Goal: Transaction & Acquisition: Subscribe to service/newsletter

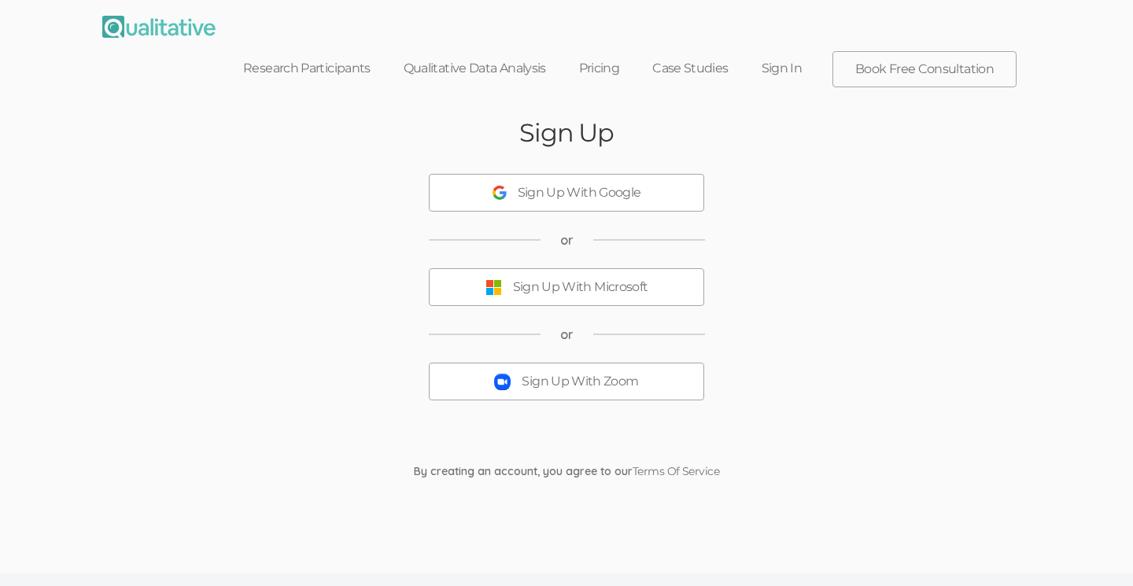
click at [535, 373] on div "Sign Up With Zoom" at bounding box center [580, 382] width 116 height 18
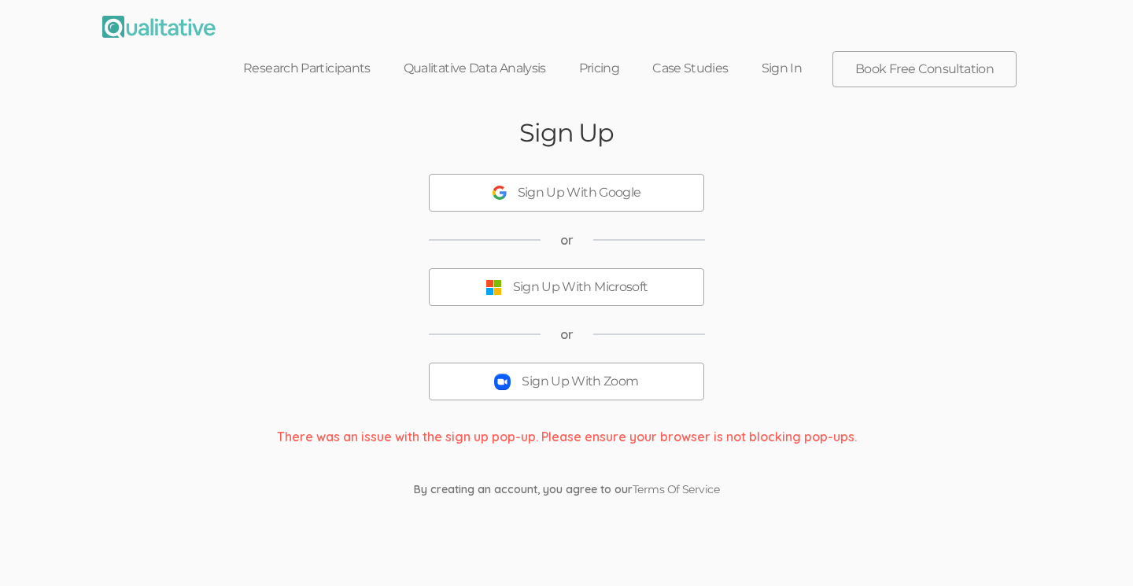
click at [530, 373] on div "Sign Up With Zoom" at bounding box center [580, 382] width 116 height 18
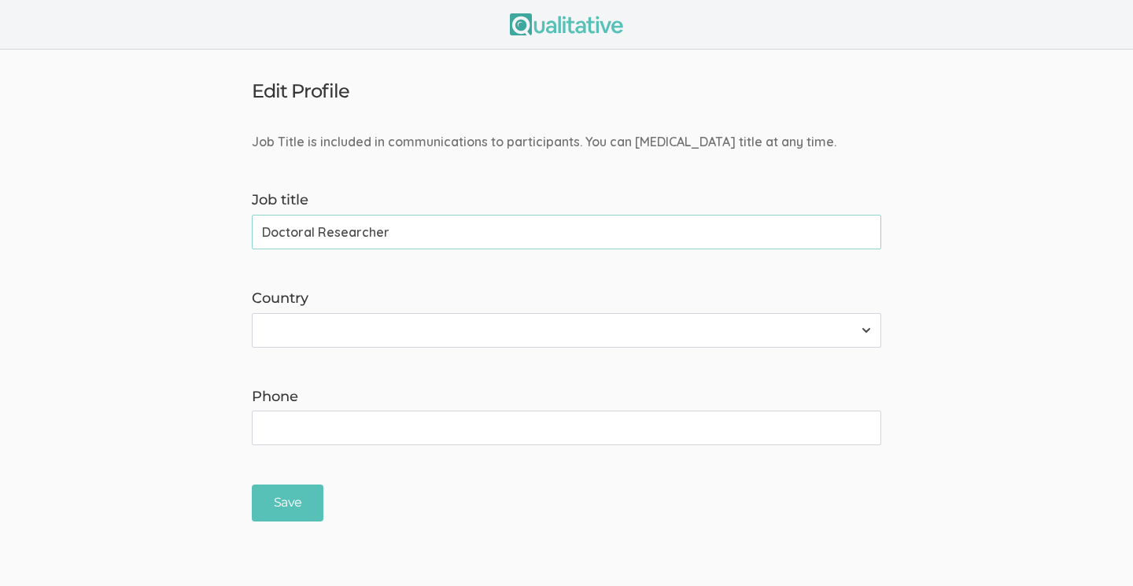
type input "Doctoral Researcher"
select select "237"
type input "3023126610"
click at [285, 519] on input "Save" at bounding box center [288, 503] width 72 height 37
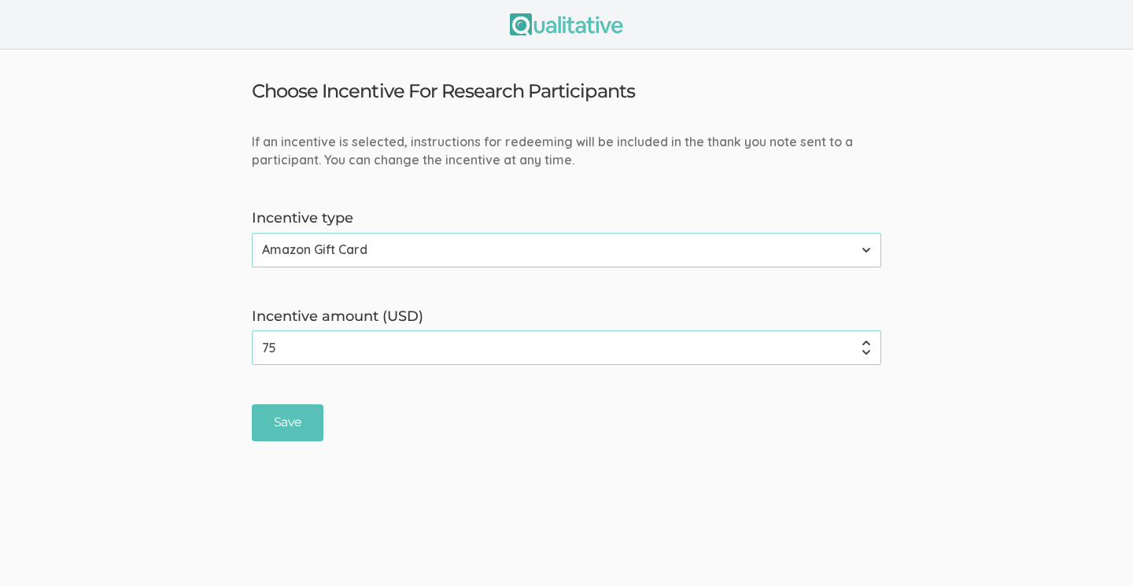
scroll to position [1, 0]
select select "2"
click at [867, 352] on input "74" at bounding box center [566, 347] width 629 height 35
click at [866, 341] on input "75" at bounding box center [566, 347] width 629 height 35
click at [866, 341] on input "76" at bounding box center [566, 347] width 629 height 35
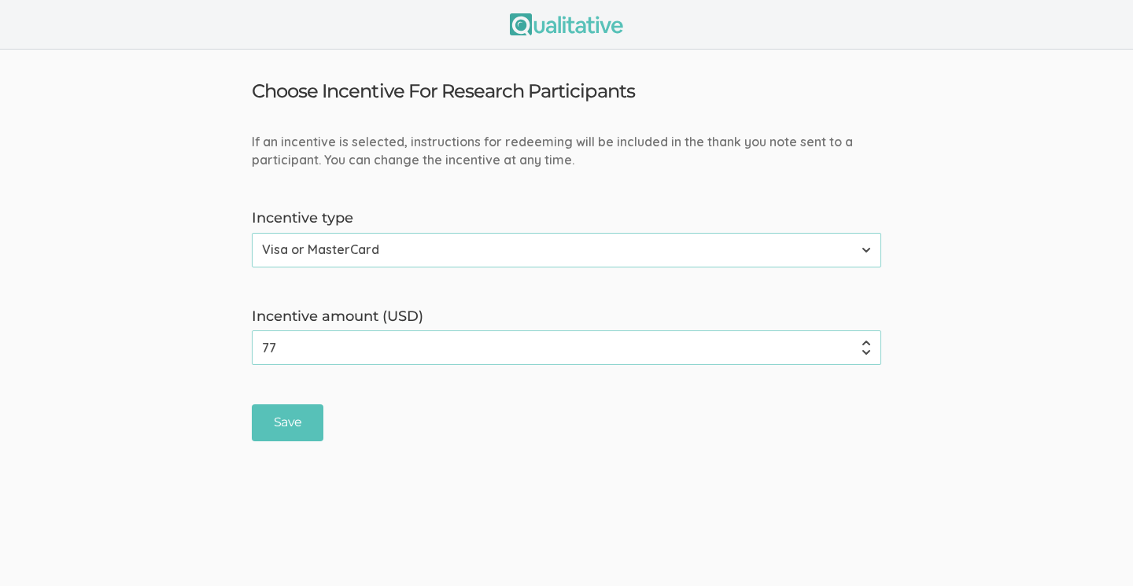
click at [866, 341] on input "77" at bounding box center [566, 347] width 629 height 35
click at [866, 349] on input "76" at bounding box center [566, 347] width 629 height 35
click at [866, 349] on input "75" at bounding box center [566, 347] width 629 height 35
click at [866, 349] on input "74" at bounding box center [566, 347] width 629 height 35
click at [866, 349] on input "73" at bounding box center [566, 347] width 629 height 35
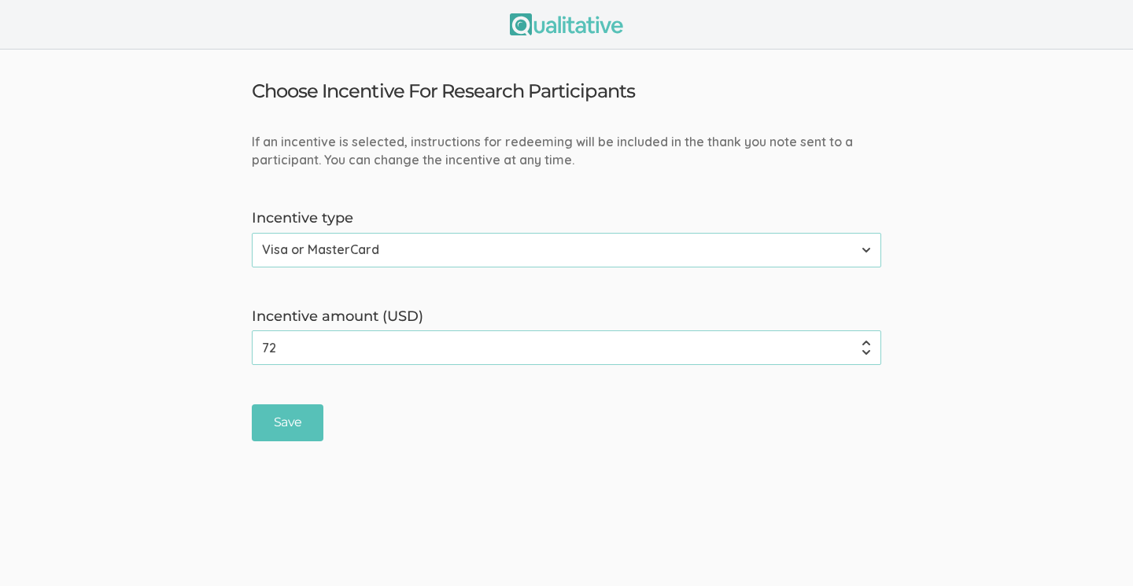
click at [866, 349] on input "72" at bounding box center [566, 347] width 629 height 35
click at [866, 349] on input "71" at bounding box center [566, 347] width 629 height 35
click at [866, 349] on input "70" at bounding box center [566, 347] width 629 height 35
click at [866, 349] on input "69" at bounding box center [566, 347] width 629 height 35
click at [866, 349] on input "68" at bounding box center [566, 347] width 629 height 35
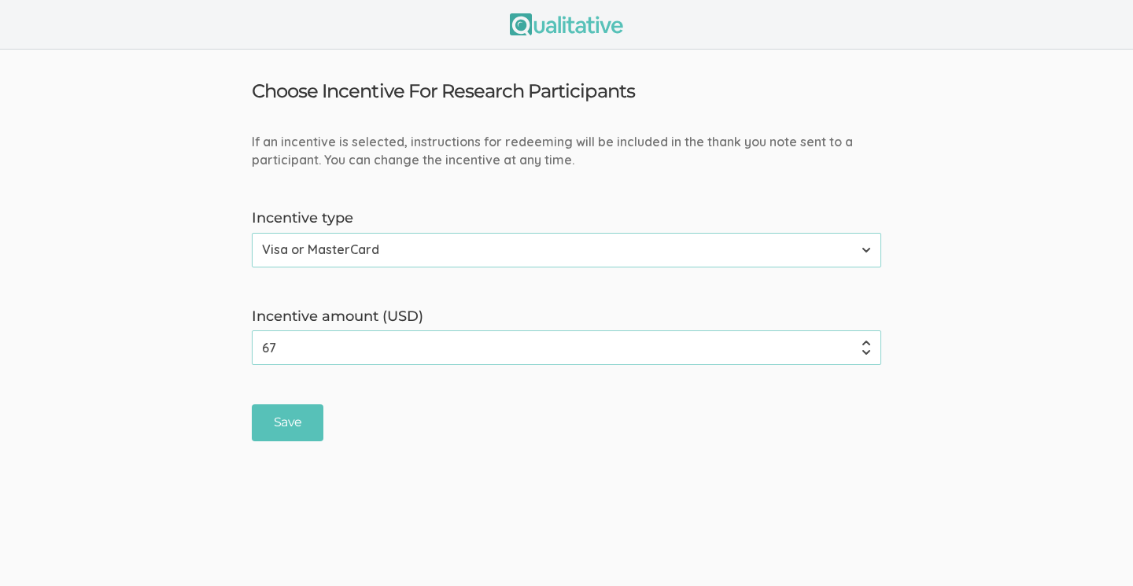
click at [866, 349] on input "67" at bounding box center [566, 347] width 629 height 35
click at [866, 349] on input "66" at bounding box center [566, 347] width 629 height 35
click at [866, 349] on input "65" at bounding box center [566, 347] width 629 height 35
click at [866, 349] on input "64" at bounding box center [566, 347] width 629 height 35
click at [866, 349] on input "63" at bounding box center [566, 347] width 629 height 35
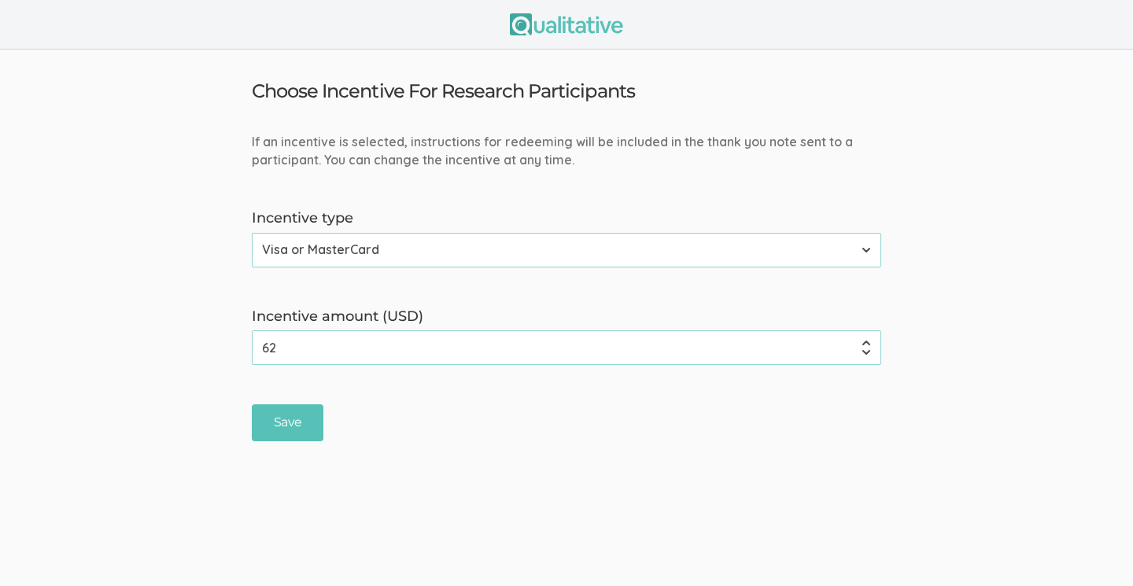
click at [866, 349] on input "62" at bounding box center [566, 347] width 629 height 35
click at [866, 349] on input "61" at bounding box center [566, 347] width 629 height 35
type input "60"
click at [866, 349] on input "60" at bounding box center [566, 347] width 629 height 35
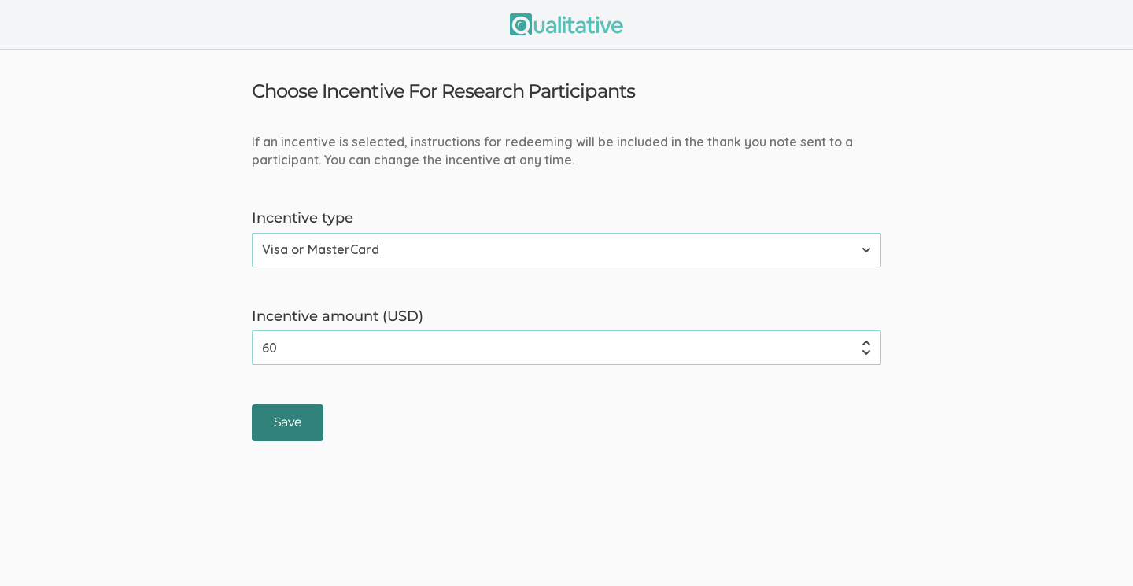
click at [291, 428] on input "Save" at bounding box center [288, 422] width 72 height 37
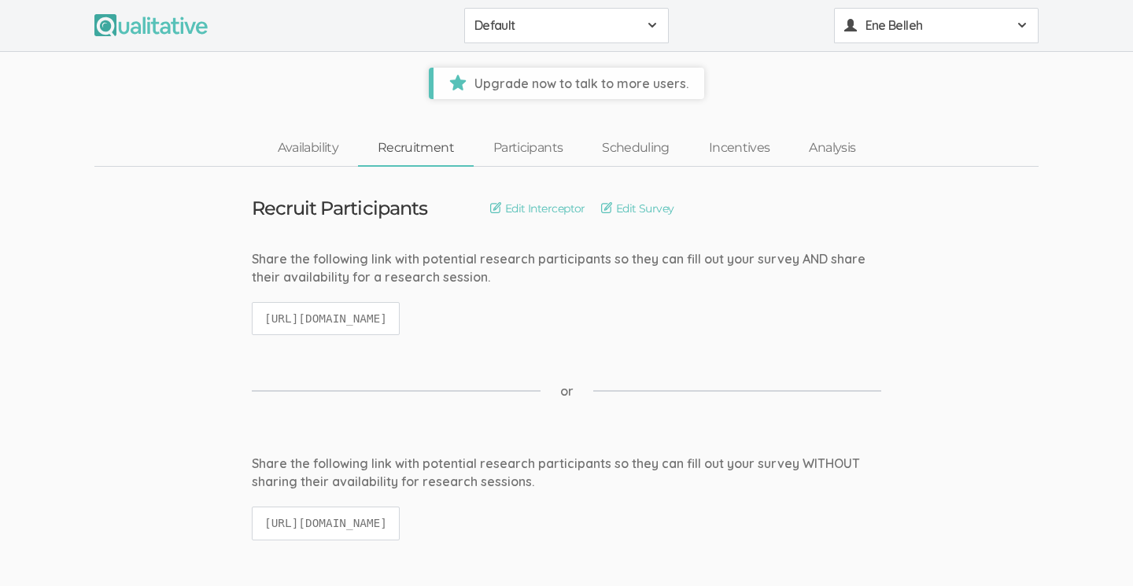
click at [1021, 26] on span at bounding box center [1022, 25] width 13 height 13
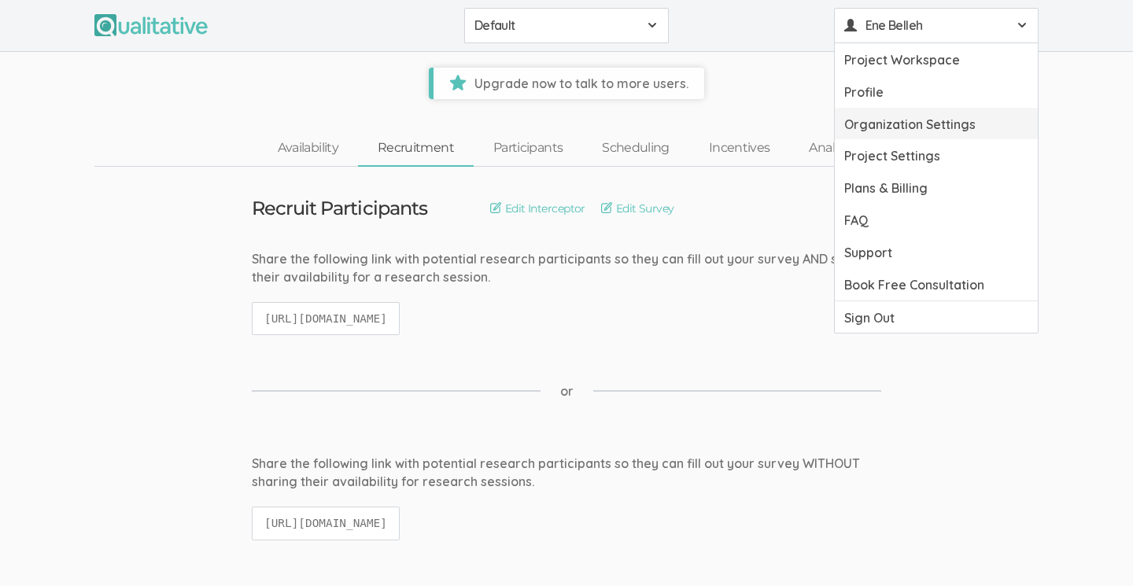
click at [953, 120] on link "Organization Settings" at bounding box center [936, 124] width 203 height 32
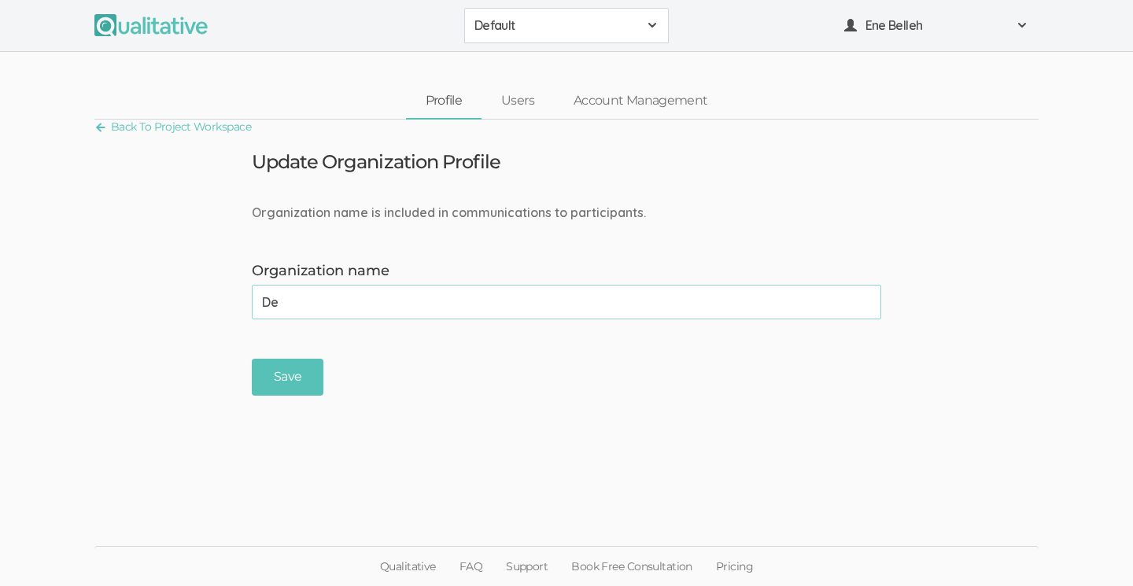
type input "D"
type input "[GEOGRAPHIC_DATA]"
click at [286, 375] on input "Save" at bounding box center [288, 377] width 72 height 37
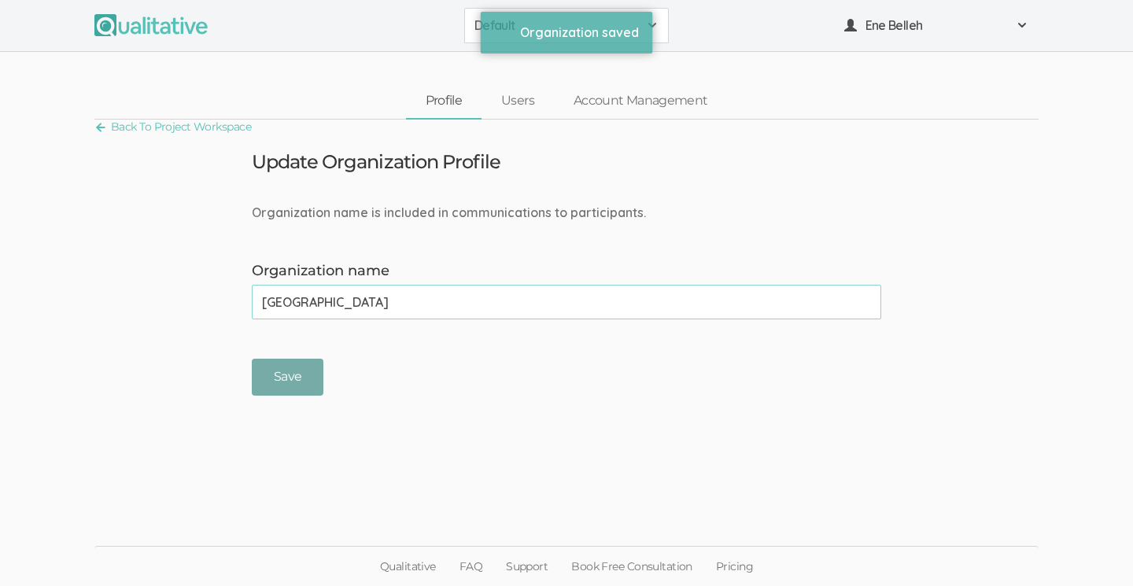
scroll to position [0, 0]
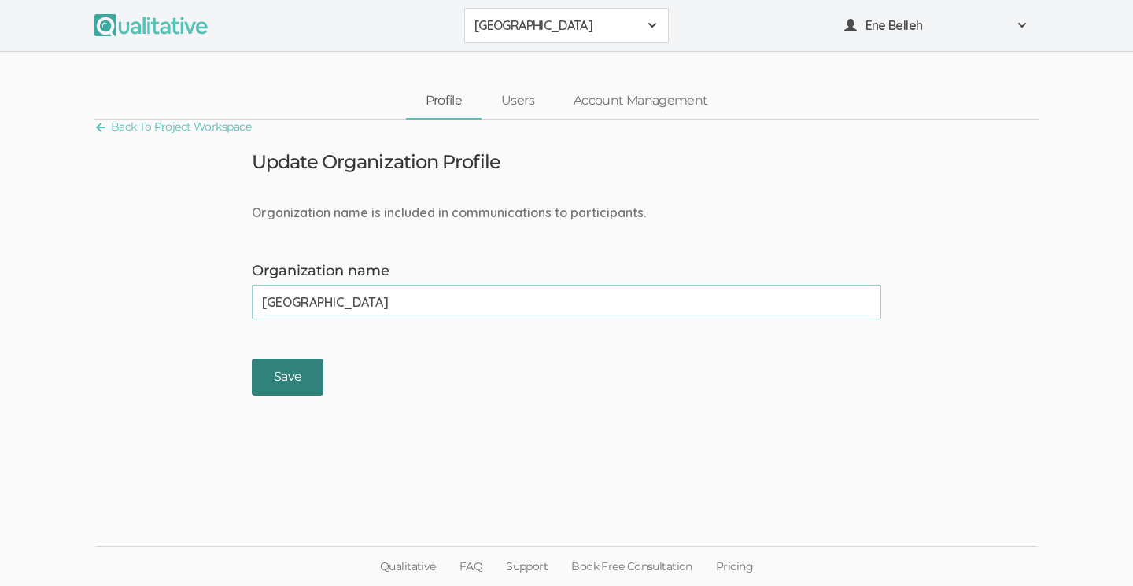
click at [279, 376] on input "Save" at bounding box center [288, 377] width 72 height 37
click at [1026, 27] on span at bounding box center [1022, 25] width 13 height 13
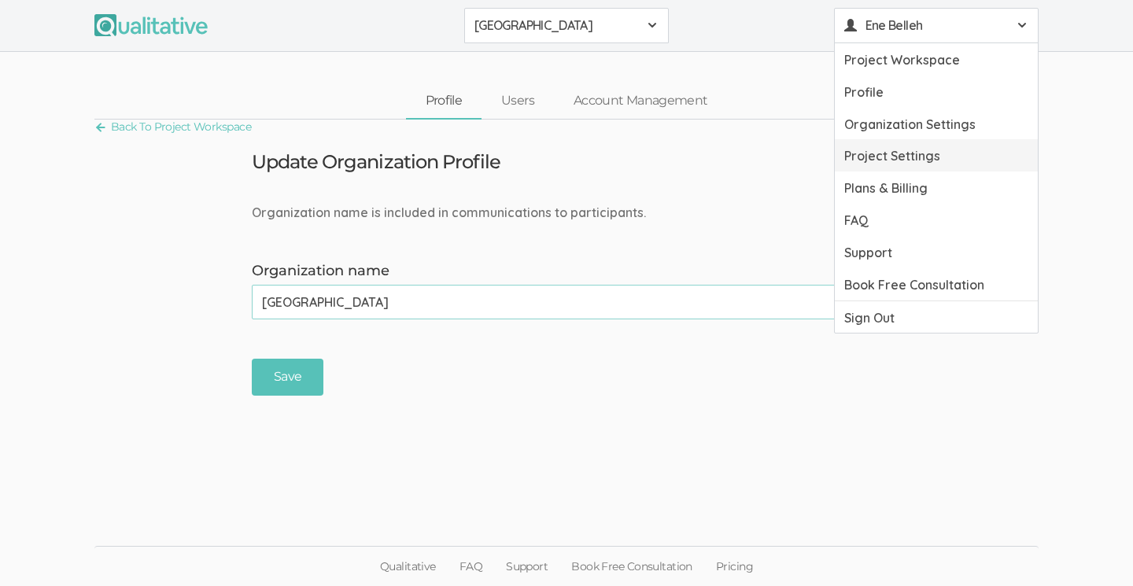
click at [916, 154] on link "Project Settings" at bounding box center [936, 155] width 203 height 32
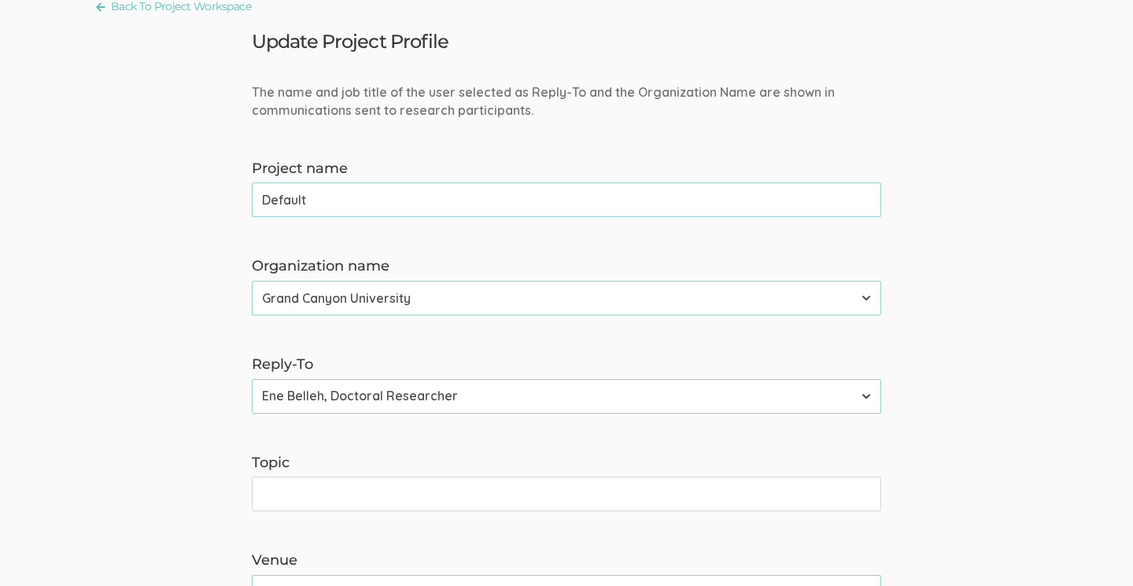
scroll to position [121, 0]
type input "D"
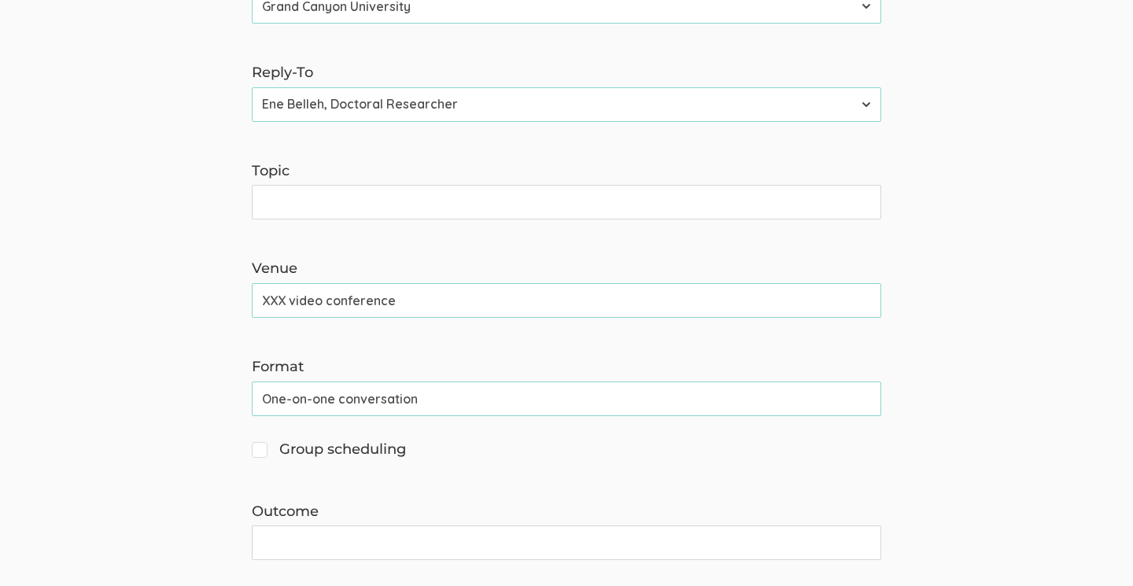
scroll to position [446, 0]
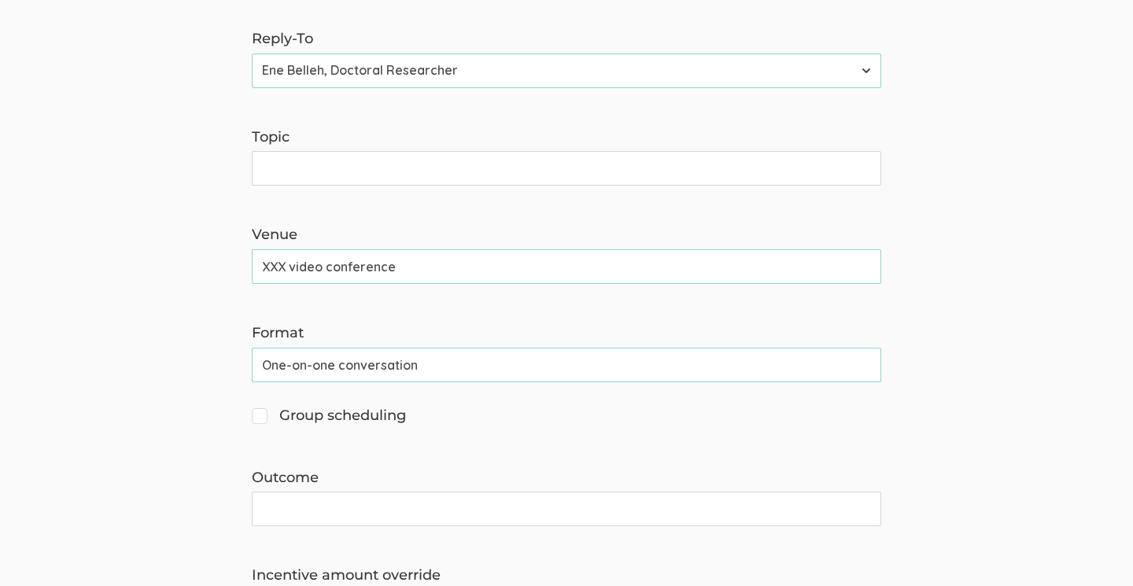
type input "Registered Nurse Workplace Bullying"
click at [568, 168] on input "Topic" at bounding box center [566, 168] width 629 height 35
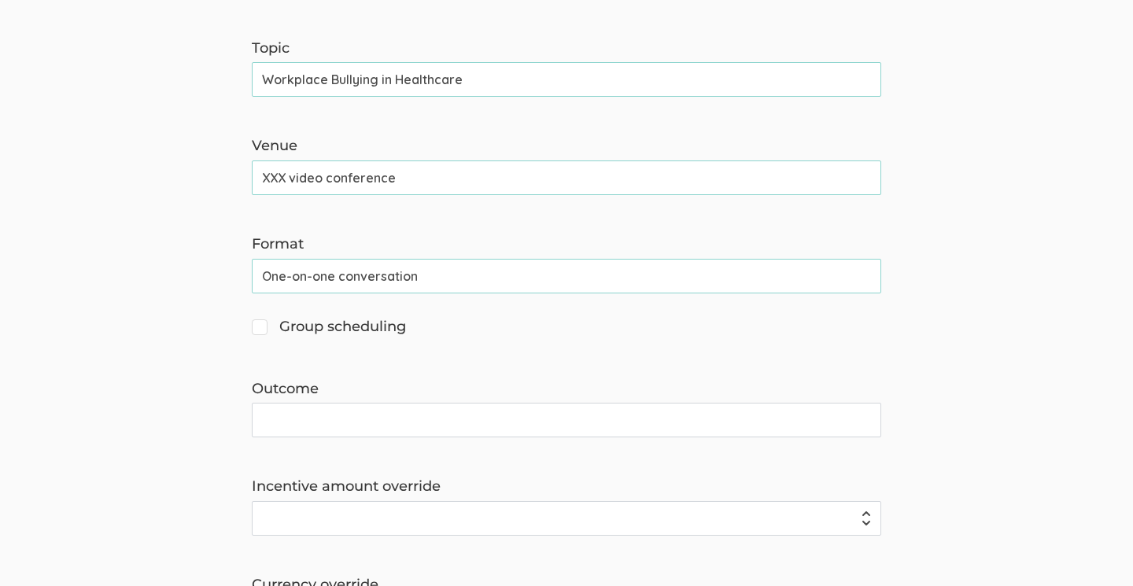
scroll to position [534, 0]
type input "Workplace Bullying in Healthcare"
drag, startPoint x: 504, startPoint y: 272, endPoint x: 353, endPoint y: 284, distance: 150.8
click at [353, 284] on input "One-on-one conversation" at bounding box center [566, 274] width 629 height 35
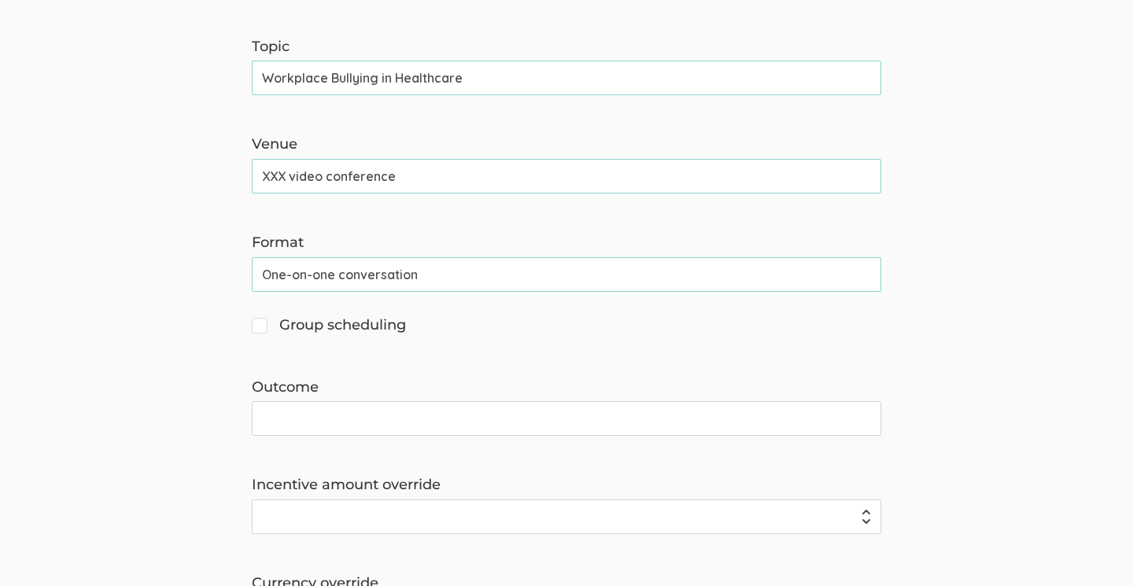
click at [488, 306] on form "The name and job title of the user selected as Reply-To and the Organization Na…" at bounding box center [566, 209] width 1133 height 1085
drag, startPoint x: 436, startPoint y: 271, endPoint x: 250, endPoint y: 274, distance: 185.7
click at [250, 274] on div "Format One-on-one conversation (success)" at bounding box center [566, 262] width 653 height 59
paste input "One-on-one chat (45 min) and Survey (15 min)"
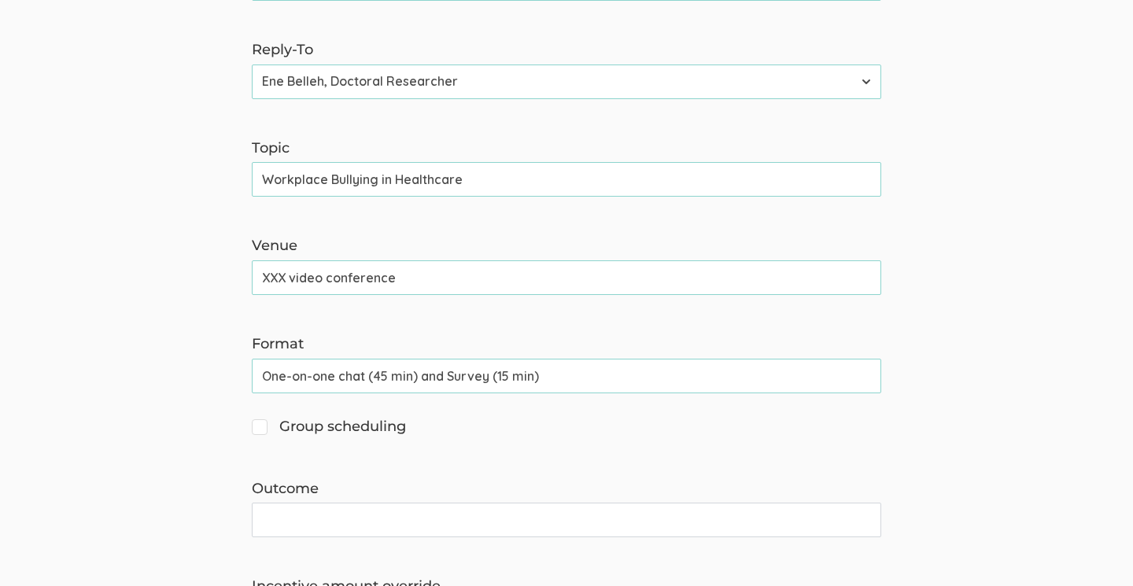
scroll to position [432, 0]
type input "One-on-one chat (45 min) and Survey (15 min)"
click at [289, 277] on input "XXX video conference" at bounding box center [566, 281] width 629 height 35
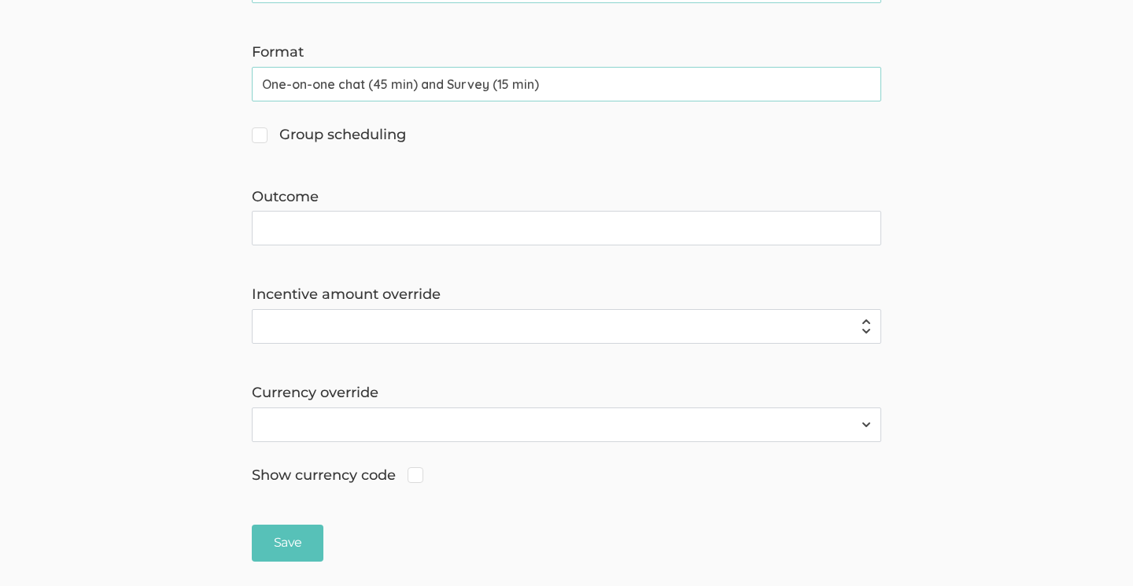
scroll to position [731, 0]
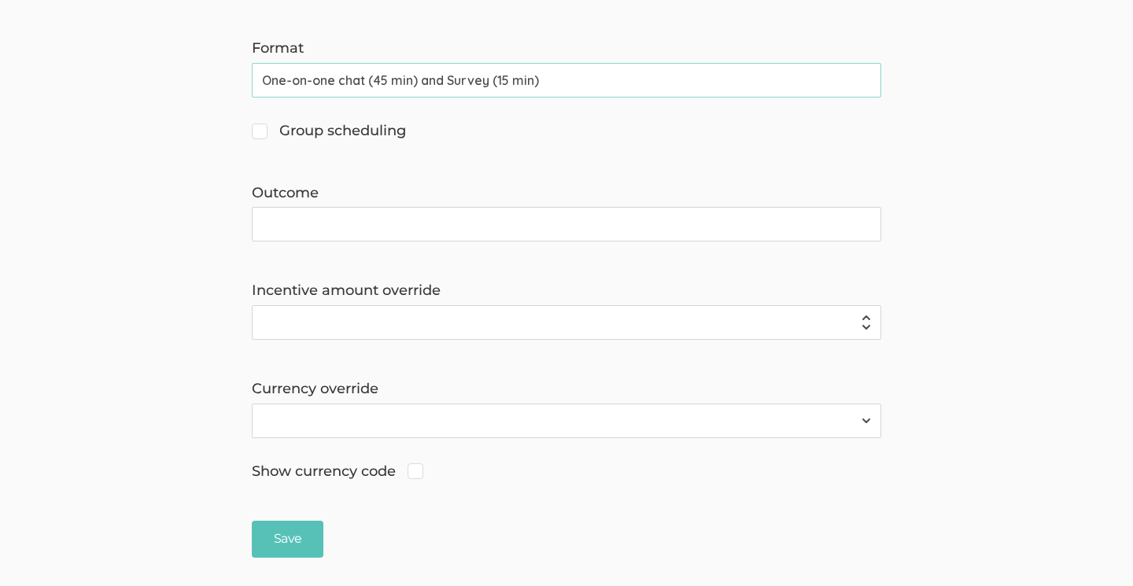
type input "Zoom video conference"
click at [375, 218] on input "Outcome" at bounding box center [566, 224] width 629 height 35
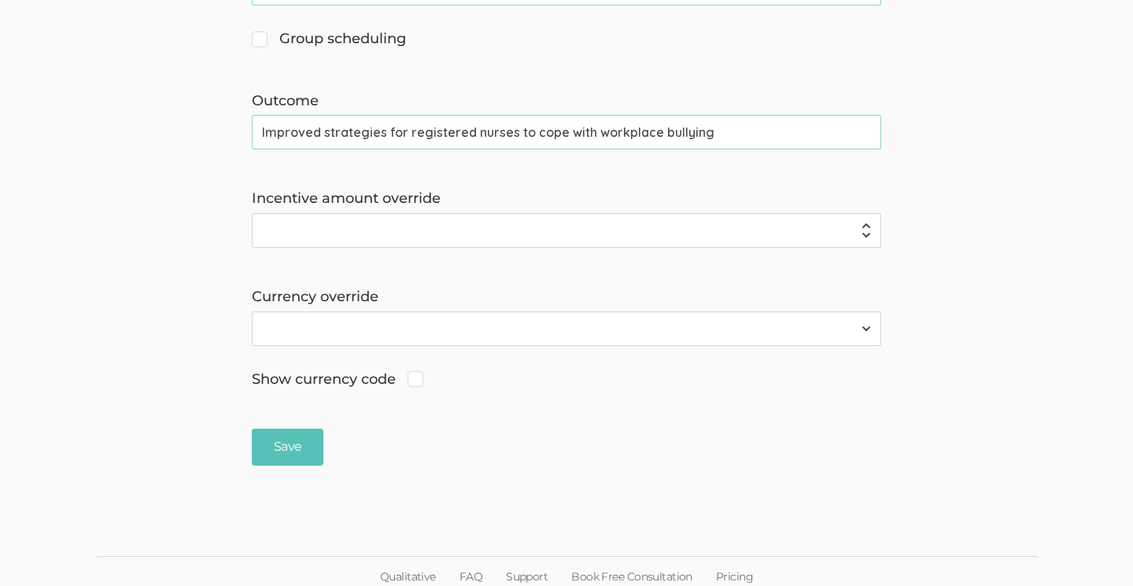
scroll to position [822, 0]
type input "Improved strategies for registered nurses to cope with workplace bullying"
click at [289, 437] on input "Save" at bounding box center [288, 448] width 72 height 37
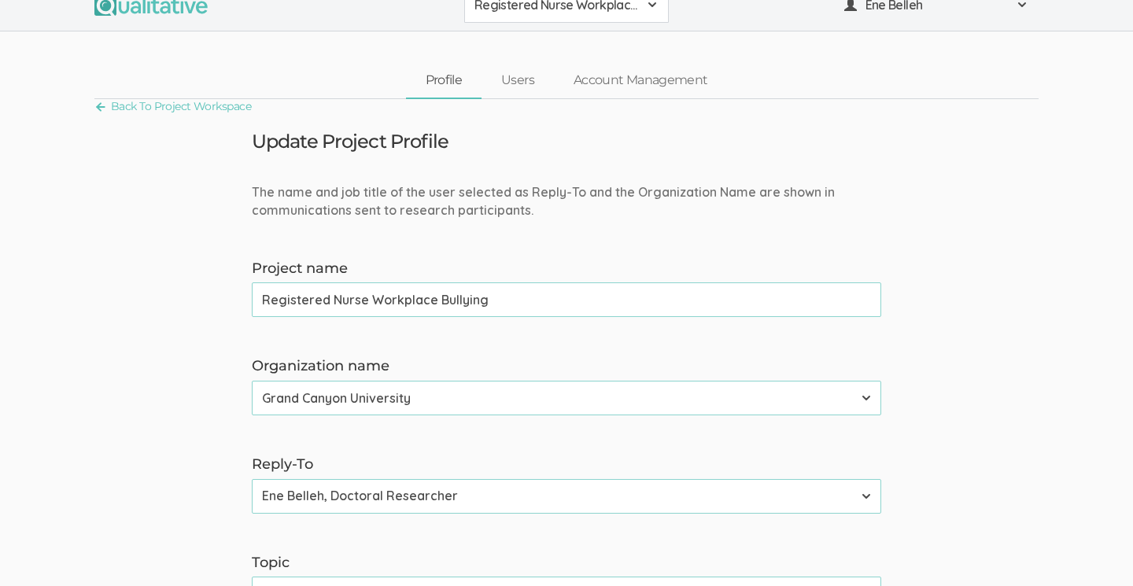
scroll to position [18, 0]
click at [526, 79] on link "Users" at bounding box center [518, 83] width 72 height 34
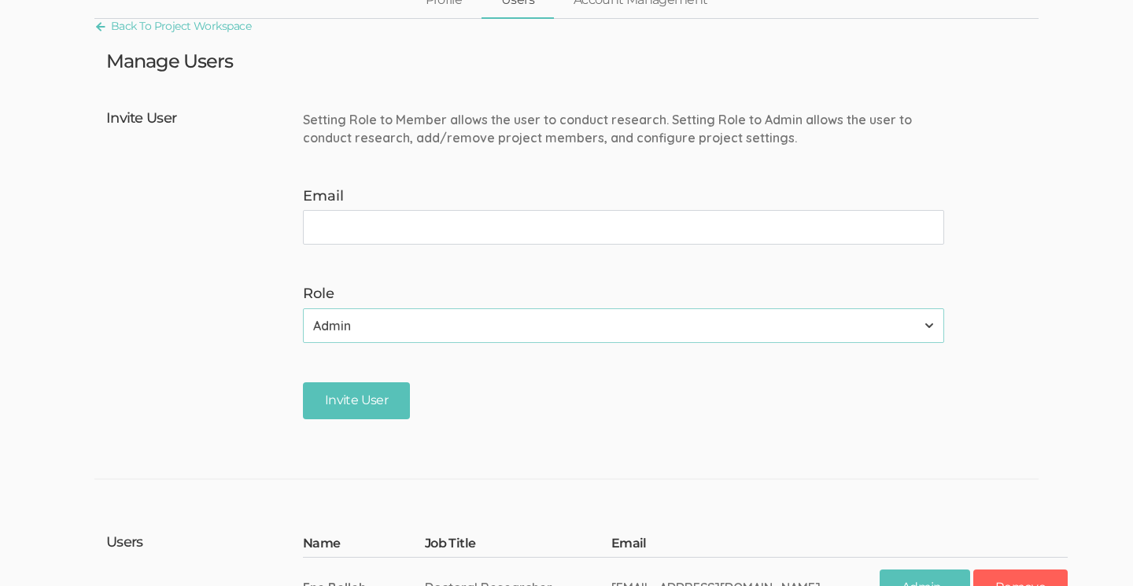
scroll to position [109, 0]
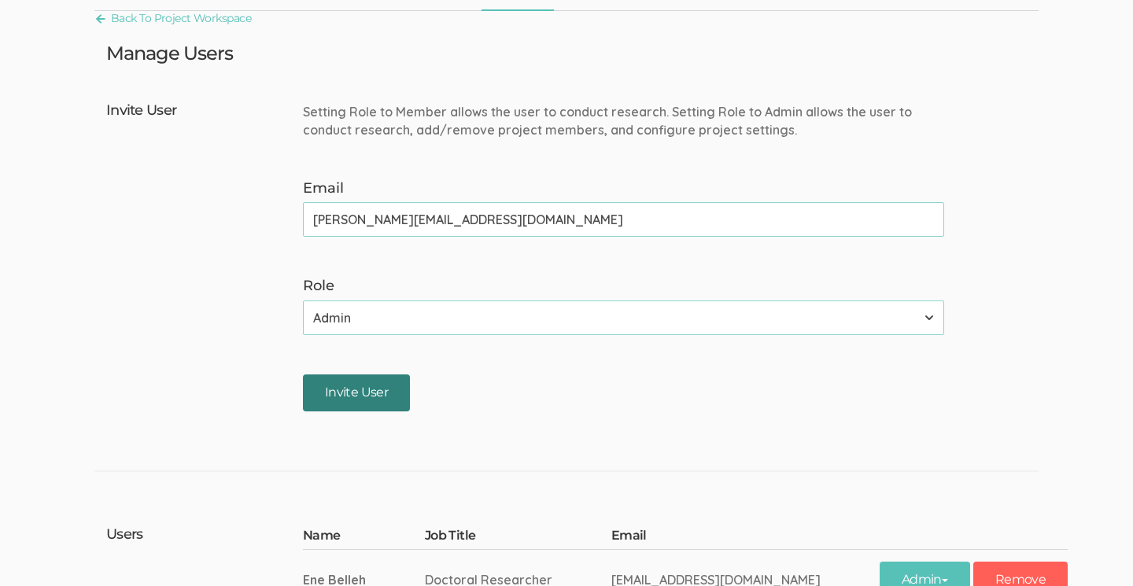
type input "[PERSON_NAME][EMAIL_ADDRESS][DOMAIN_NAME]"
click at [381, 389] on input "Invite User" at bounding box center [356, 393] width 107 height 37
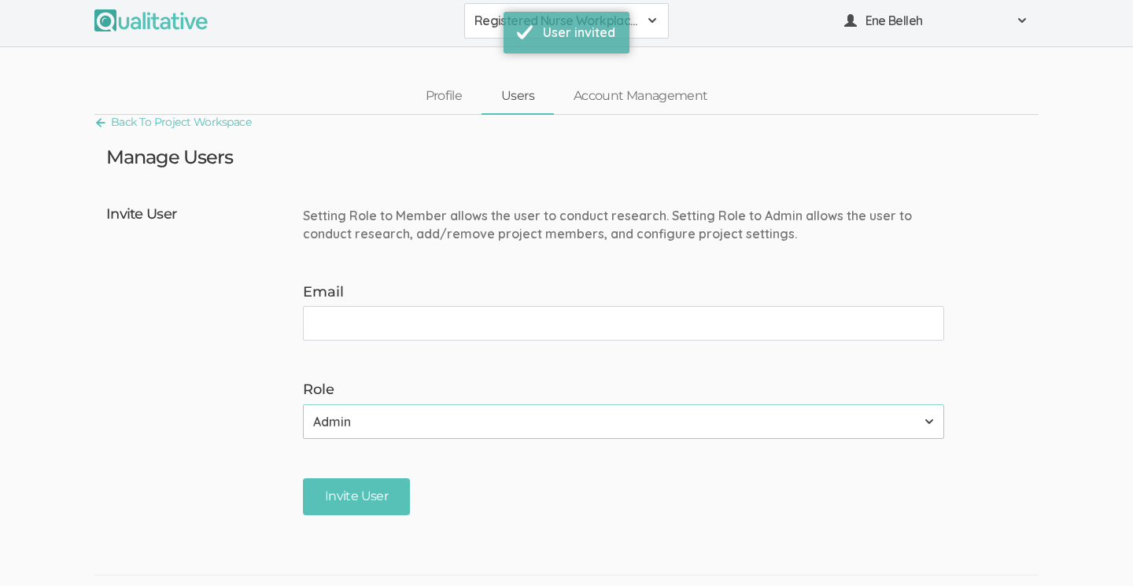
scroll to position [9, 0]
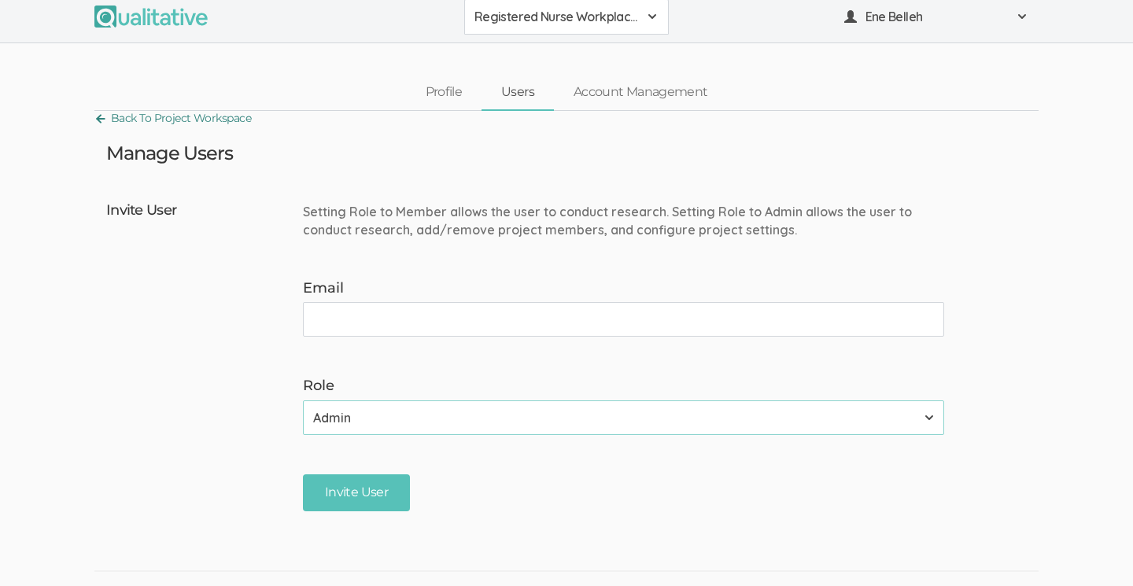
click at [191, 112] on link "Back To Project Workspace" at bounding box center [172, 118] width 157 height 21
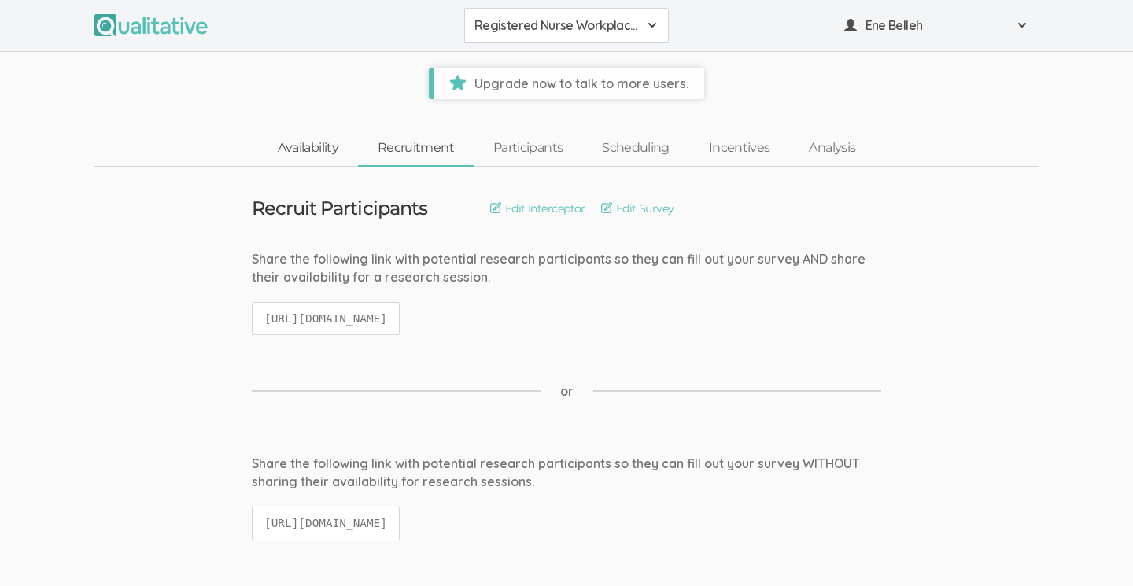
click at [306, 146] on link "Availability" at bounding box center [308, 148] width 100 height 34
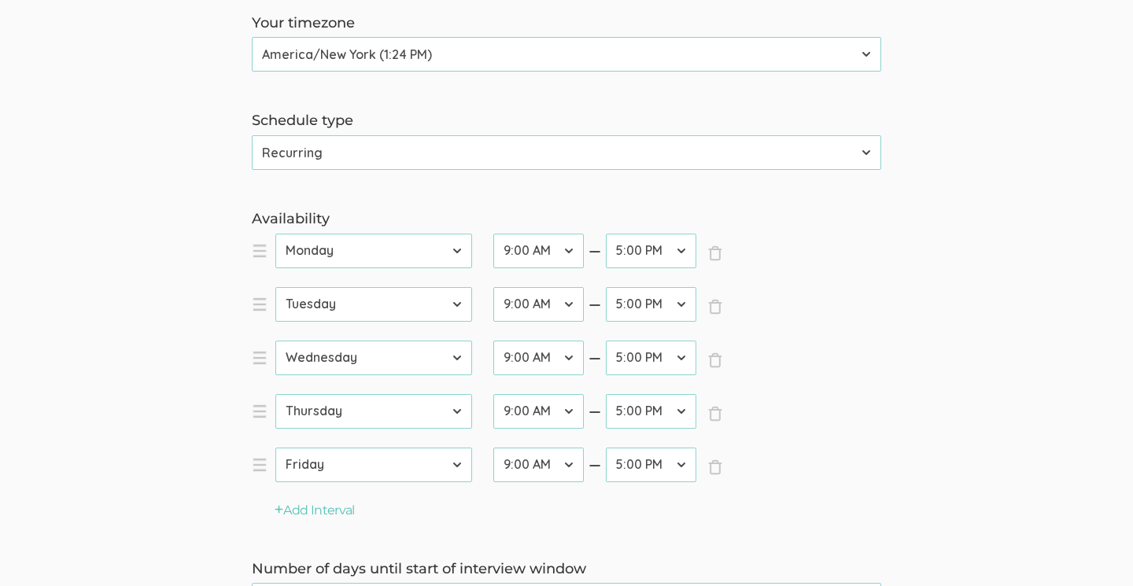
scroll to position [343, 0]
select select "16"
select select "20"
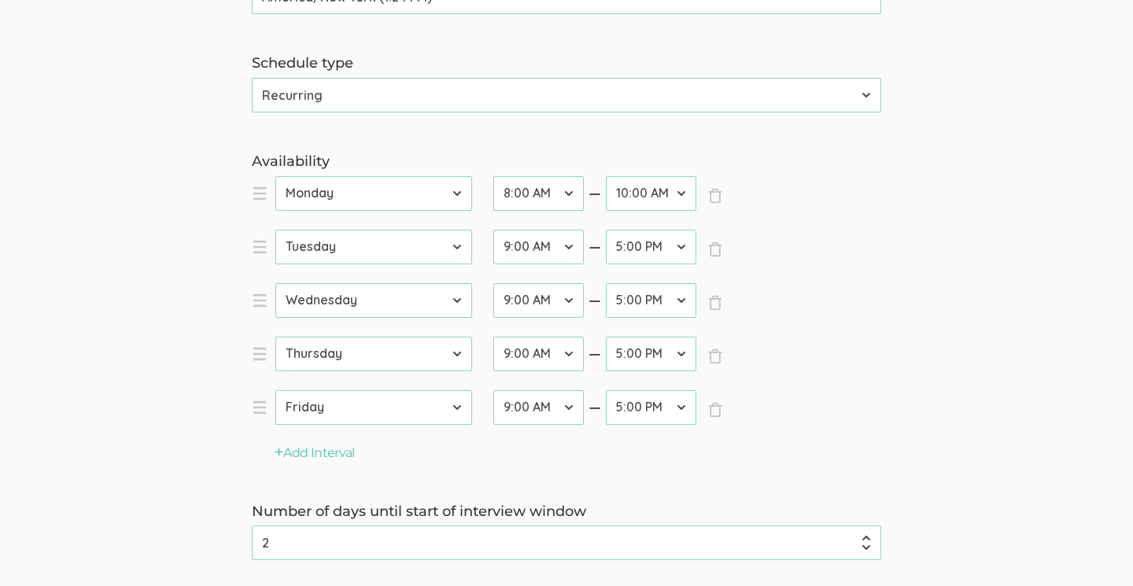
scroll to position [409, 0]
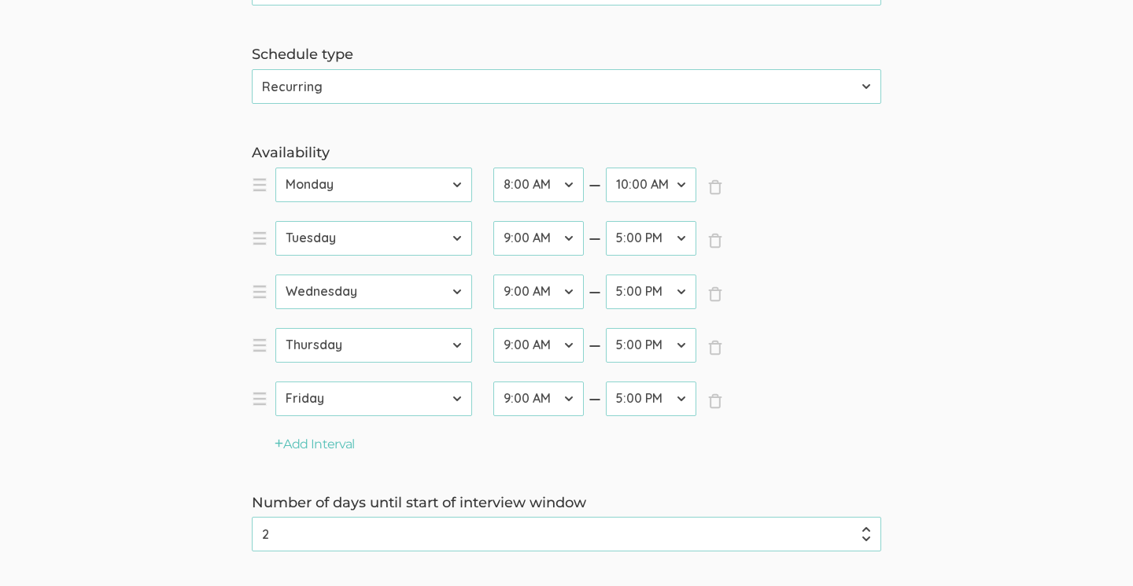
select select "16"
select select "20"
select select "16"
select select "20"
select select "16"
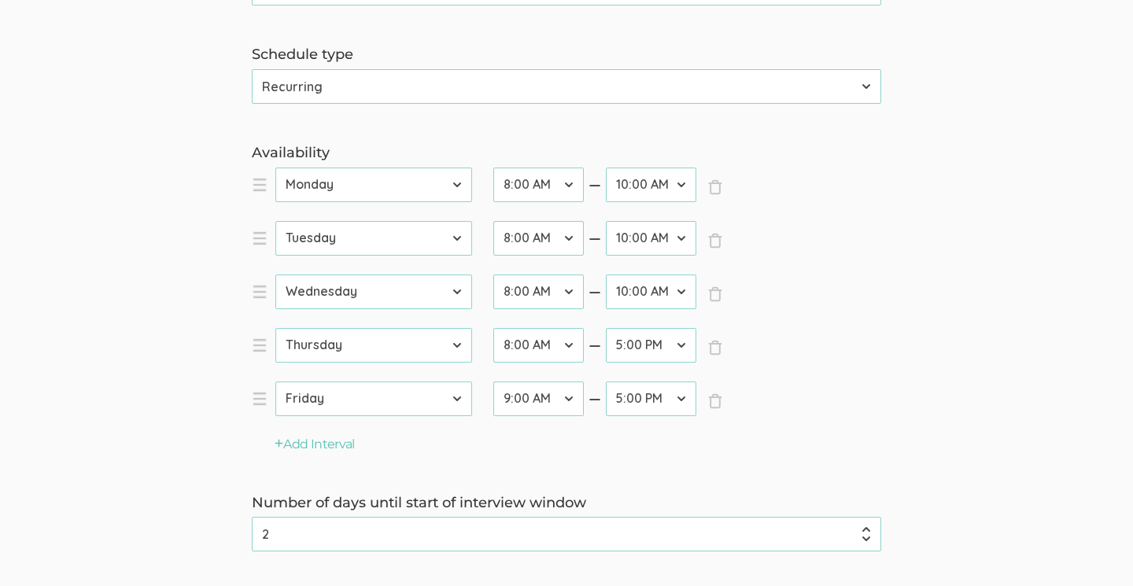
select select "20"
select select "16"
select select "20"
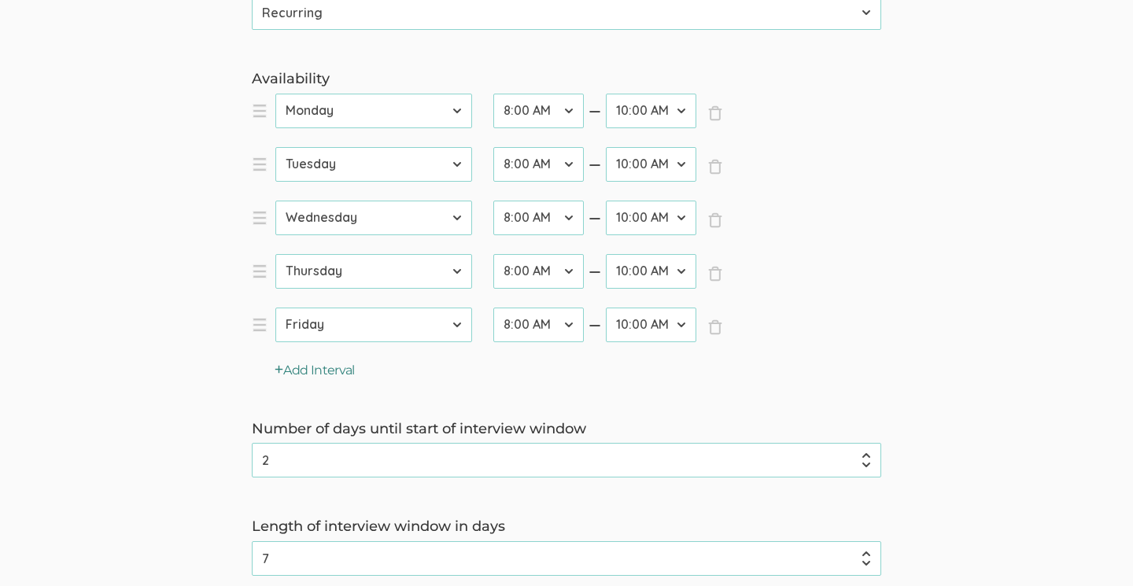
click at [342, 366] on button "Add Interval" at bounding box center [315, 371] width 80 height 18
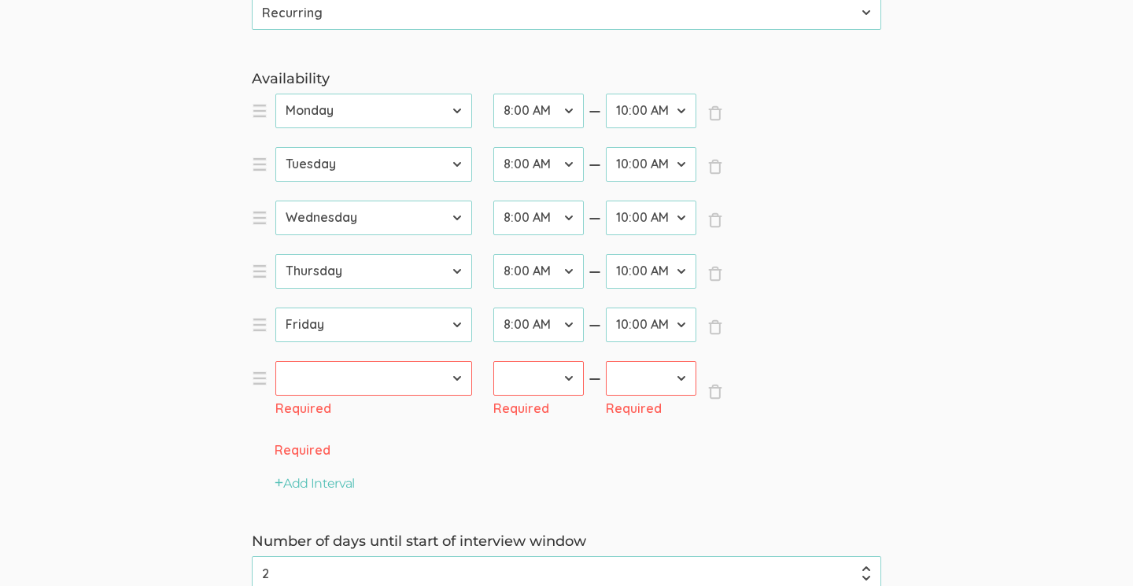
select select "1"
select select "32"
select select "40"
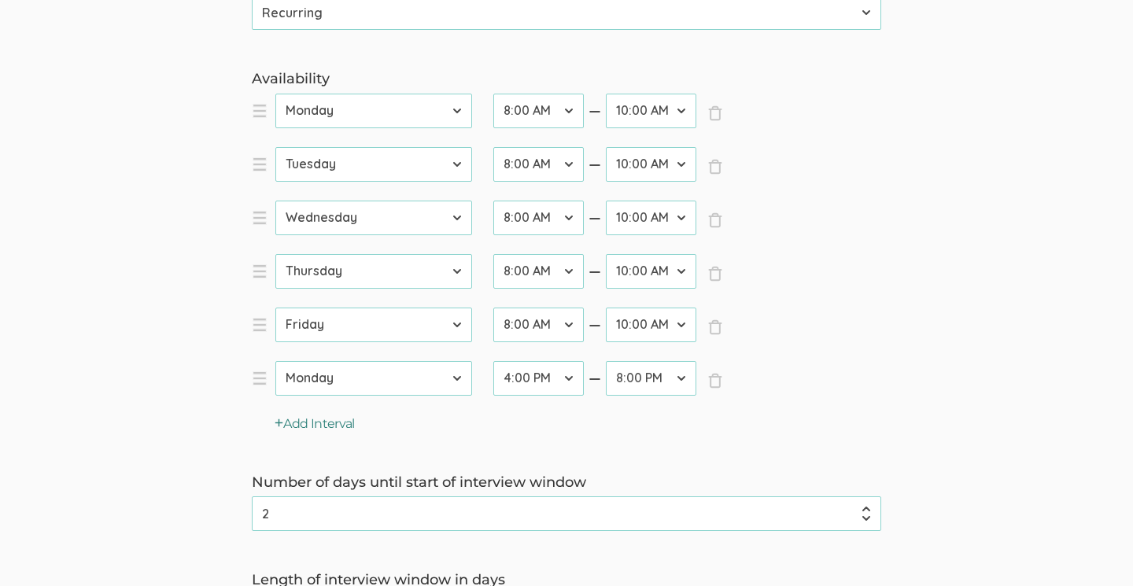
click at [280, 421] on icon "button" at bounding box center [279, 422] width 9 height 9
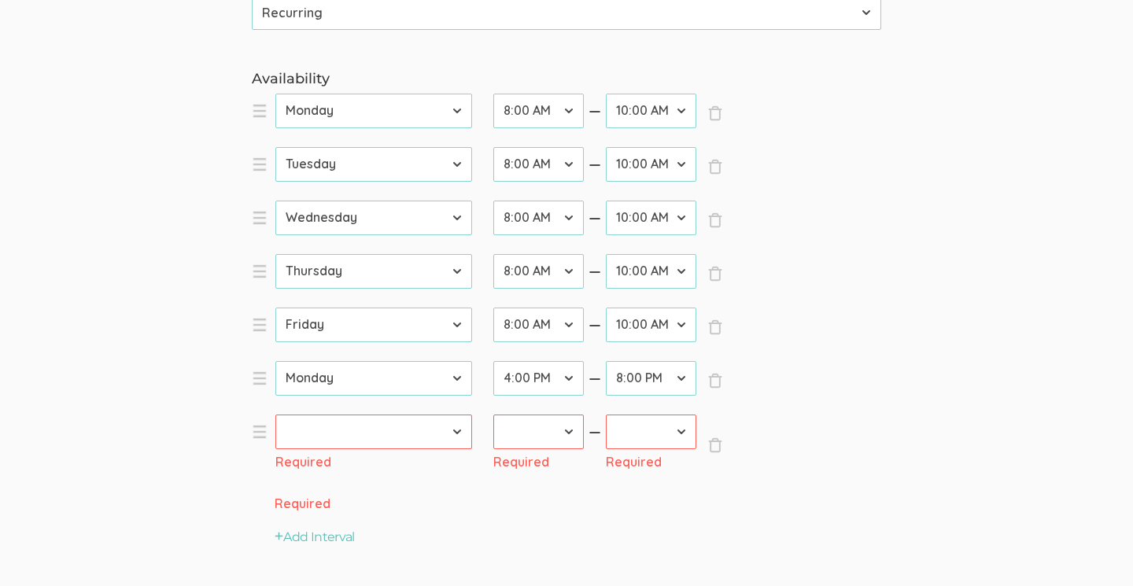
select select "2"
select select "32"
select select "40"
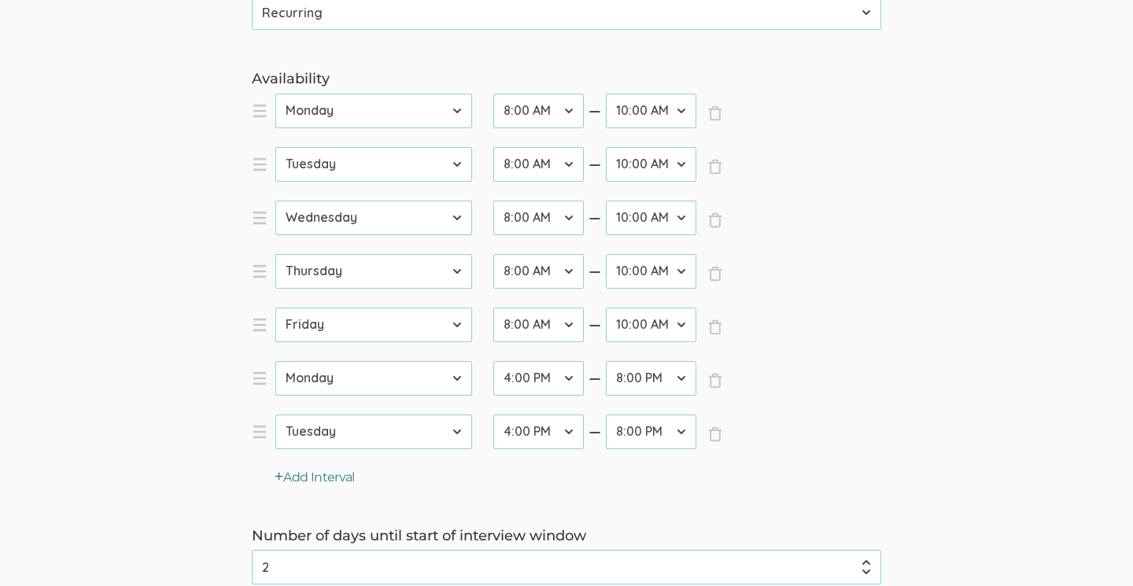
click at [281, 474] on icon "button" at bounding box center [279, 475] width 9 height 9
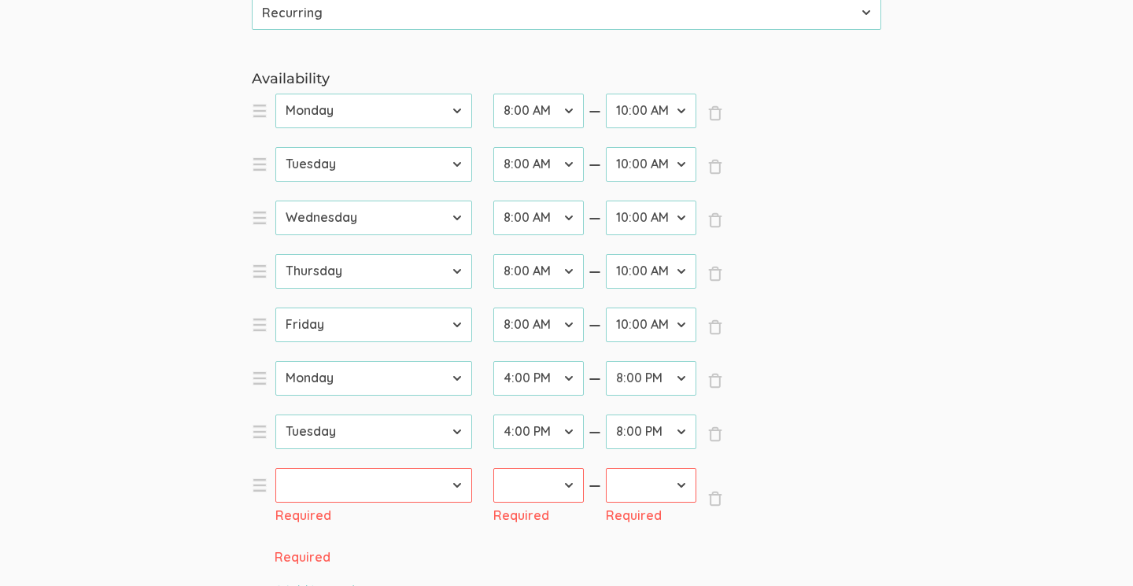
select select "3"
select select "32"
select select "40"
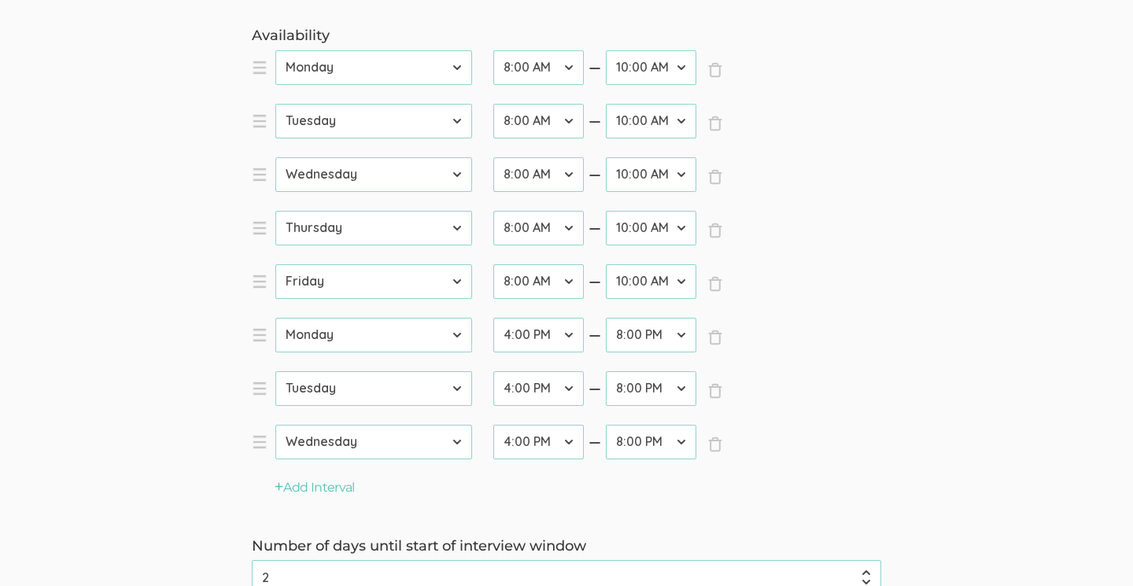
scroll to position [539, 0]
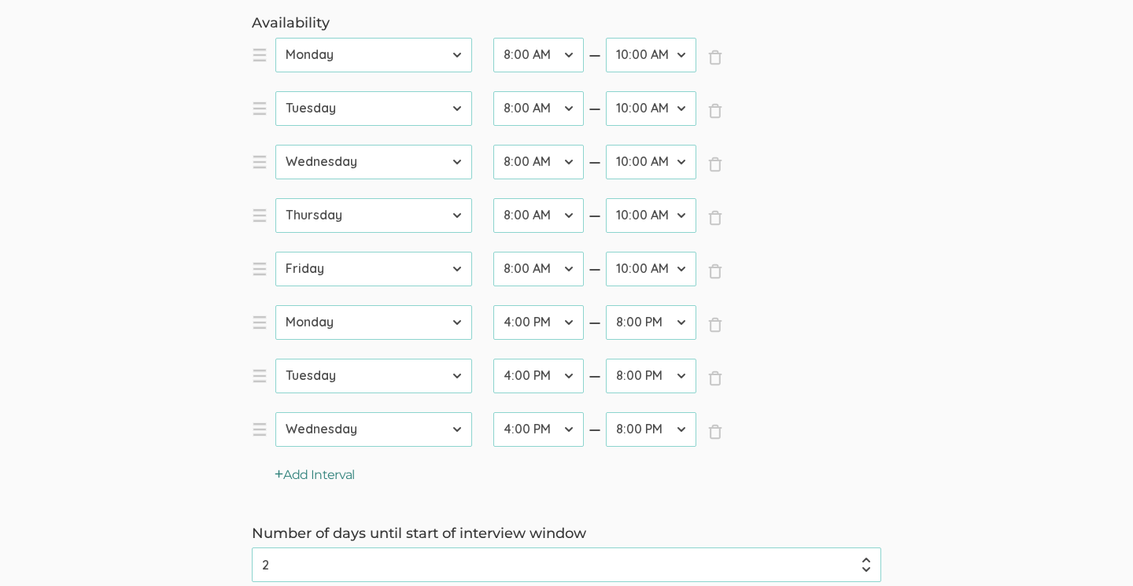
click at [279, 469] on icon "button" at bounding box center [279, 473] width 9 height 9
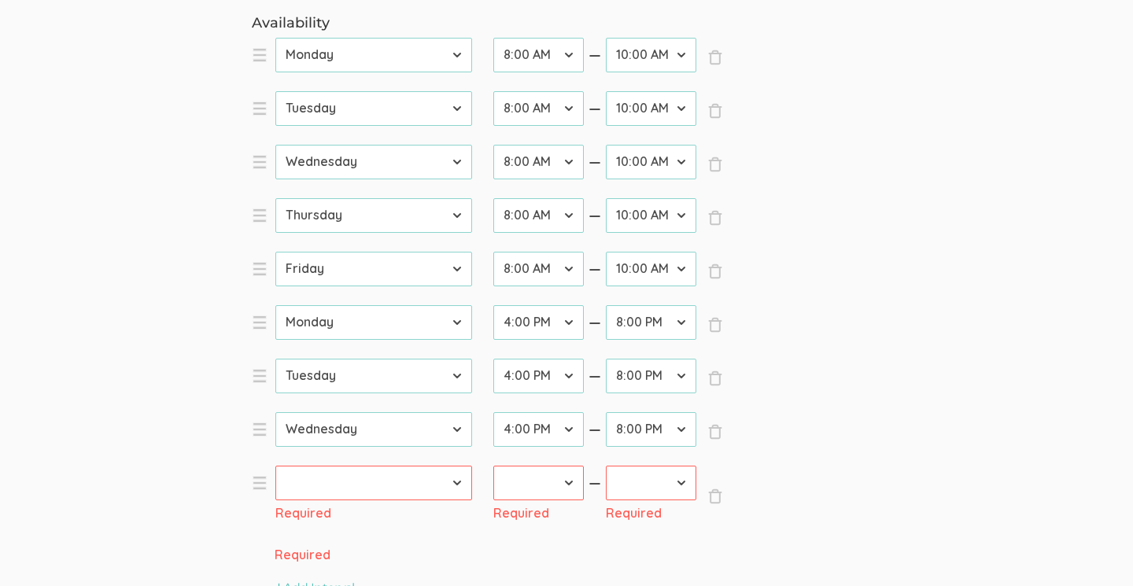
scroll to position [585, 0]
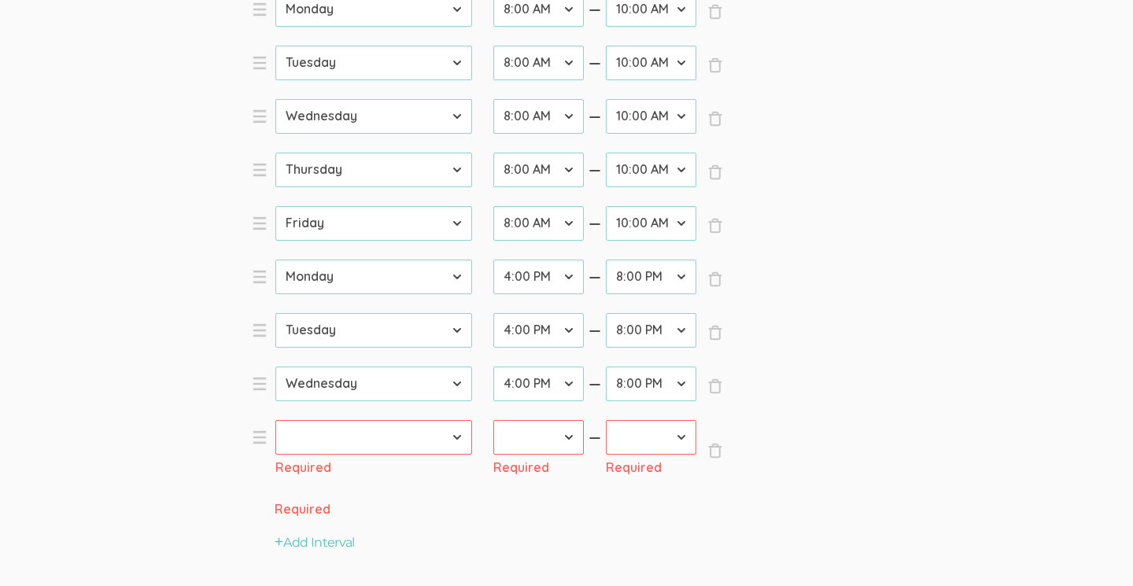
select select "4"
select select "32"
select select "40"
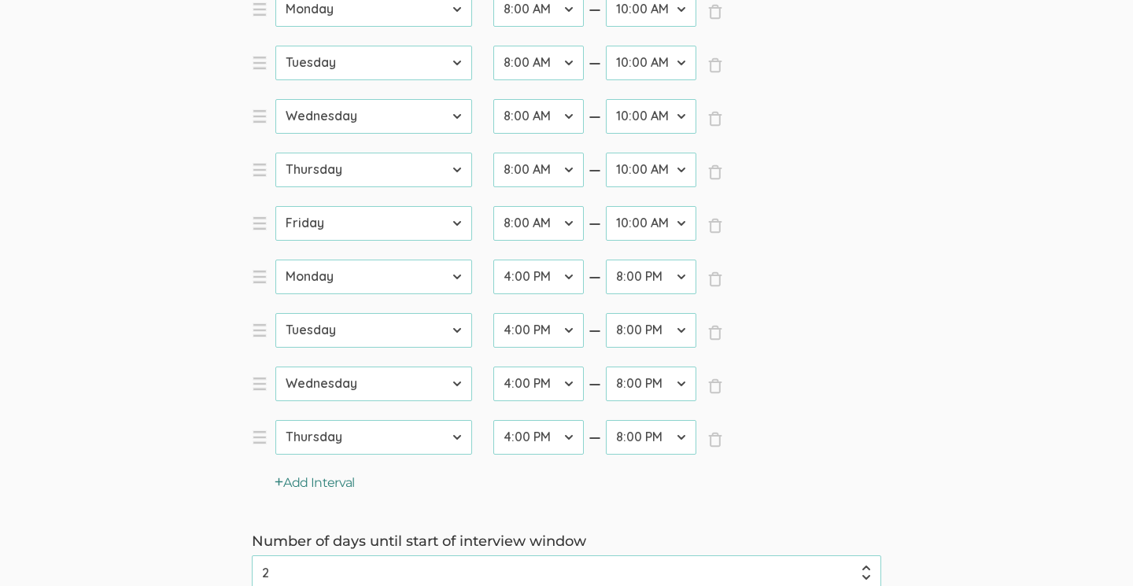
click at [280, 477] on icon "button" at bounding box center [279, 481] width 9 height 9
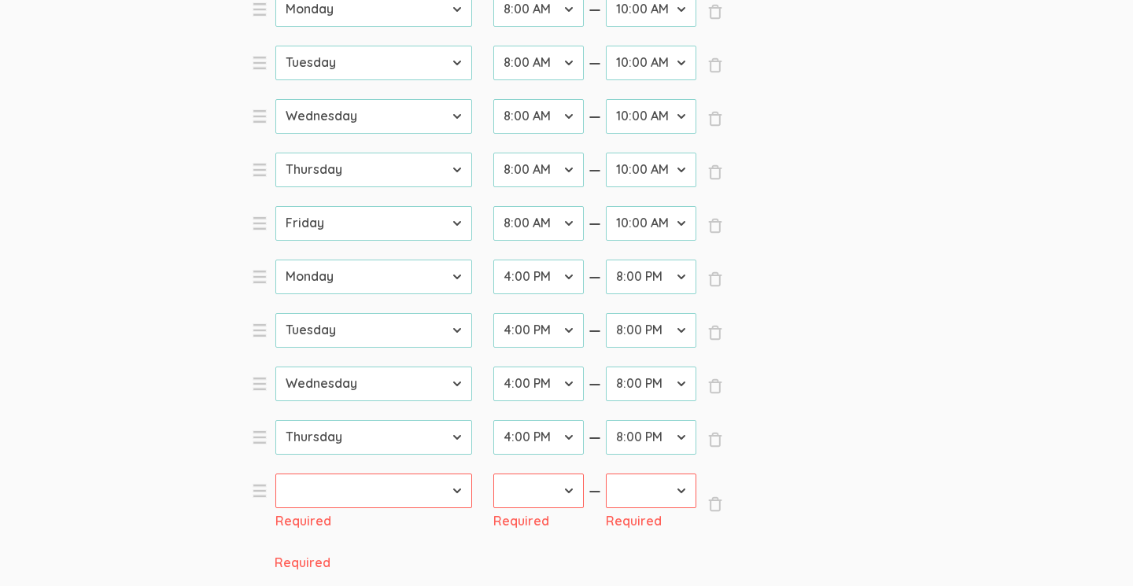
select select "5"
select select "32"
select select "40"
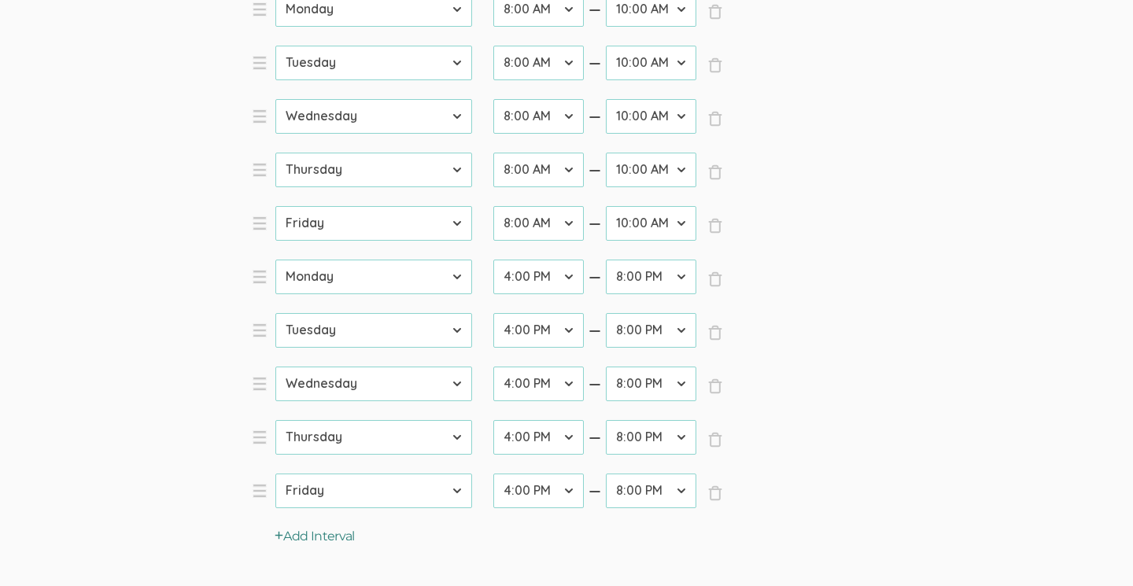
click at [283, 536] on icon "button" at bounding box center [279, 534] width 9 height 9
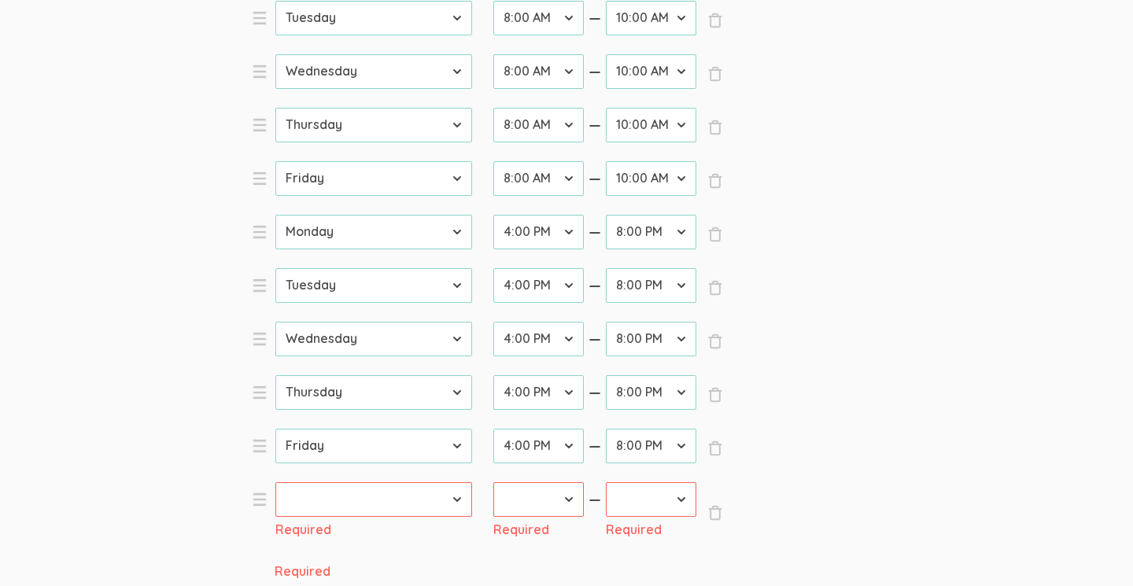
scroll to position [637, 0]
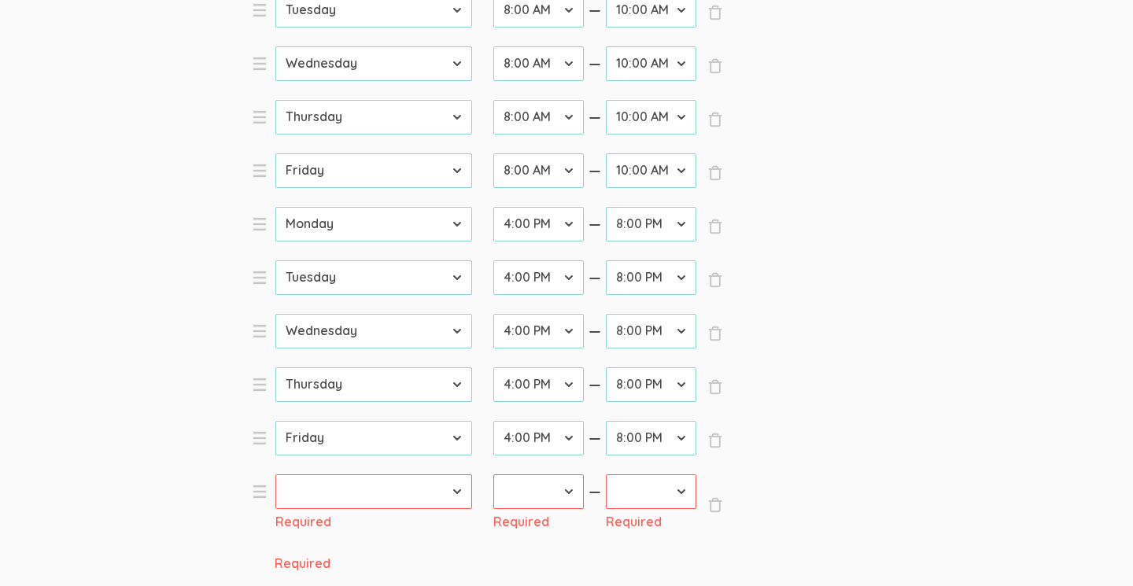
select select "6"
select select "20"
select select "36"
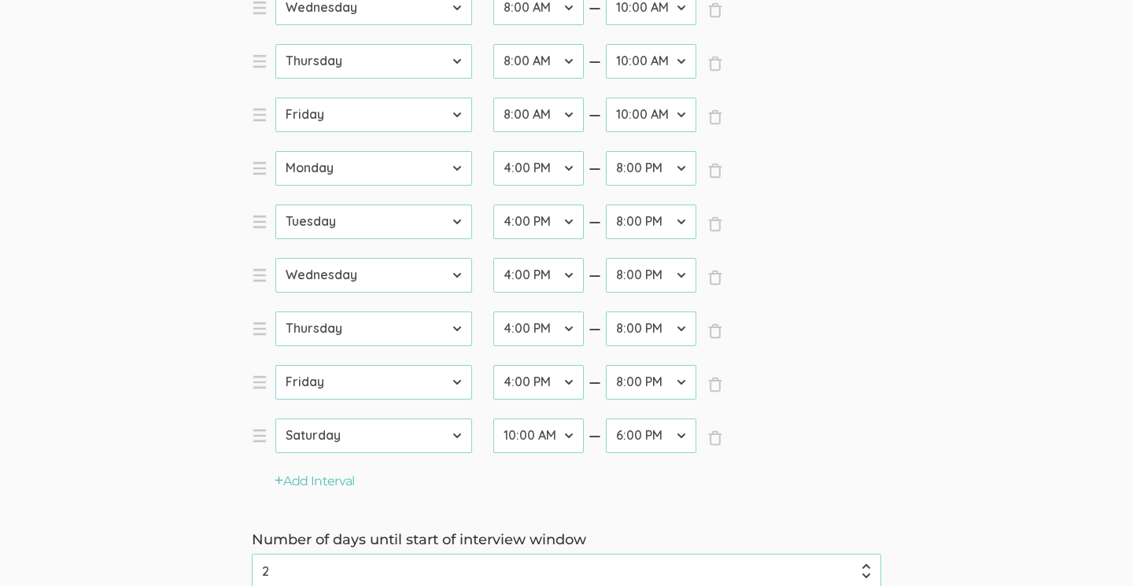
scroll to position [710, 0]
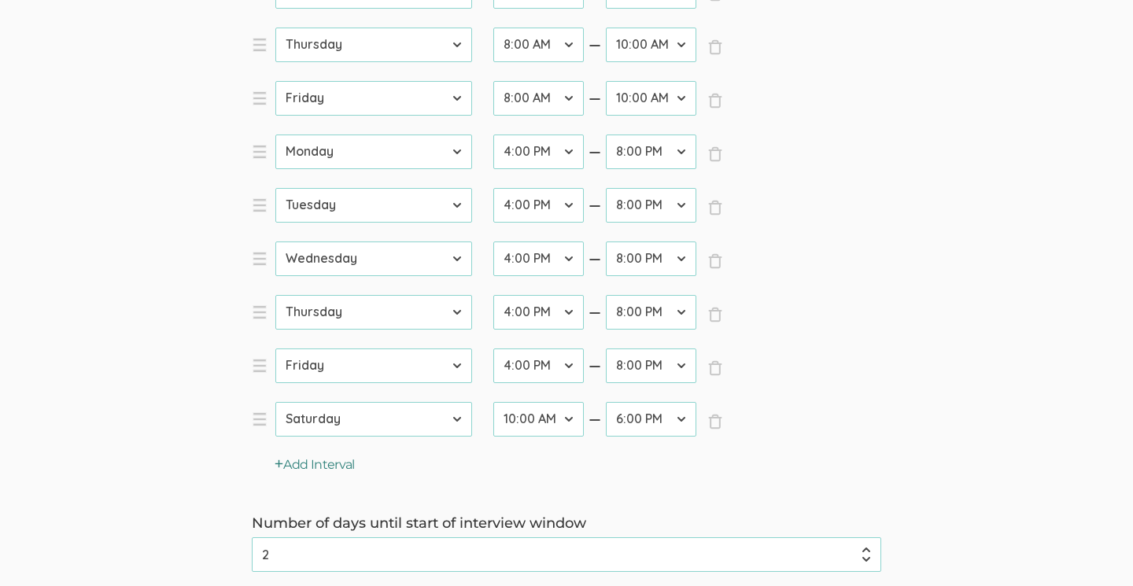
click at [301, 462] on button "Add Interval" at bounding box center [315, 465] width 80 height 18
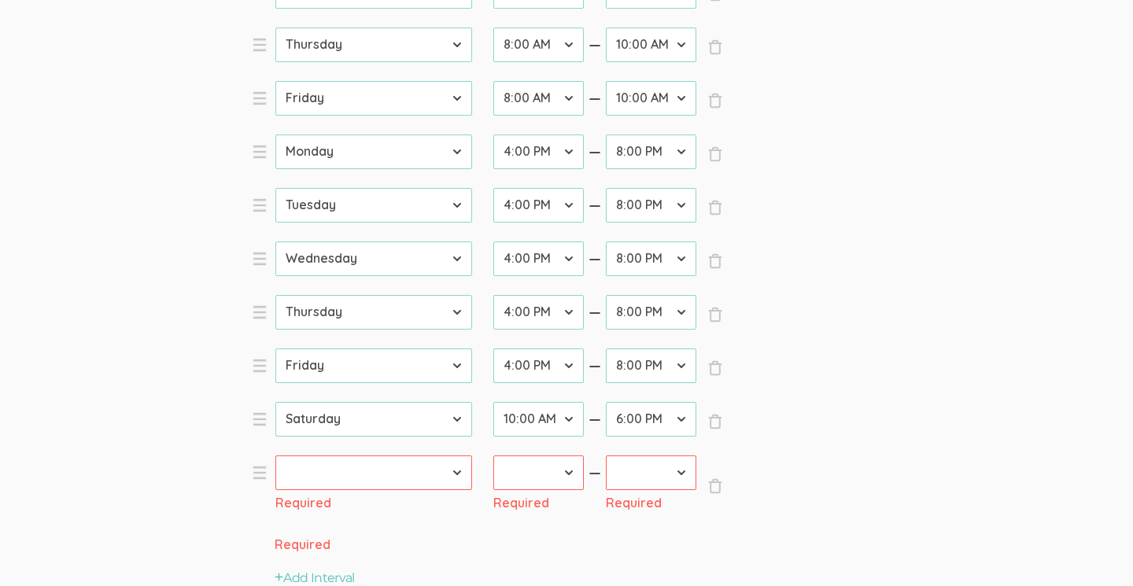
scroll to position [725, 0]
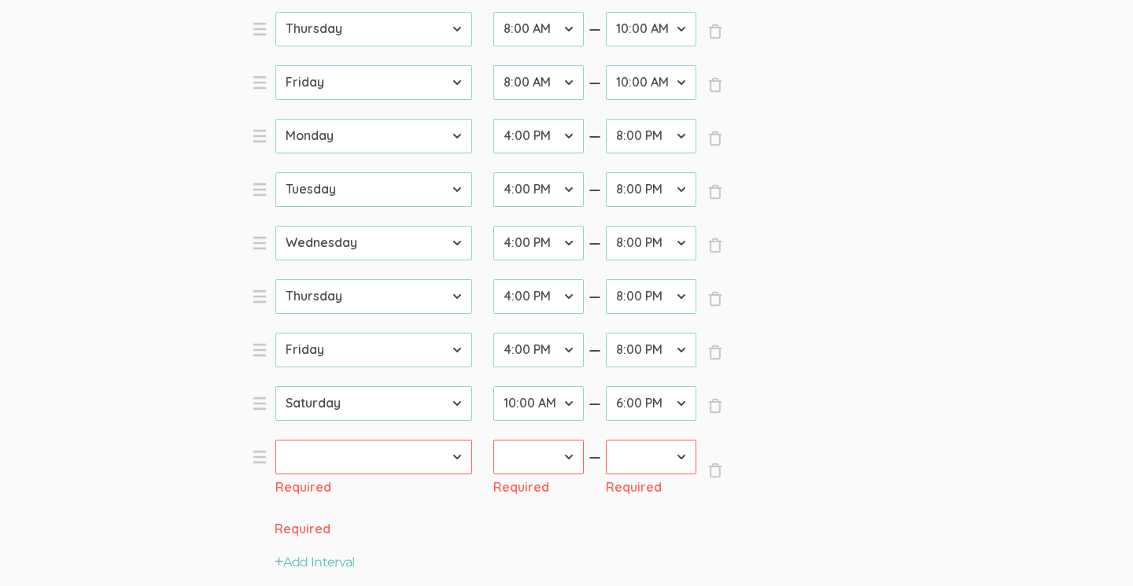
select select "0"
select select "20"
select select "36"
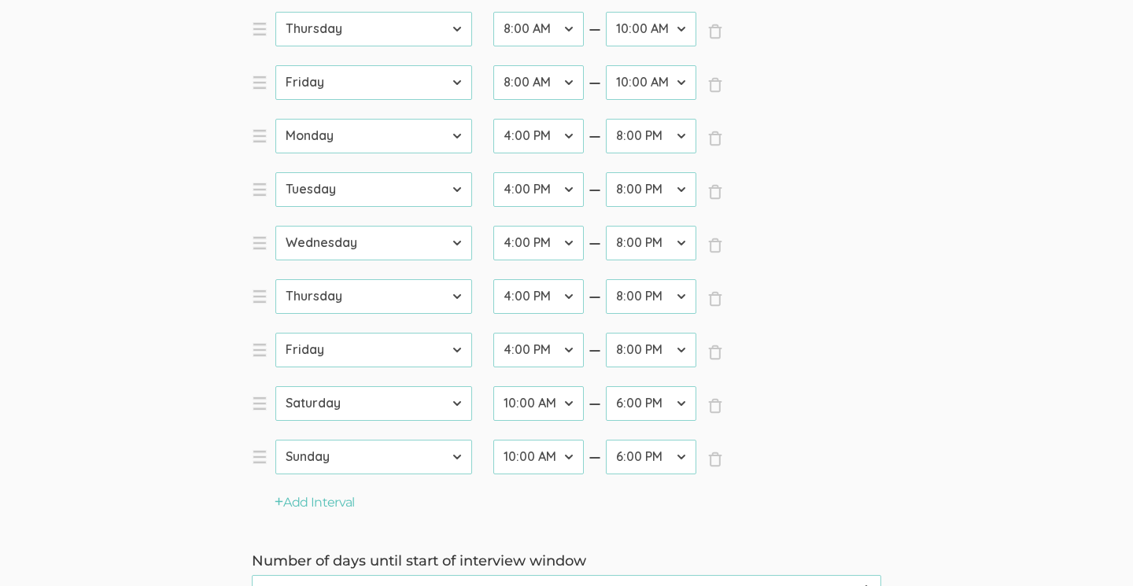
click at [853, 471] on ol "× Close day [DATE] [DATE] [DATE] [DATE] [DATE] [DATE] [DATE] startTime 12:00 AM…" at bounding box center [566, 172] width 629 height 643
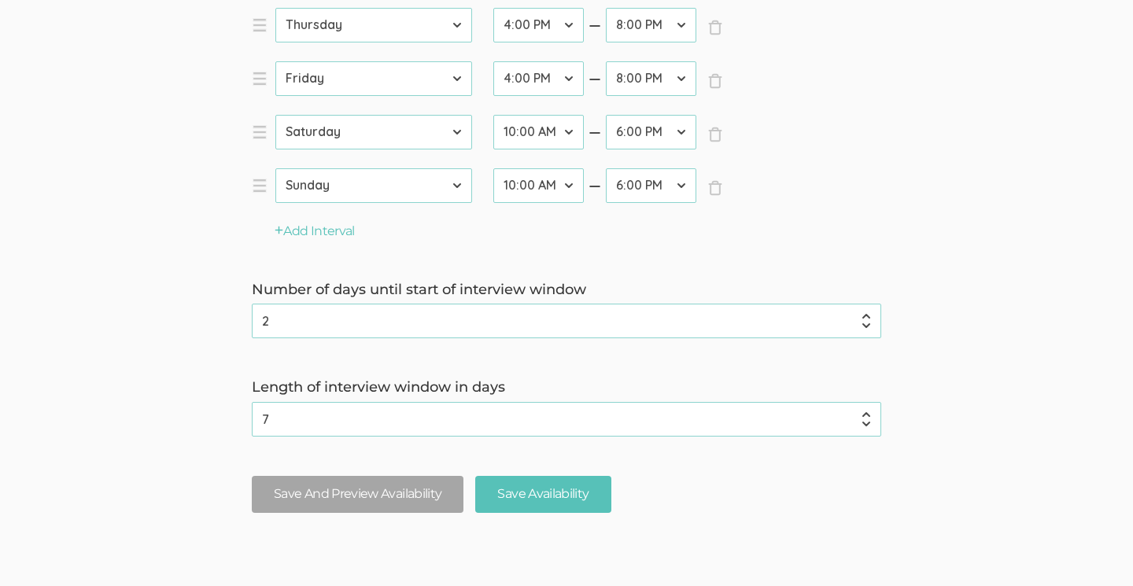
scroll to position [1006, 0]
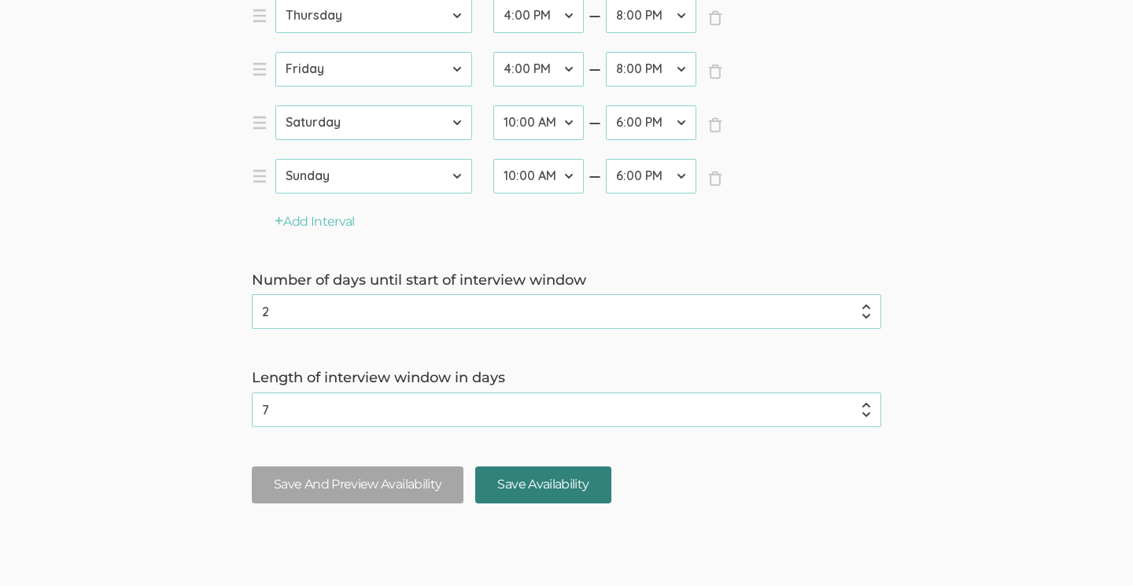
click at [533, 486] on input "Save Availability" at bounding box center [542, 485] width 135 height 37
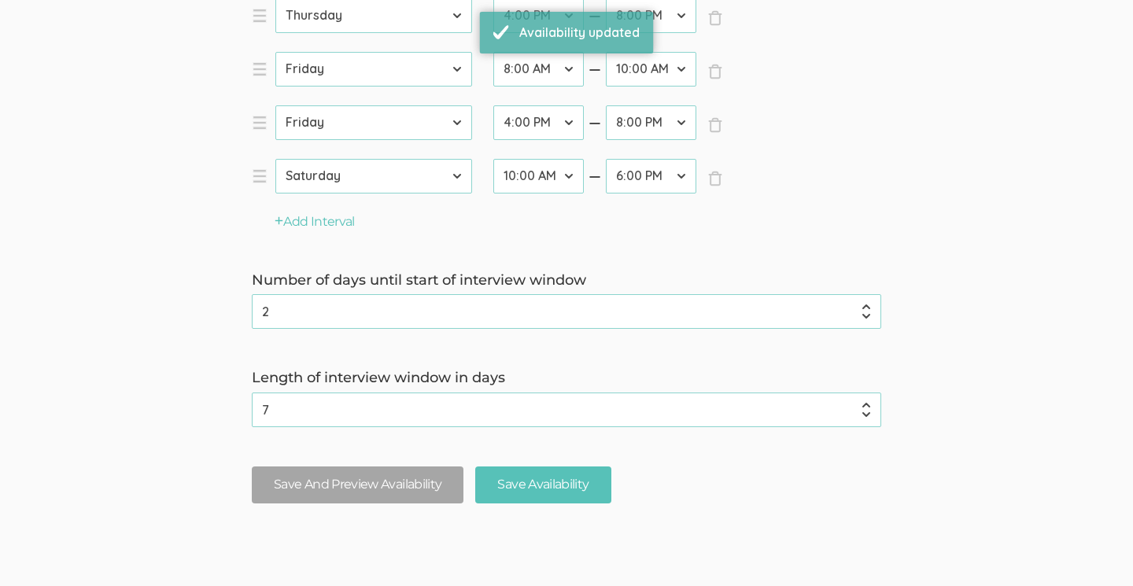
scroll to position [0, 0]
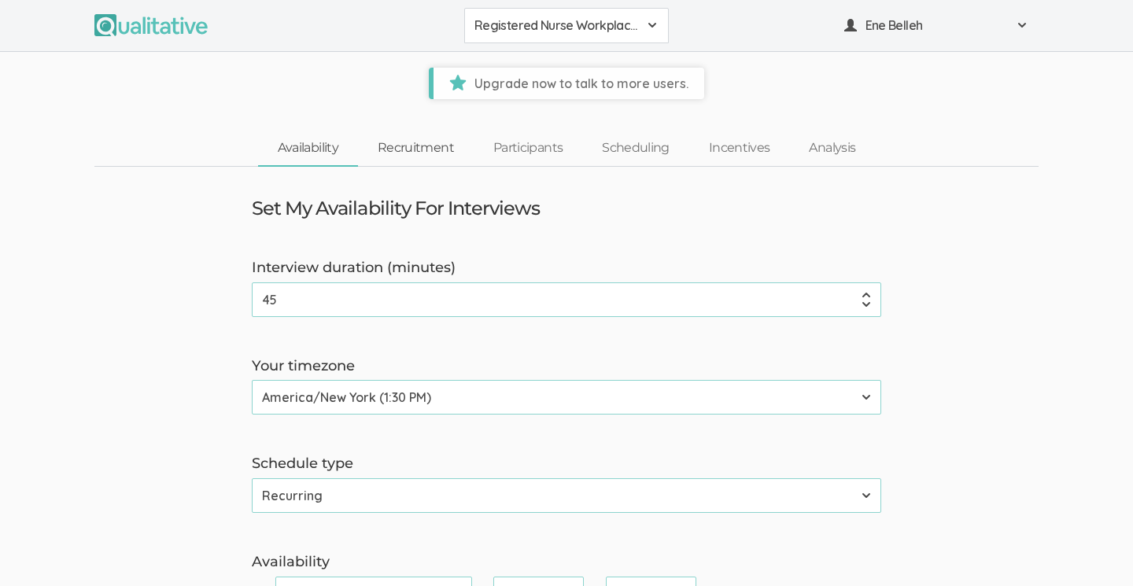
click at [410, 148] on link "Recruitment" at bounding box center [416, 148] width 116 height 34
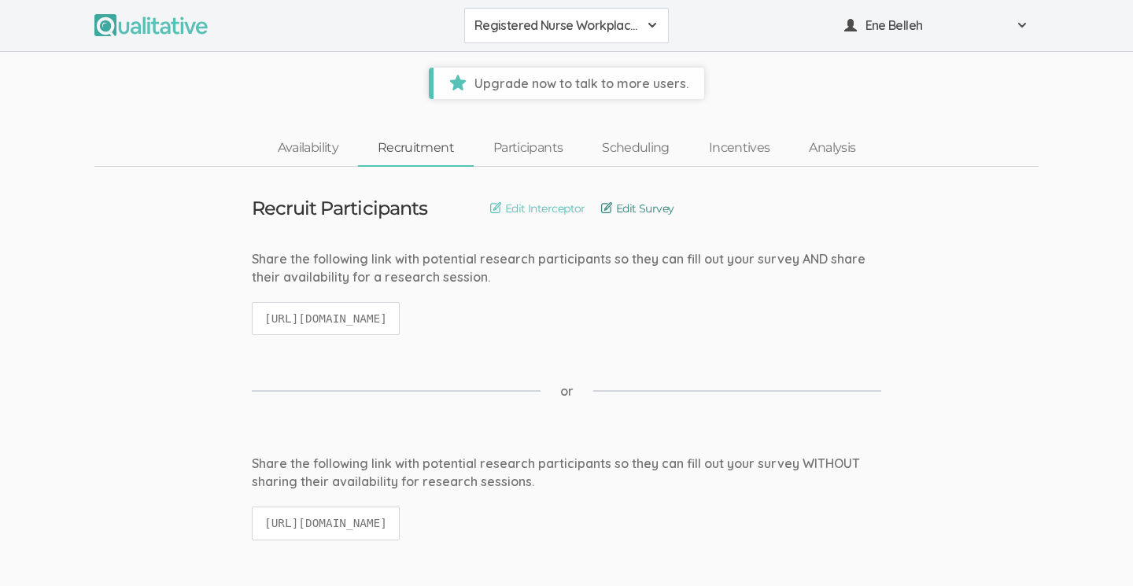
click at [634, 207] on link "Edit Survey" at bounding box center [637, 208] width 73 height 17
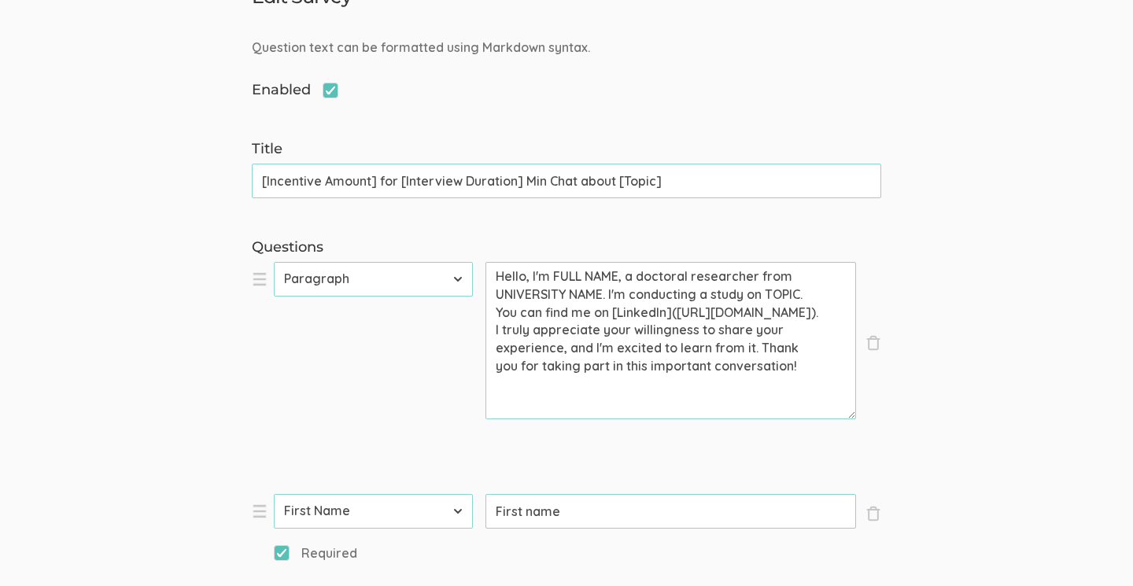
scroll to position [213, 0]
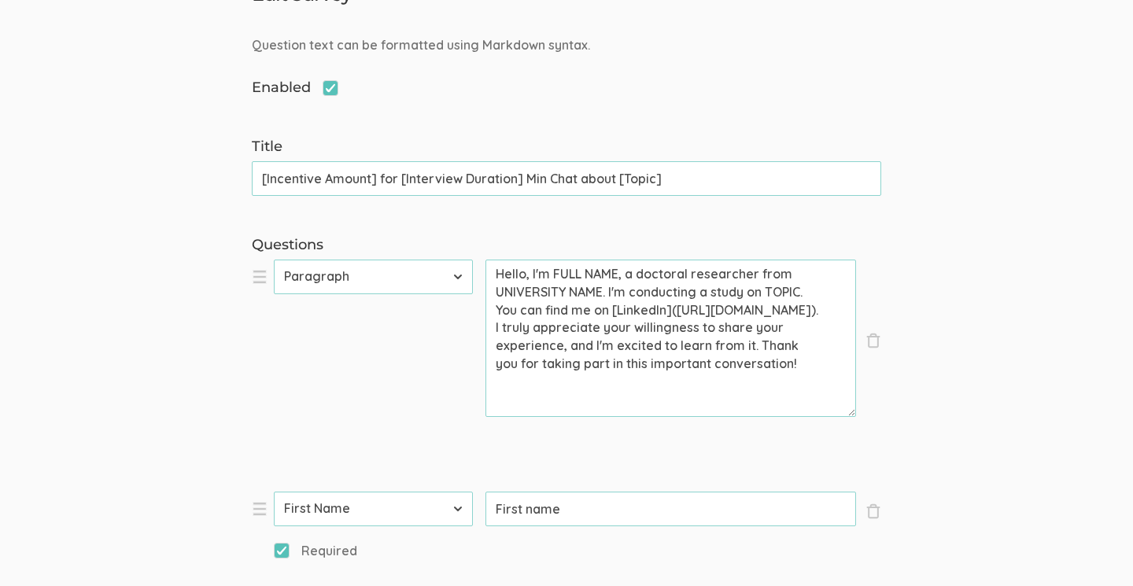
click at [622, 265] on textarea "Hello, I'm FULL NAME, a doctoral researcher from UNIVERSITY NAME. I'm conductin…" at bounding box center [670, 338] width 371 height 157
drag, startPoint x: 606, startPoint y: 288, endPoint x: 644, endPoint y: 290, distance: 37.8
click at [606, 288] on textarea "Hello, I'm [PERSON_NAME], a doctoral researcher from UNIVERSITY NAME. I'm condu…" at bounding box center [670, 338] width 371 height 157
click at [532, 307] on textarea "Hello, I'm [PERSON_NAME], a doctoral researcher from [GEOGRAPHIC_DATA]. I'm con…" at bounding box center [670, 338] width 371 height 157
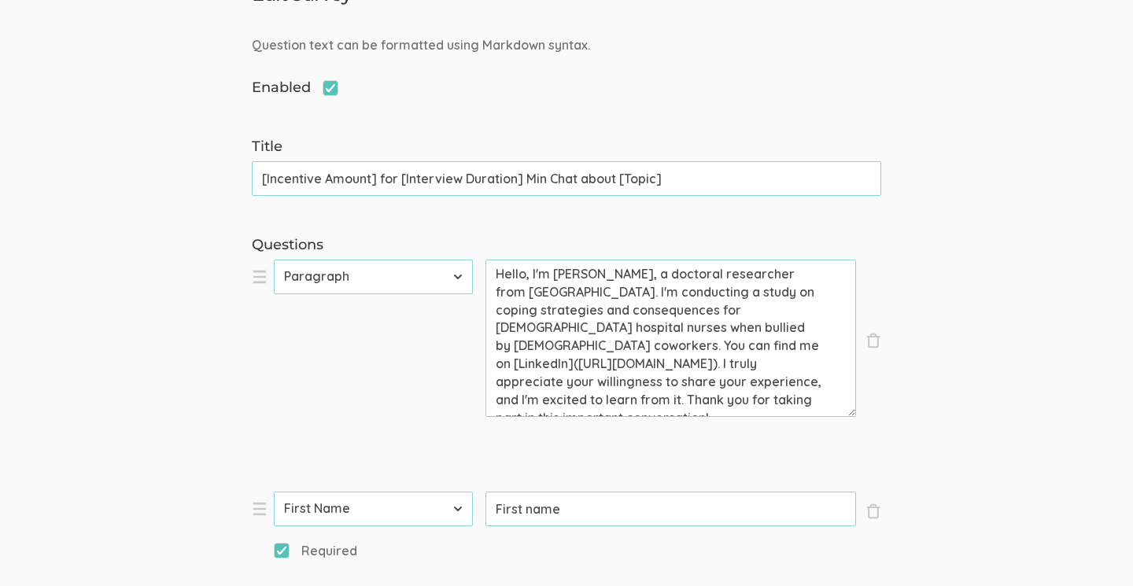
click at [655, 338] on textarea "Hello, I'm [PERSON_NAME], a doctoral researcher from [GEOGRAPHIC_DATA]. I'm con…" at bounding box center [670, 338] width 371 height 157
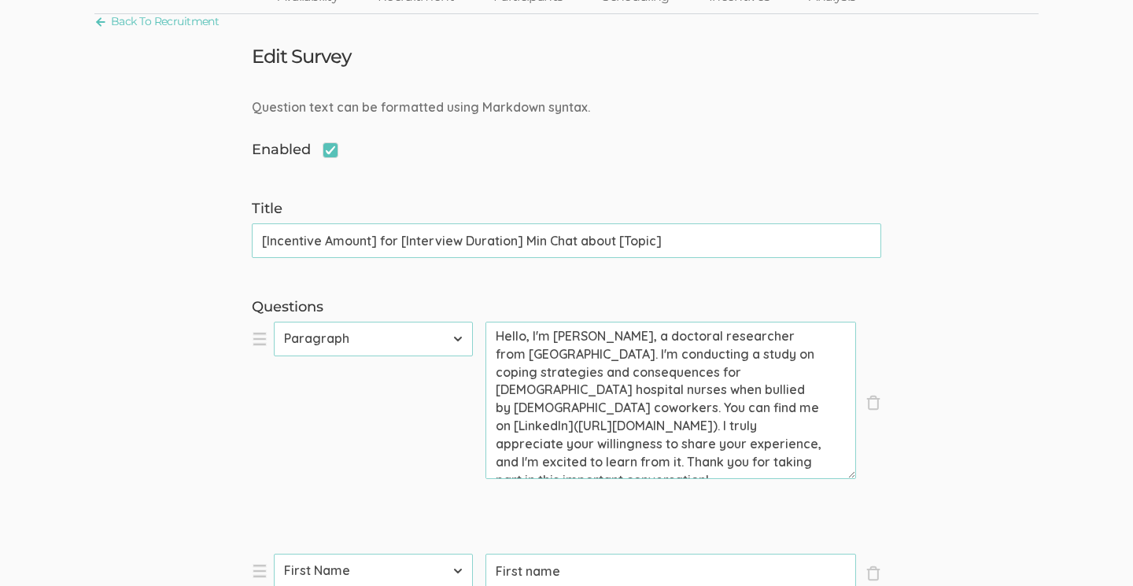
scroll to position [146, 0]
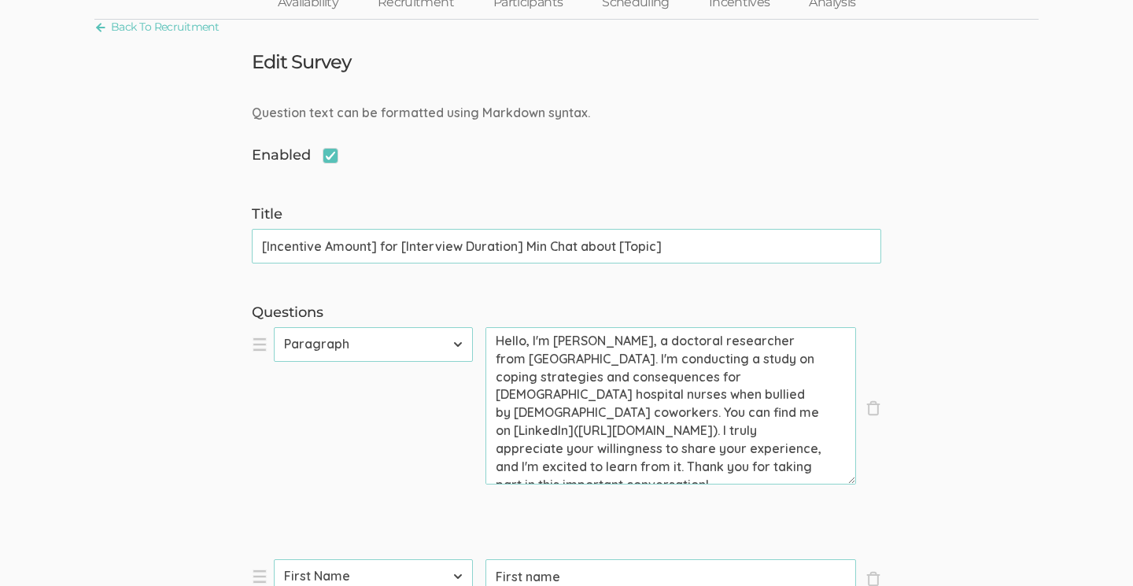
click at [685, 429] on textarea "Hello, I'm [PERSON_NAME], a doctoral researcher from [GEOGRAPHIC_DATA]. I'm con…" at bounding box center [670, 405] width 371 height 157
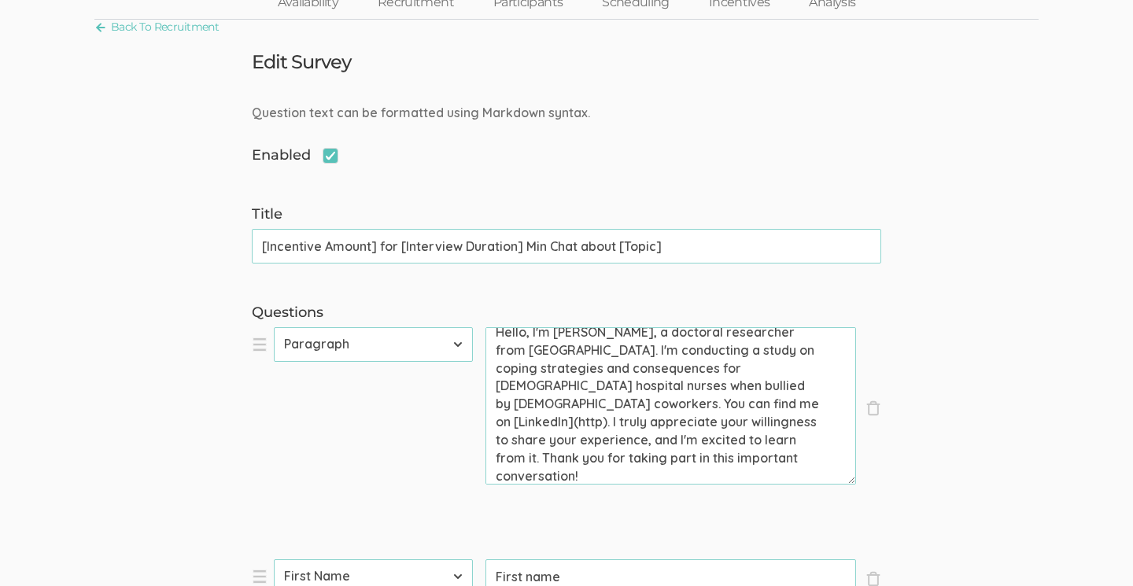
scroll to position [0, 0]
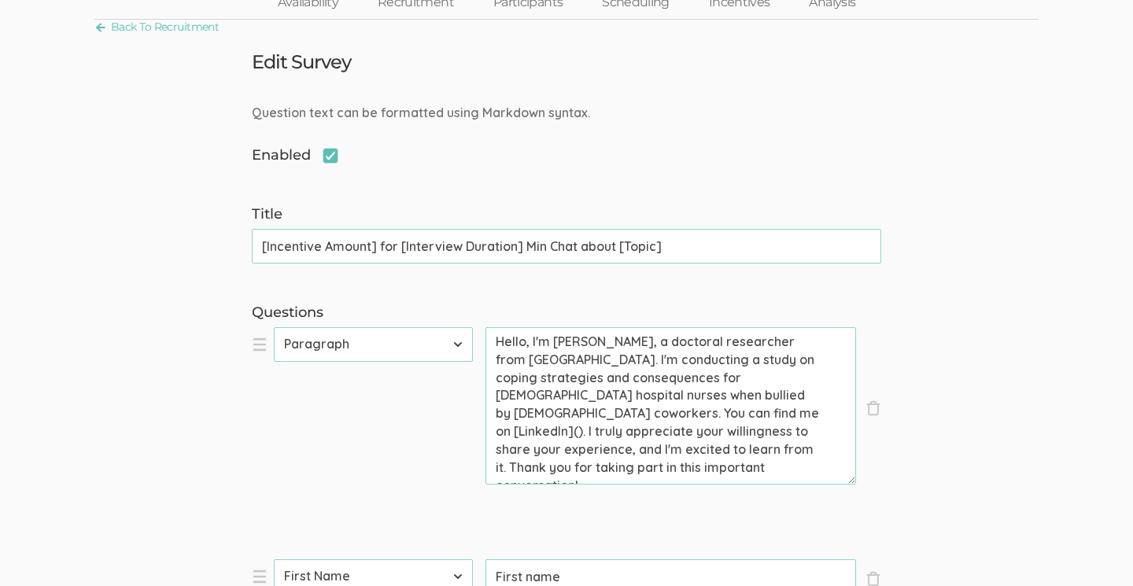
paste textarea "[URL][DOMAIN_NAME]"
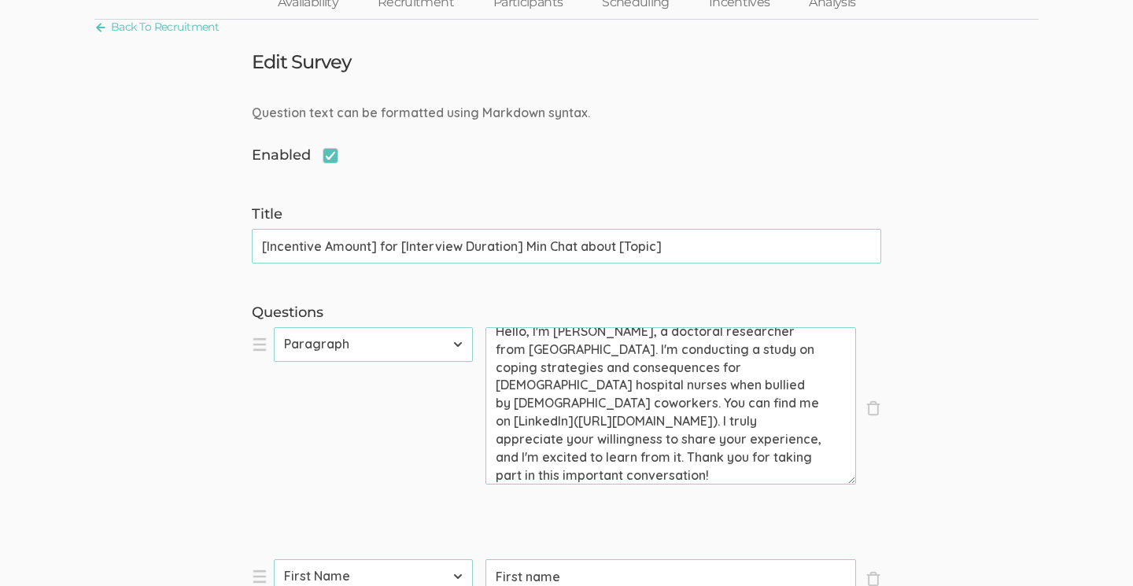
scroll to position [9, 0]
type textarea "Hello, I'm [PERSON_NAME], a doctoral researcher from [GEOGRAPHIC_DATA]. I'm con…"
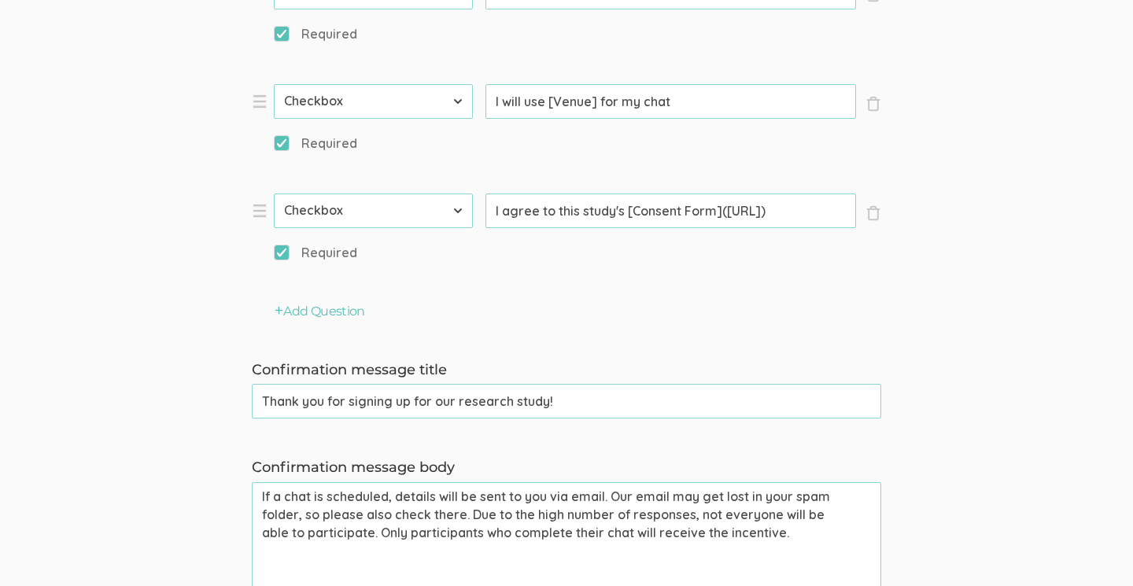
scroll to position [1173, 0]
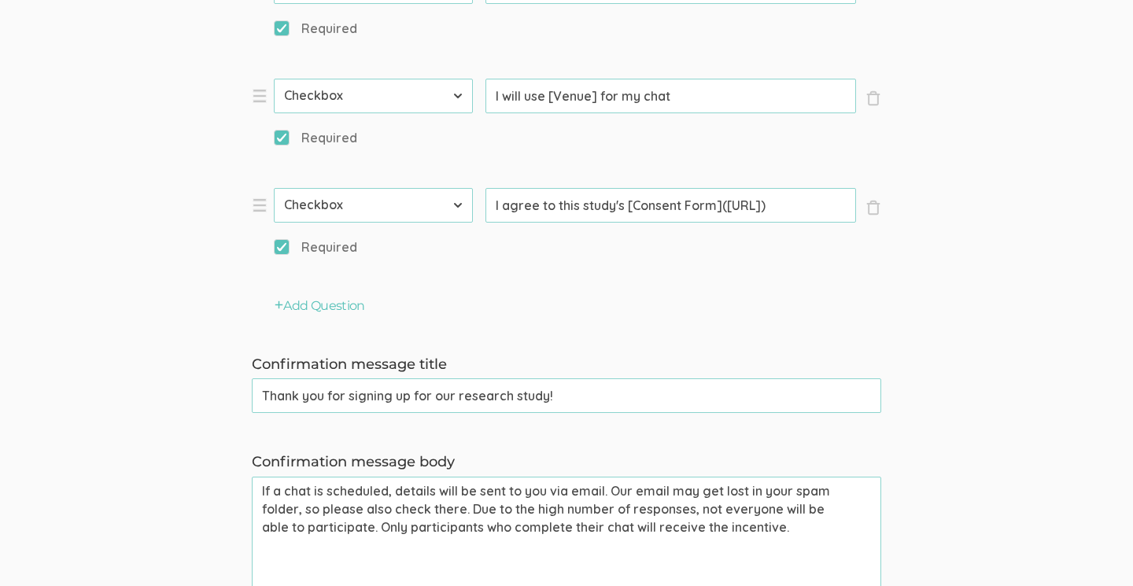
click at [819, 201] on input "I agree to this study's [Consent Form]([URL])" at bounding box center [670, 205] width 371 height 35
drag, startPoint x: 838, startPoint y: 201, endPoint x: 738, endPoint y: 203, distance: 99.9
click at [738, 203] on input "I agree to this study's [Consent Form]([URL])" at bounding box center [670, 205] width 371 height 35
drag, startPoint x: 836, startPoint y: 199, endPoint x: 727, endPoint y: 205, distance: 109.6
click at [726, 205] on input "I agree to this study's [Consent Form](htORM-LINK-HERE)" at bounding box center [670, 205] width 371 height 35
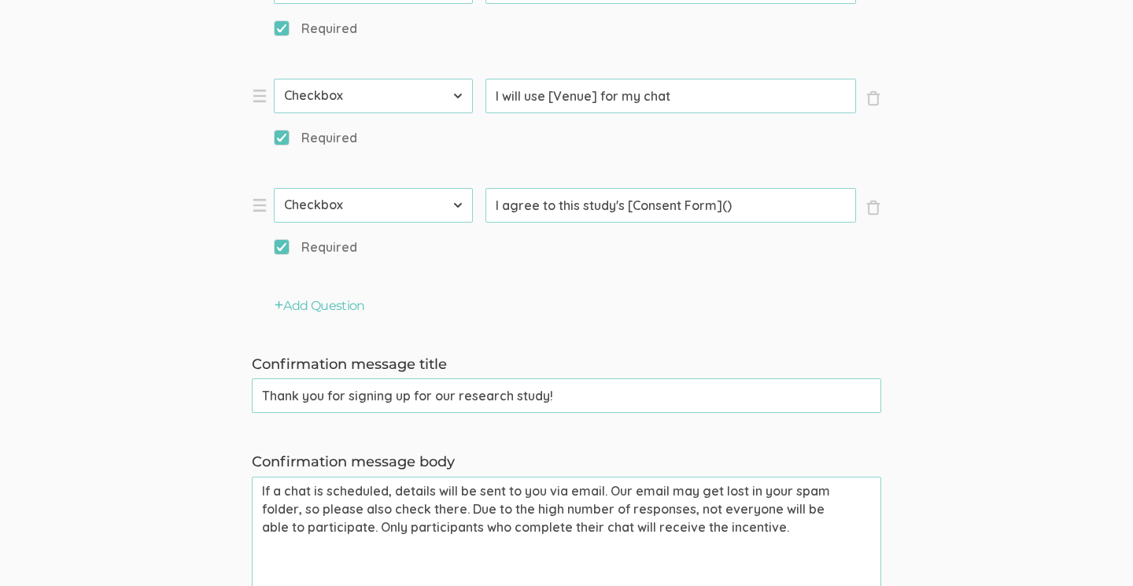
paste input "[URL][DOMAIN_NAME][DOMAIN_NAME][EMAIL_ADDRESS][DOMAIN_NAME]"
type input "I agree to this study's [Consent Form]([URL][DOMAIN_NAME][DOMAIN_NAME][EMAIL_AD…"
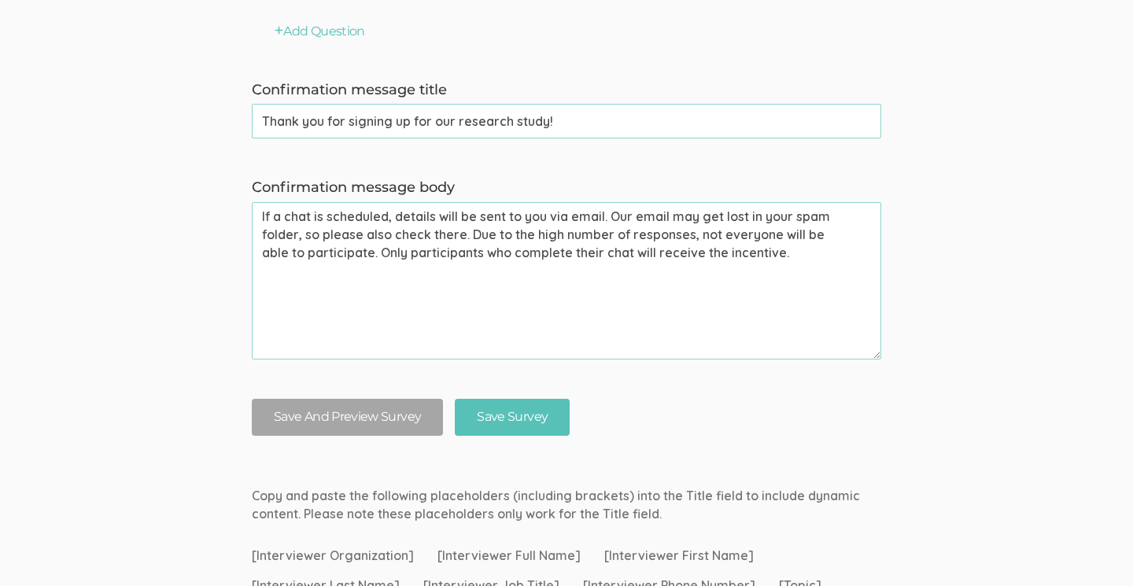
scroll to position [1468, 0]
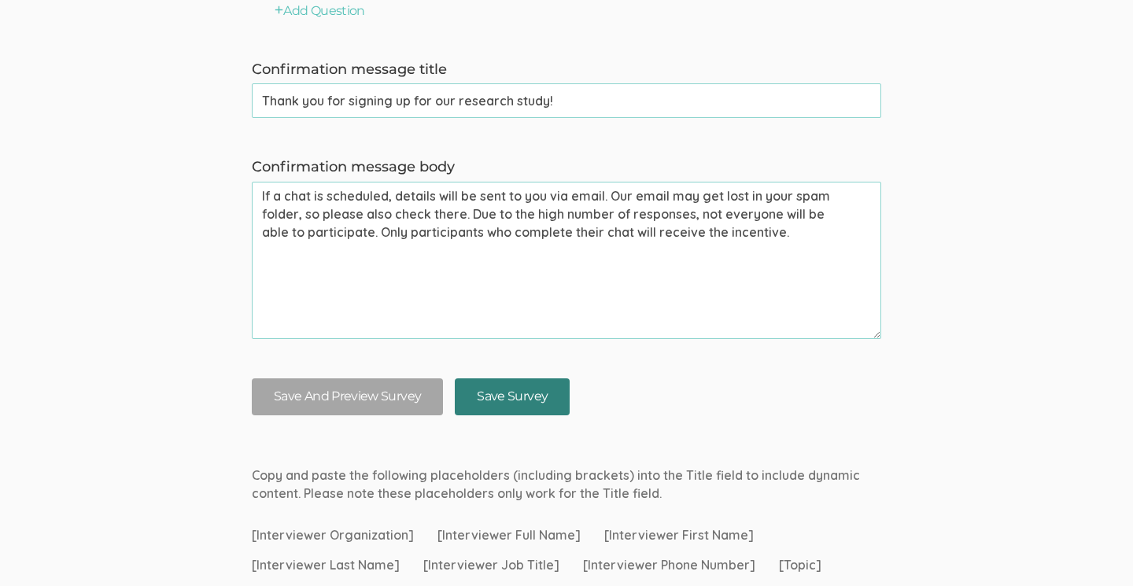
click at [512, 386] on input "Save Survey" at bounding box center [512, 396] width 115 height 37
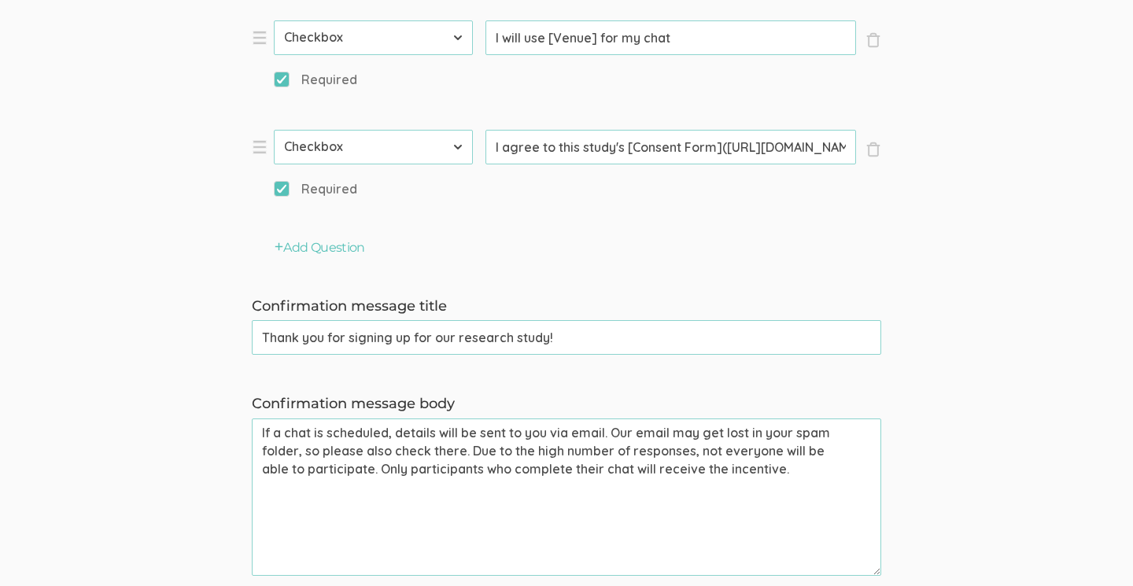
scroll to position [1234, 0]
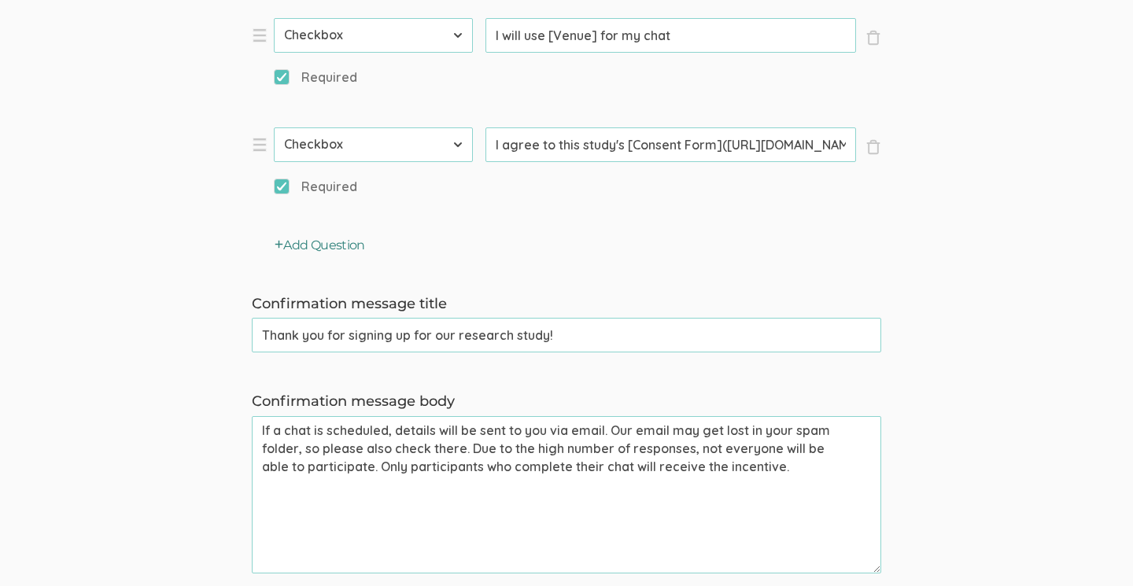
click at [311, 242] on button "Add Question" at bounding box center [320, 246] width 90 height 18
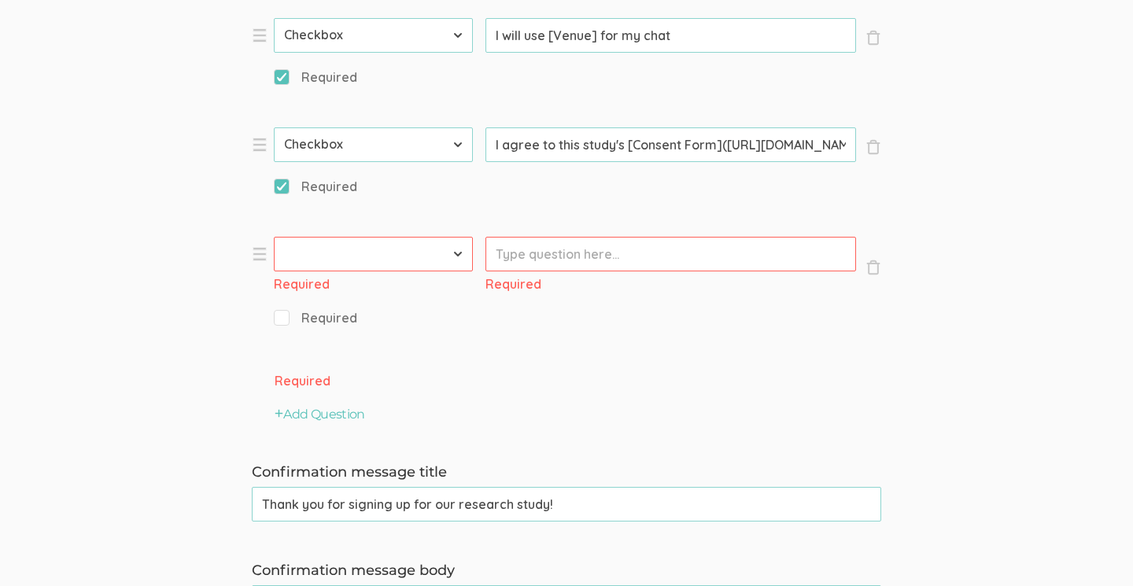
select select "10"
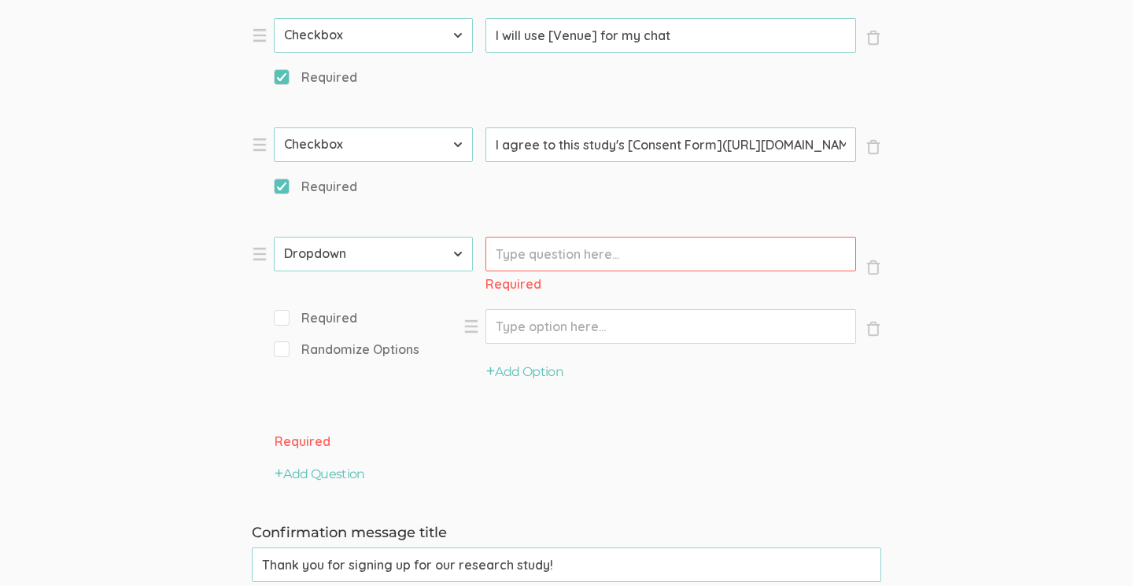
click at [552, 255] on input "Prompt" at bounding box center [670, 254] width 371 height 35
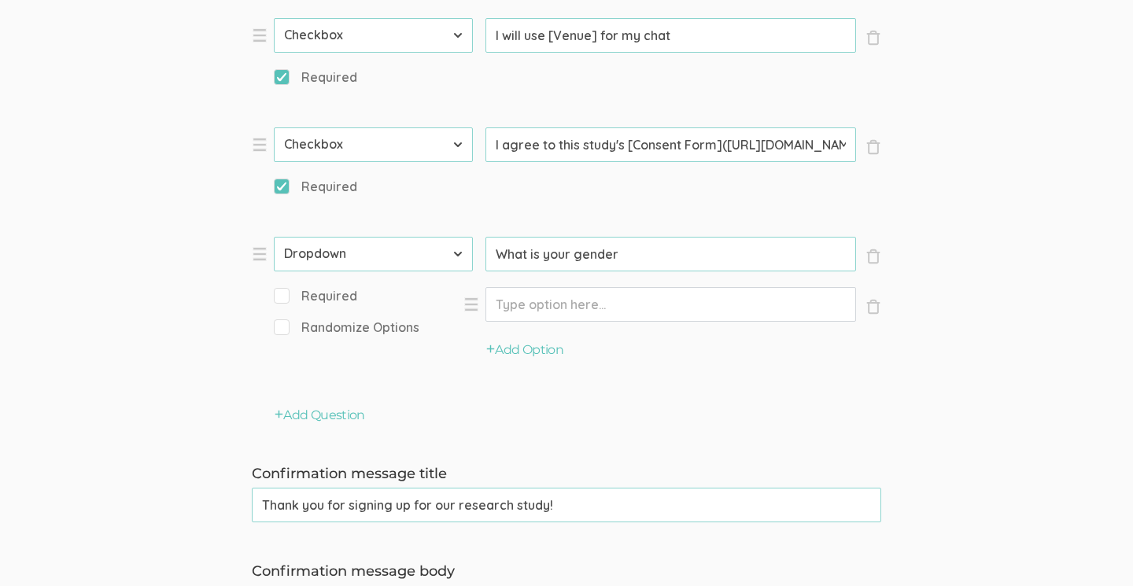
type input "What is your gender?"
click at [285, 296] on span "Required" at bounding box center [315, 296] width 83 height 18
click at [284, 296] on input "Required" at bounding box center [279, 295] width 10 height 10
checkbox input "true"
type input "What is your gender?"
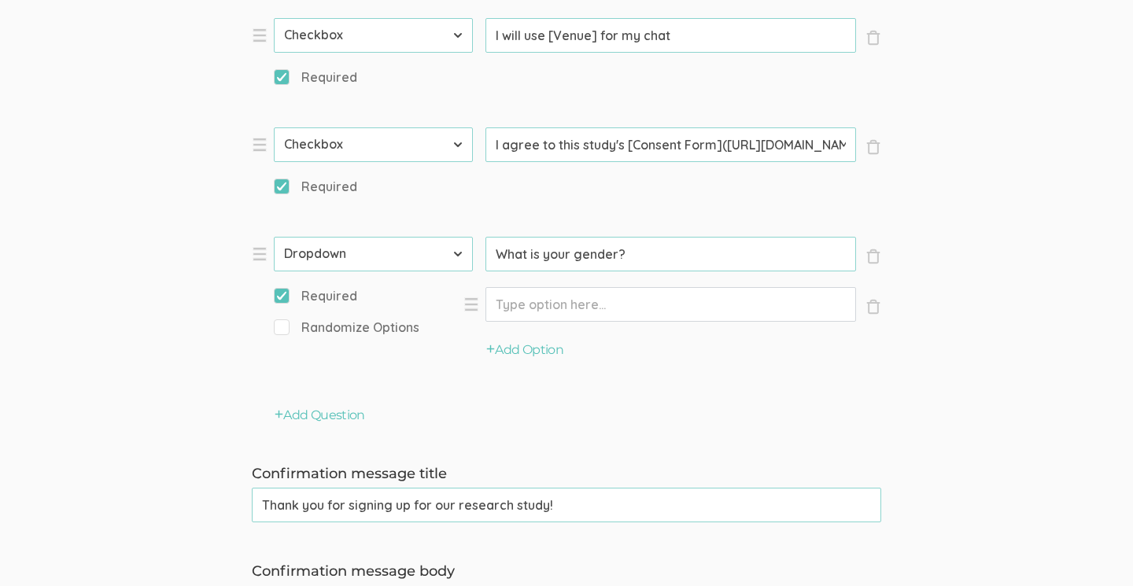
click at [534, 301] on input "Option" at bounding box center [670, 304] width 371 height 35
type input "e"
type input "[DEMOGRAPHIC_DATA]"
click at [502, 345] on button "Add Option" at bounding box center [524, 350] width 77 height 18
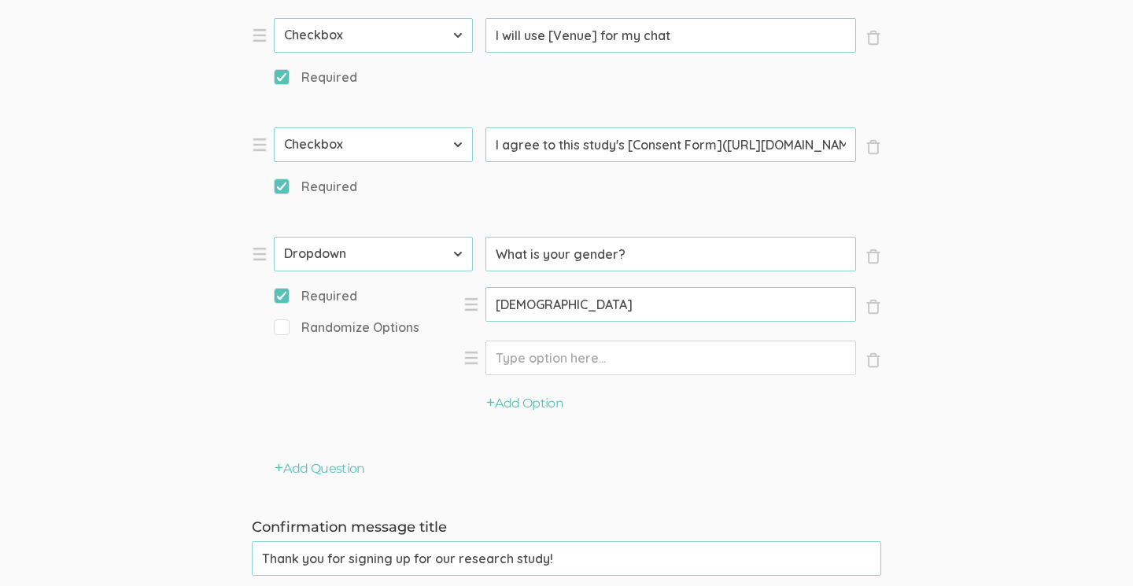
click at [544, 350] on input "Option" at bounding box center [670, 358] width 371 height 35
type input "[DEMOGRAPHIC_DATA]"
click at [519, 395] on button "Add Option" at bounding box center [524, 404] width 77 height 18
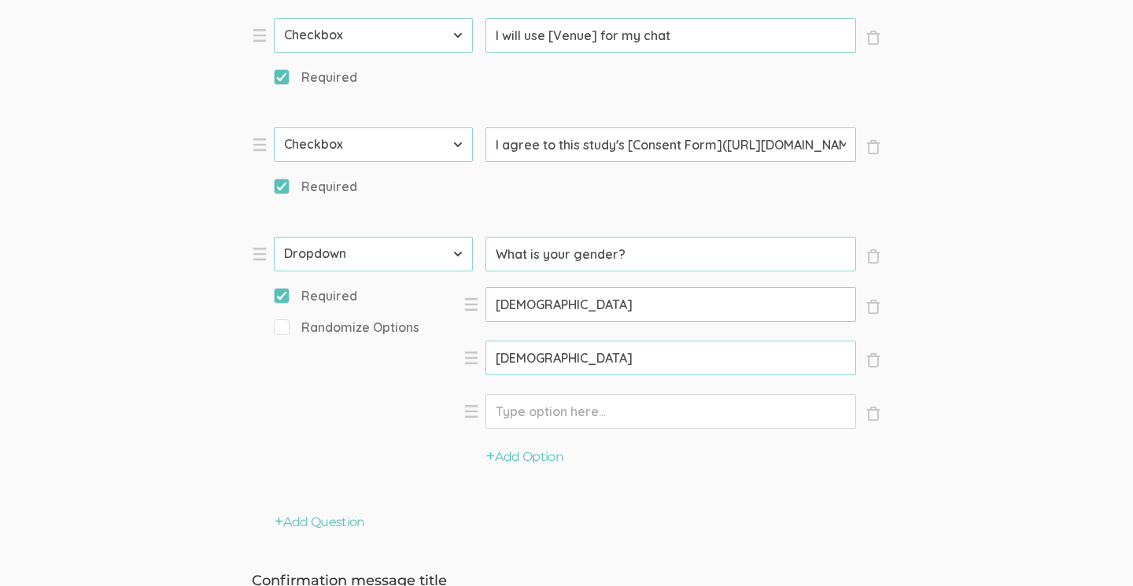
click at [539, 409] on input "Option" at bounding box center [670, 411] width 371 height 35
click at [514, 407] on input "Nobinary" at bounding box center [670, 411] width 371 height 35
click at [631, 456] on div "Add Option" at bounding box center [672, 464] width 418 height 54
click at [639, 426] on div "Option [DEMOGRAPHIC_DATA] (success)" at bounding box center [670, 415] width 371 height 42
click at [626, 407] on input "[DEMOGRAPHIC_DATA]" at bounding box center [670, 411] width 371 height 35
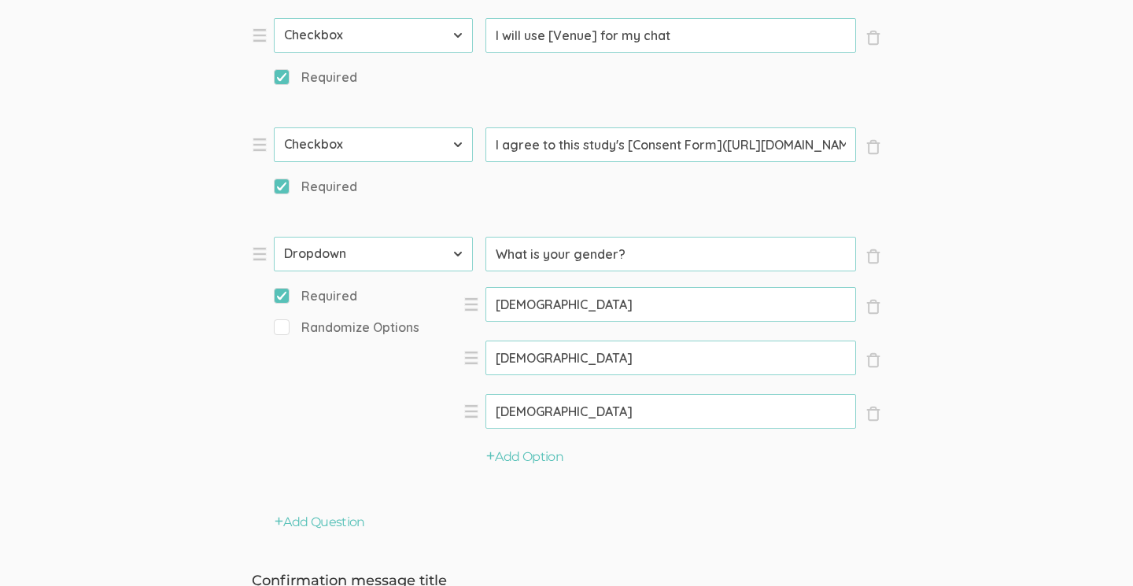
click at [520, 409] on input "[DEMOGRAPHIC_DATA]" at bounding box center [670, 411] width 371 height 35
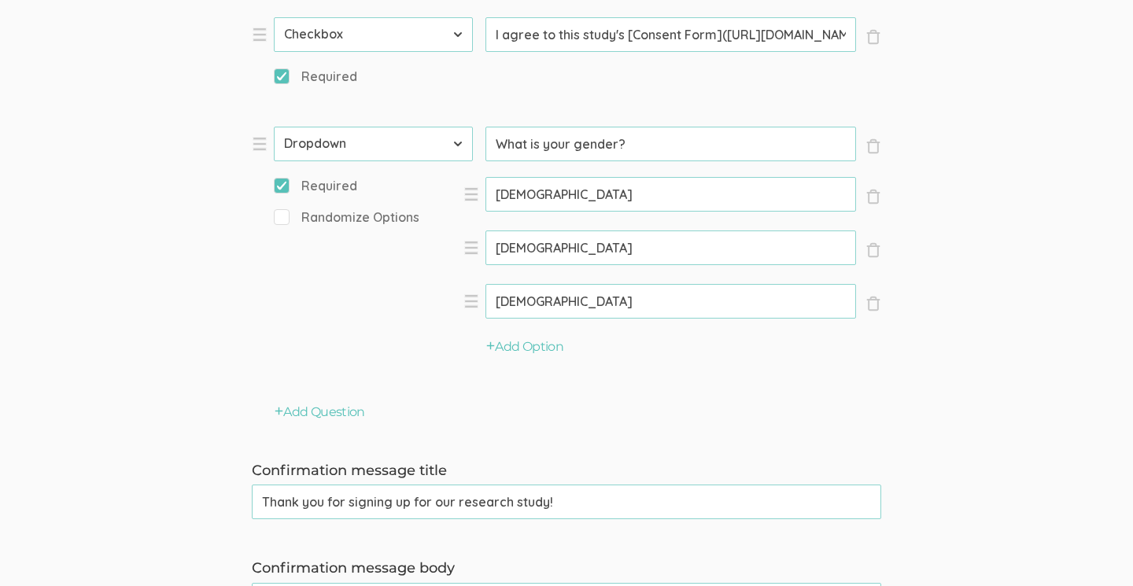
scroll to position [1357, 0]
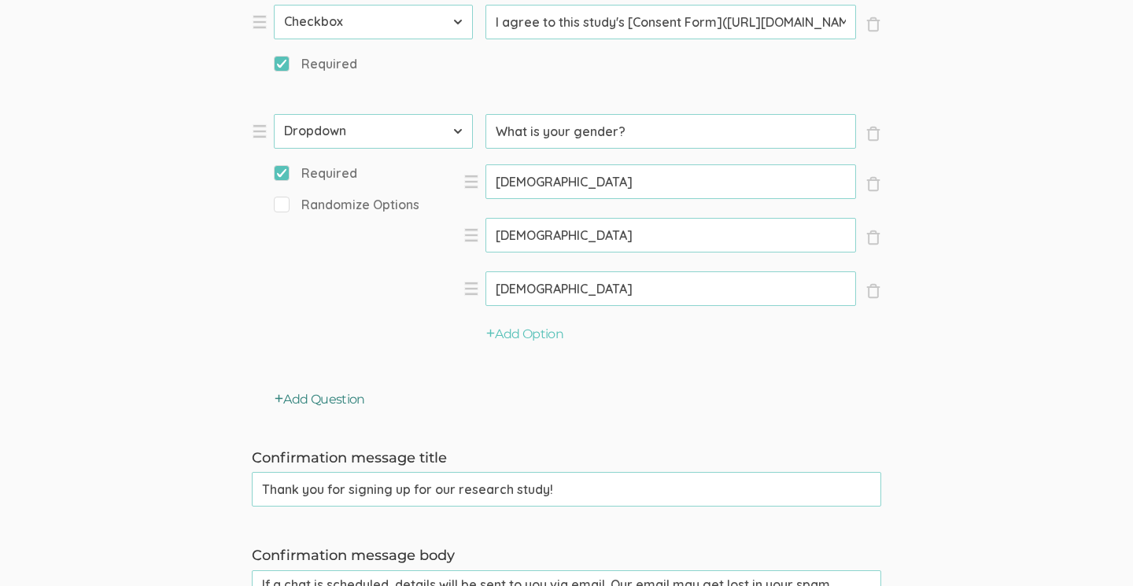
type input "[DEMOGRAPHIC_DATA]"
click at [301, 395] on button "Add Question" at bounding box center [320, 400] width 90 height 18
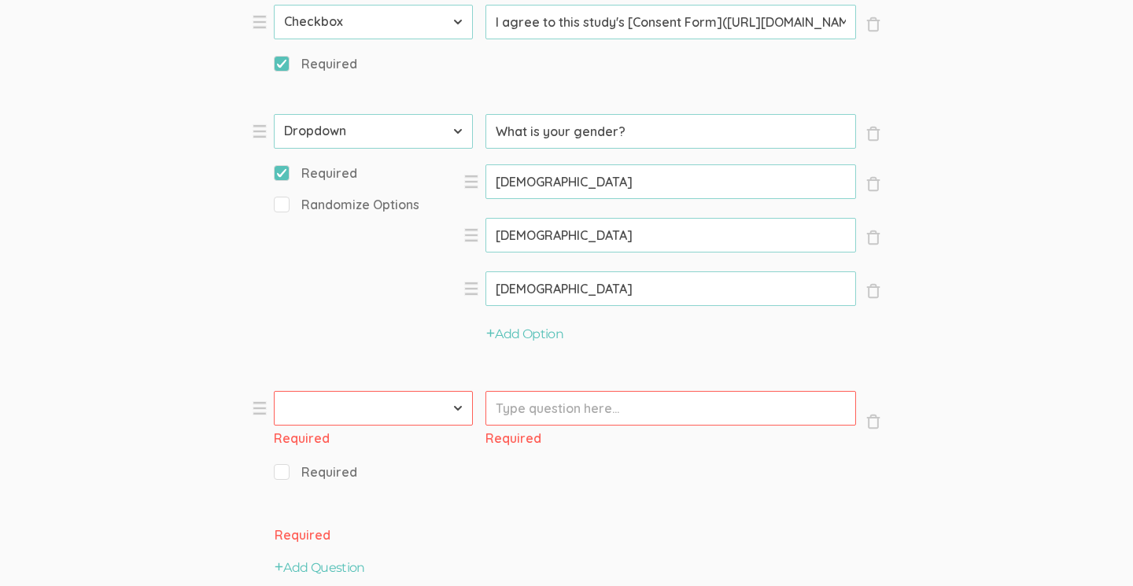
select select "10"
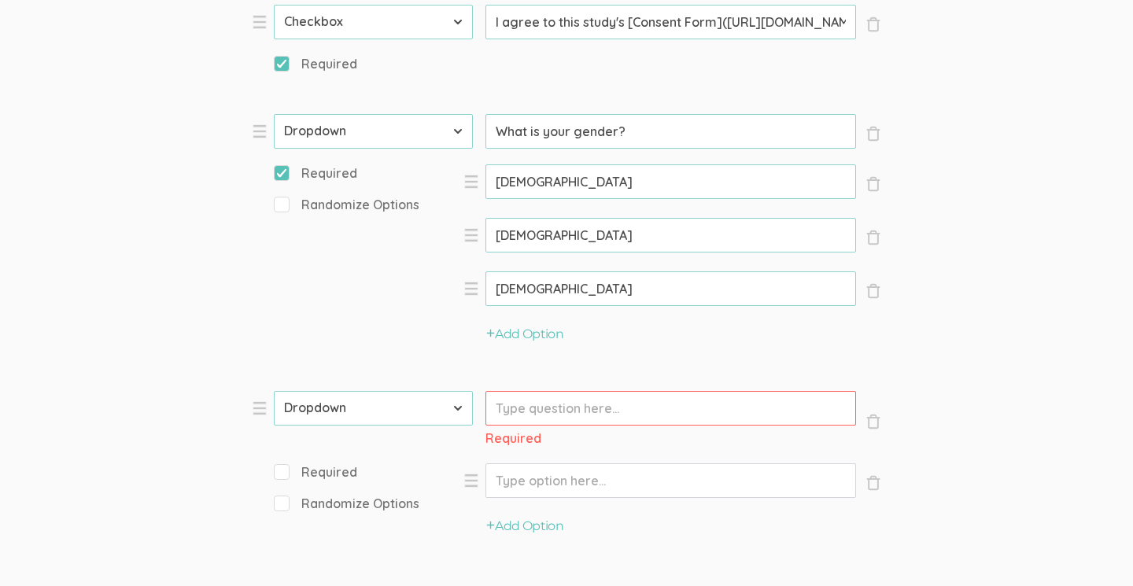
click at [525, 409] on input "Prompt" at bounding box center [670, 408] width 371 height 35
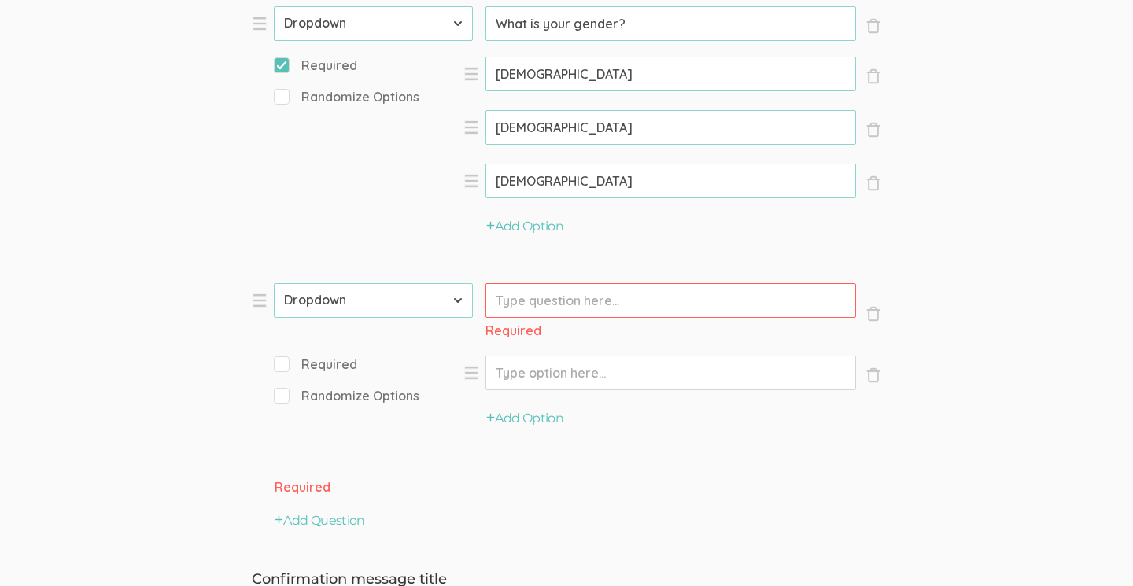
scroll to position [1465, 0]
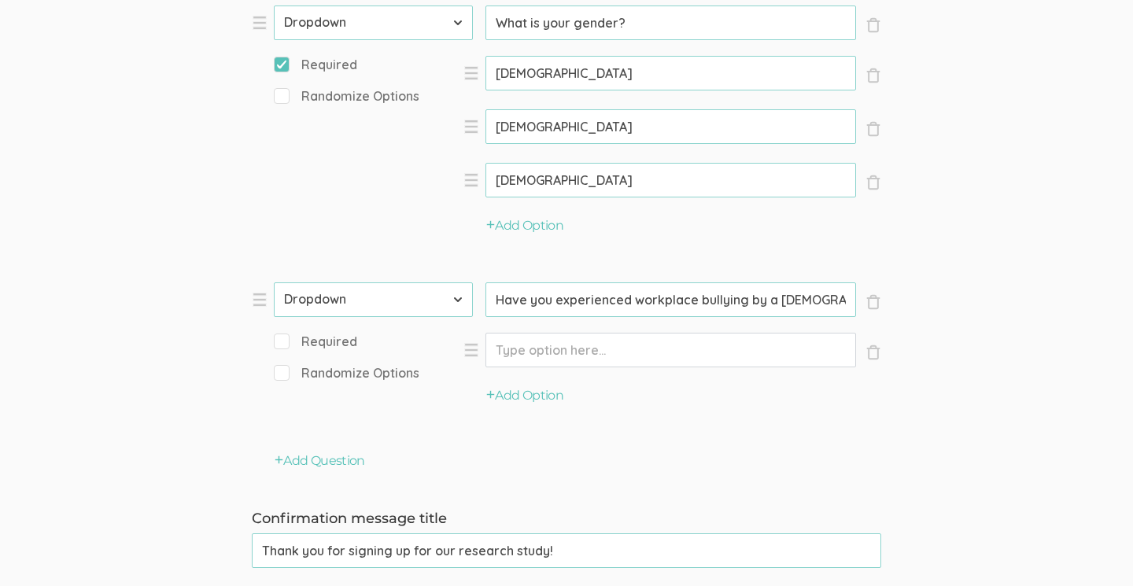
type input "Have you experienced workplace bullying by a [DEMOGRAPHIC_DATA] coworker?"
click at [277, 336] on input "Required" at bounding box center [279, 341] width 10 height 10
checkbox input "true"
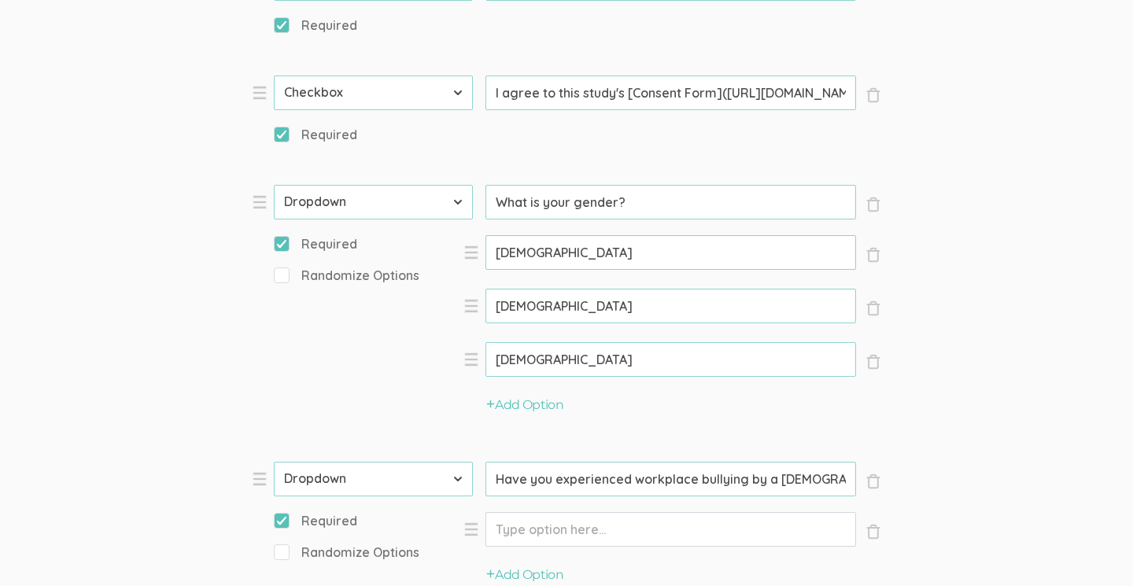
scroll to position [1276, 0]
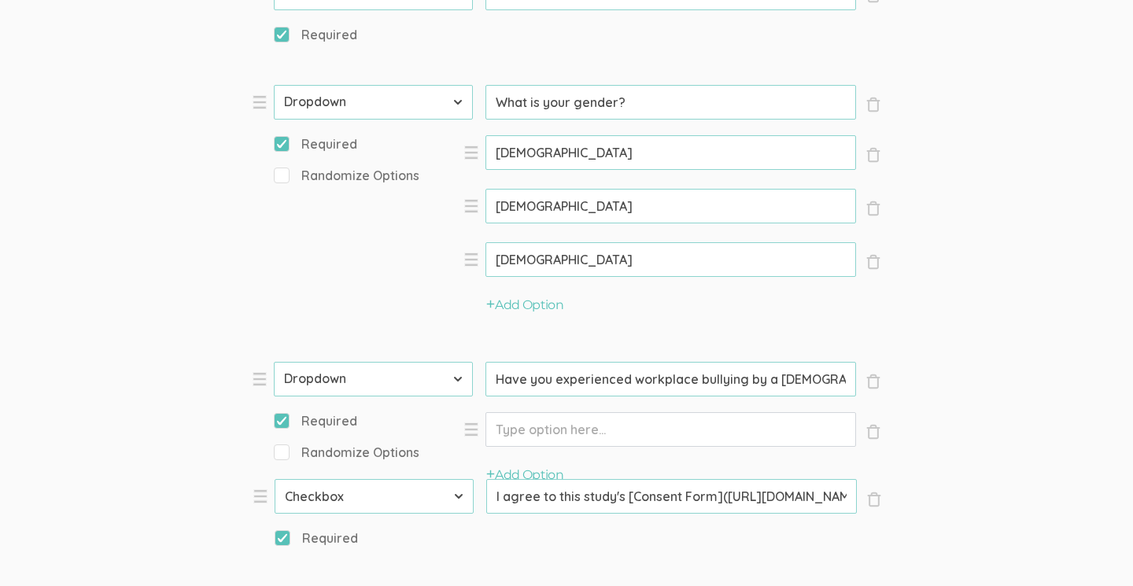
drag, startPoint x: 260, startPoint y: 98, endPoint x: 260, endPoint y: 497, distance: 398.9
select select "10"
type input "What is your gender?"
type input "Have you experienced workplace bullying by a [DEMOGRAPHIC_DATA] coworker?"
select select "11"
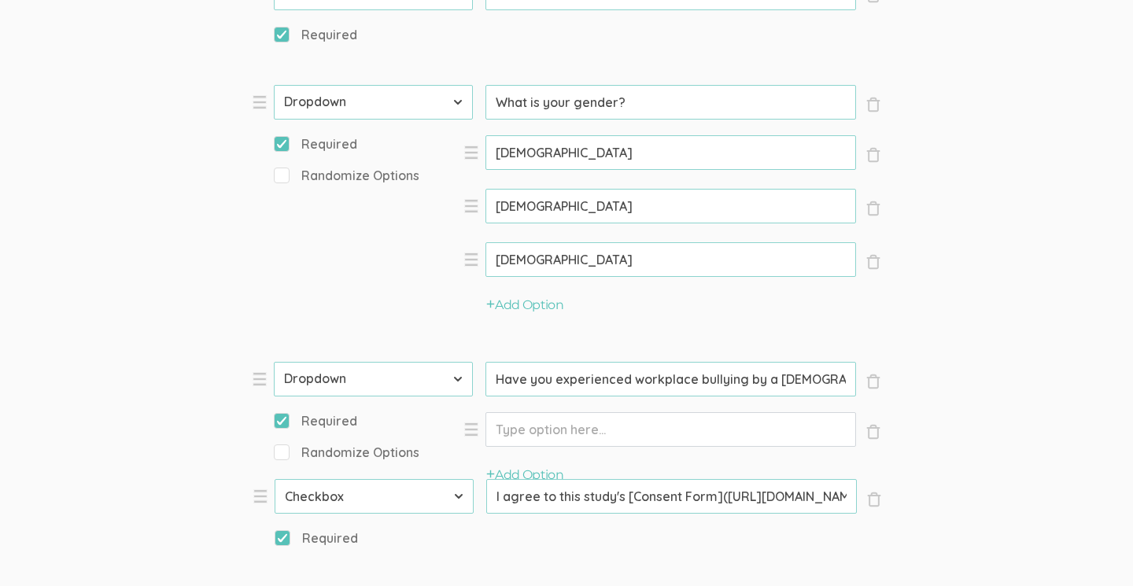
type input "I agree to this study's [Consent Form]([URL][DOMAIN_NAME][DOMAIN_NAME][EMAIL_AD…"
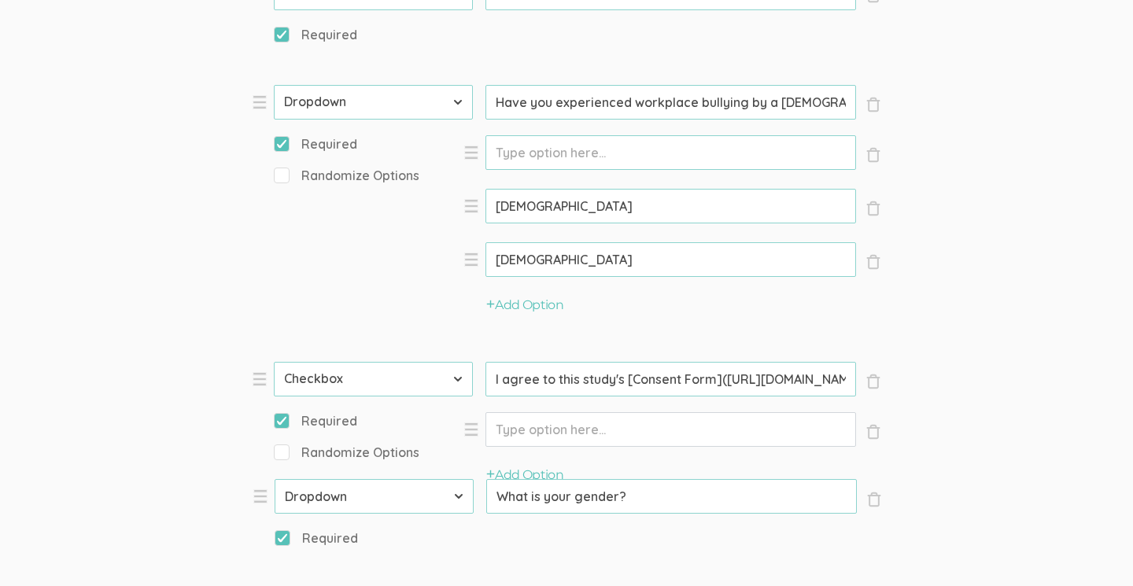
select select "10"
select select "11"
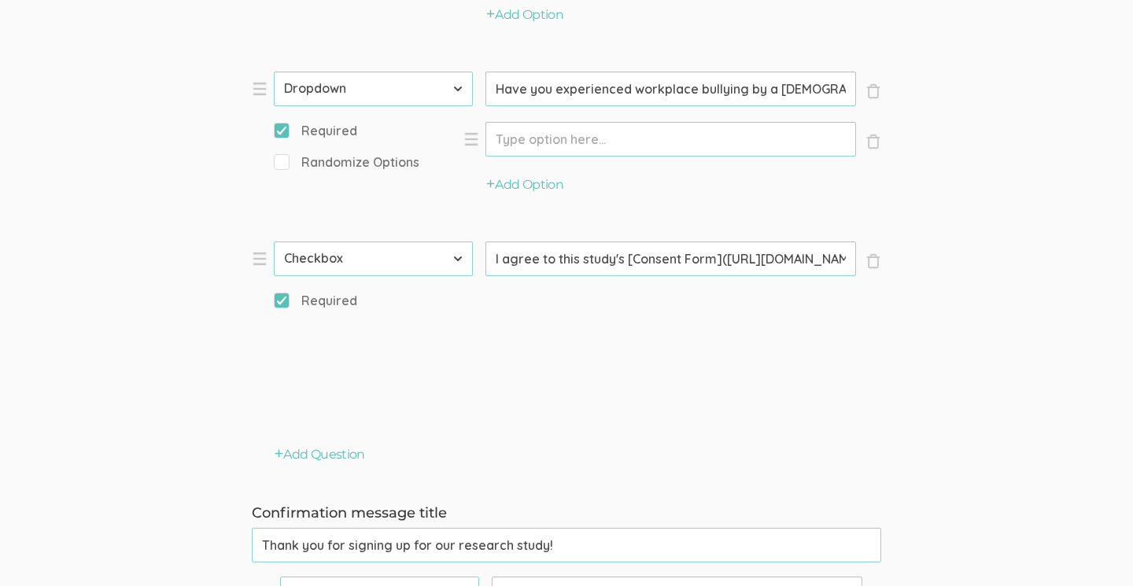
scroll to position [1536, 0]
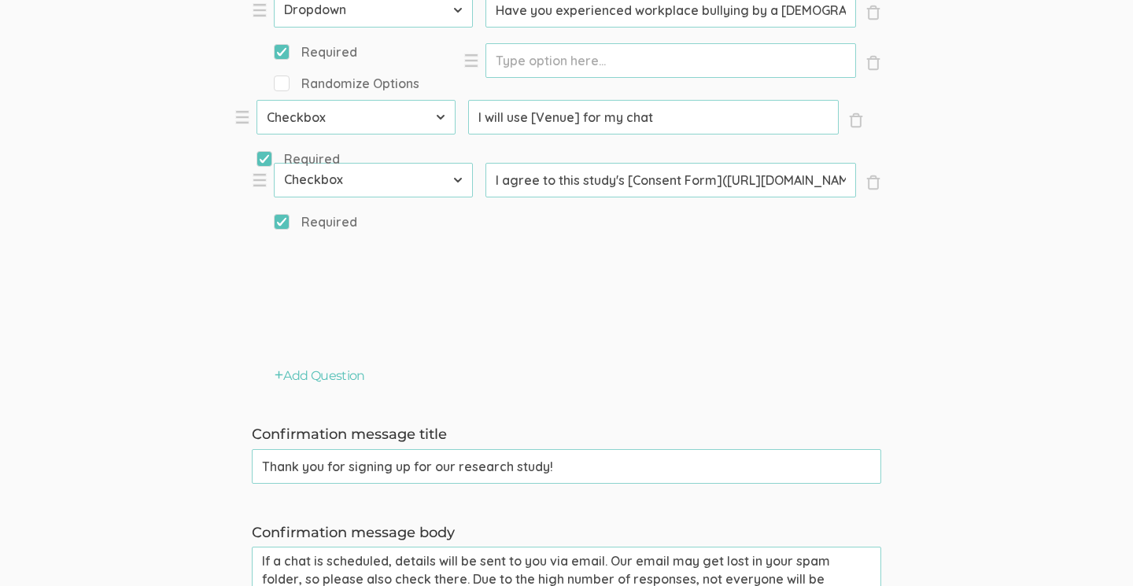
drag, startPoint x: 263, startPoint y: 170, endPoint x: 245, endPoint y: 118, distance: 54.7
select select "10"
type input "What is your gender?"
type input "Have you experienced workplace bullying by a [DEMOGRAPHIC_DATA] coworker?"
select select "11"
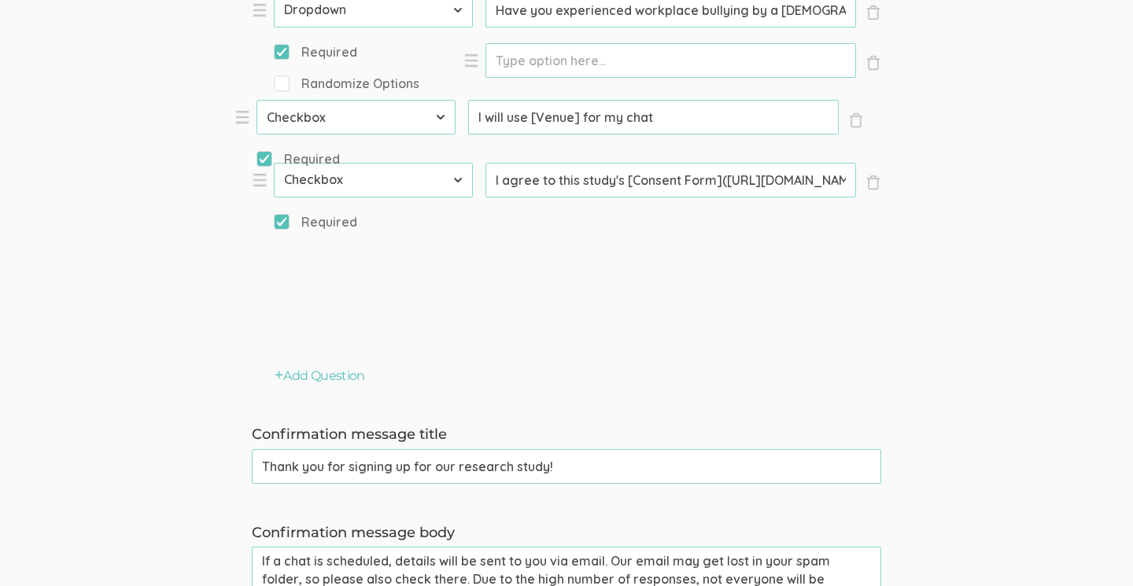
type input "I agree to this study's [Consent Form]([URL][DOMAIN_NAME][DOMAIN_NAME][EMAIL_AD…"
type input "I will use [Venue] for my chat"
select select "10"
select select "11"
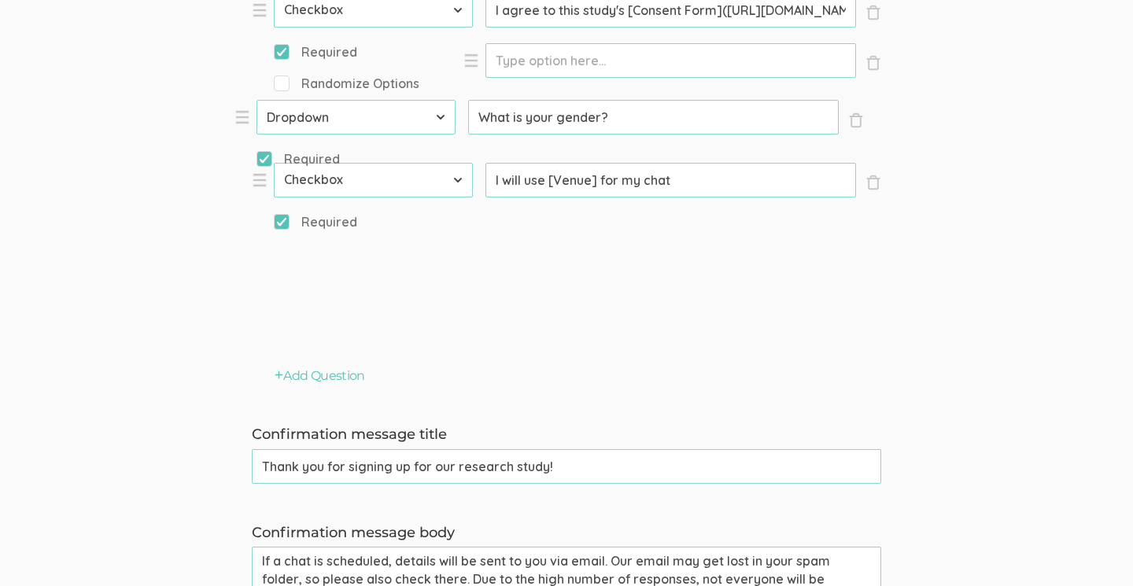
select select "11"
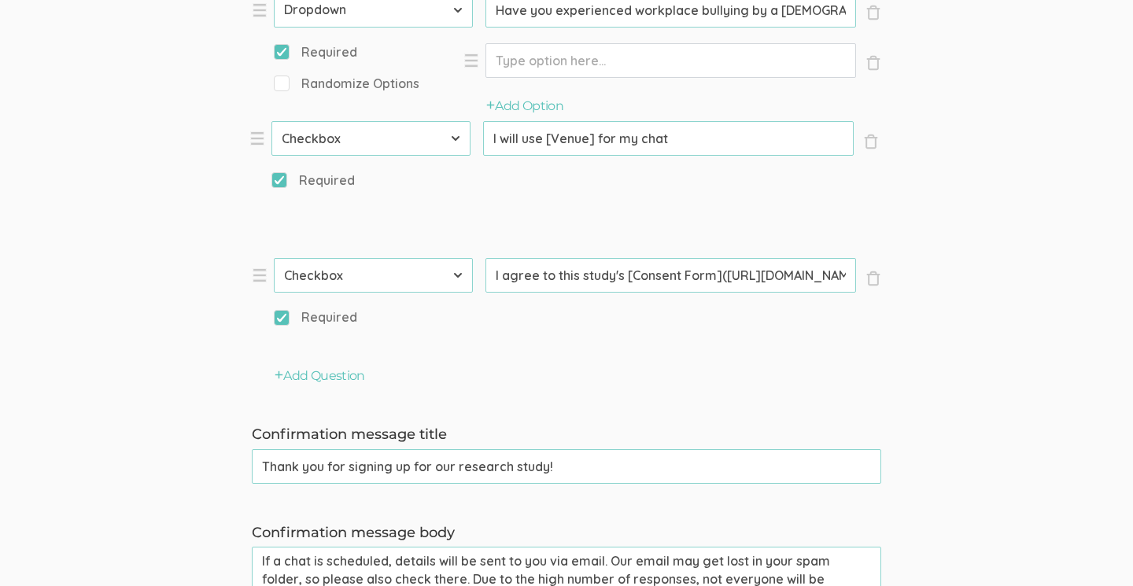
drag, startPoint x: 263, startPoint y: 286, endPoint x: 260, endPoint y: 142, distance: 144.8
type input "I will use [Venue] for my chat"
type input "I agree to this study's [Consent Form]([URL][DOMAIN_NAME][DOMAIN_NAME][EMAIL_AD…"
select select "10"
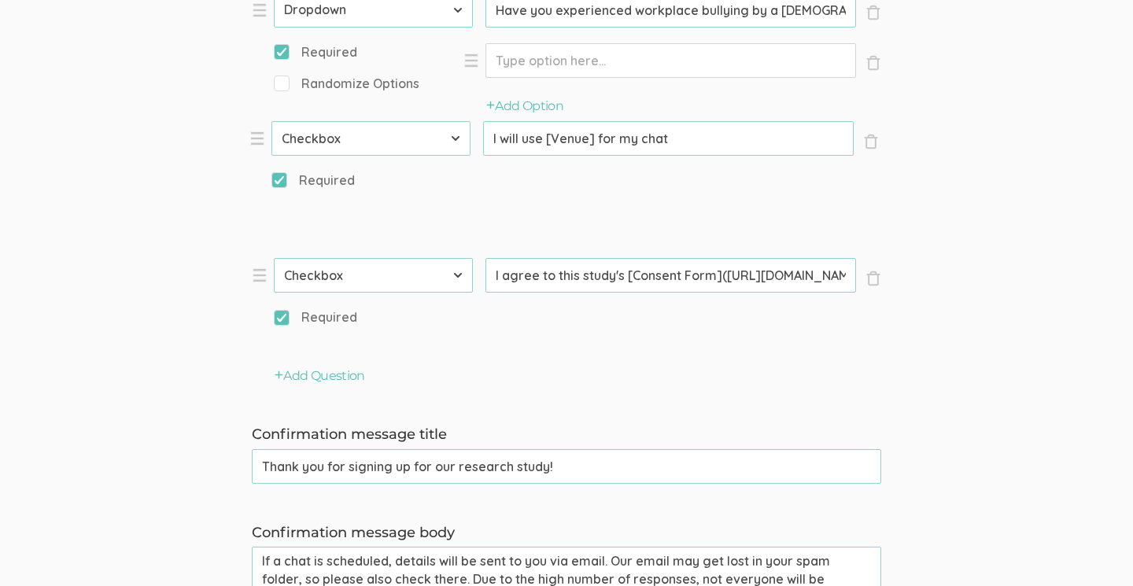
select select "11"
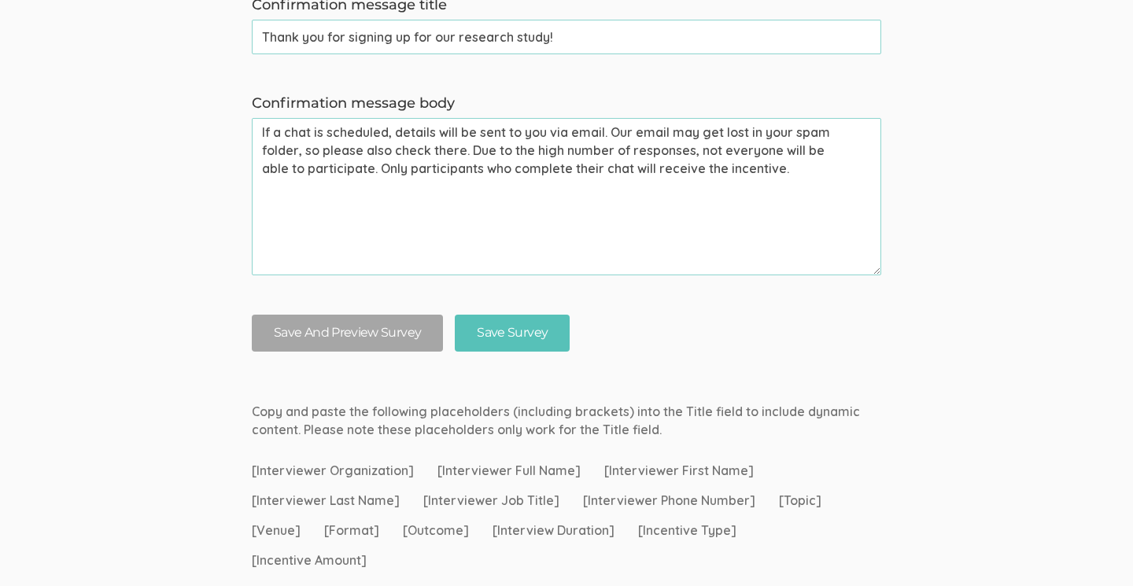
scroll to position [2010, 0]
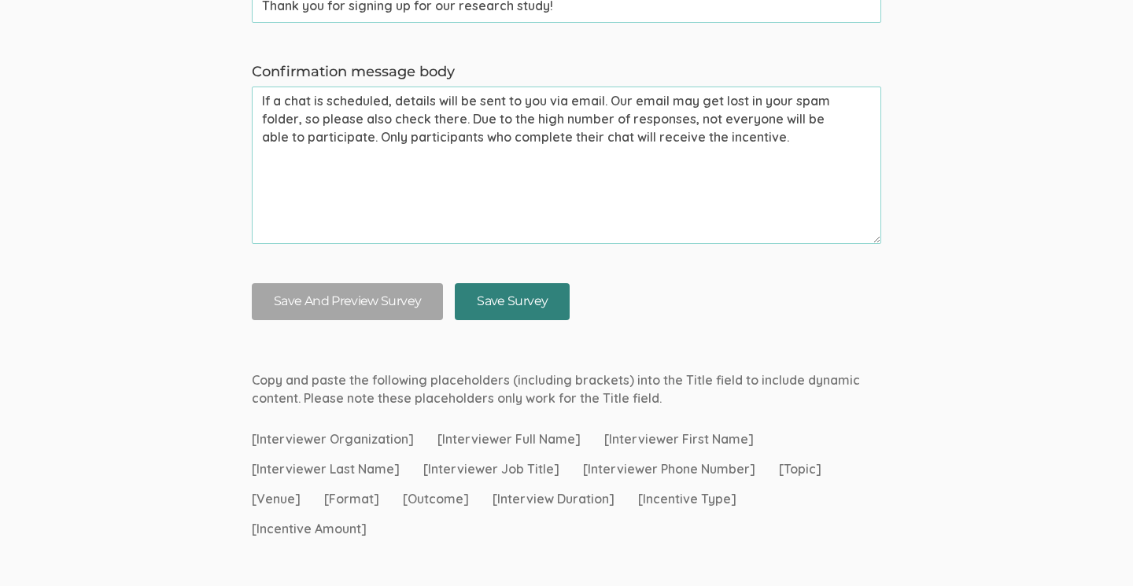
click at [537, 296] on input "Save Survey" at bounding box center [512, 301] width 115 height 37
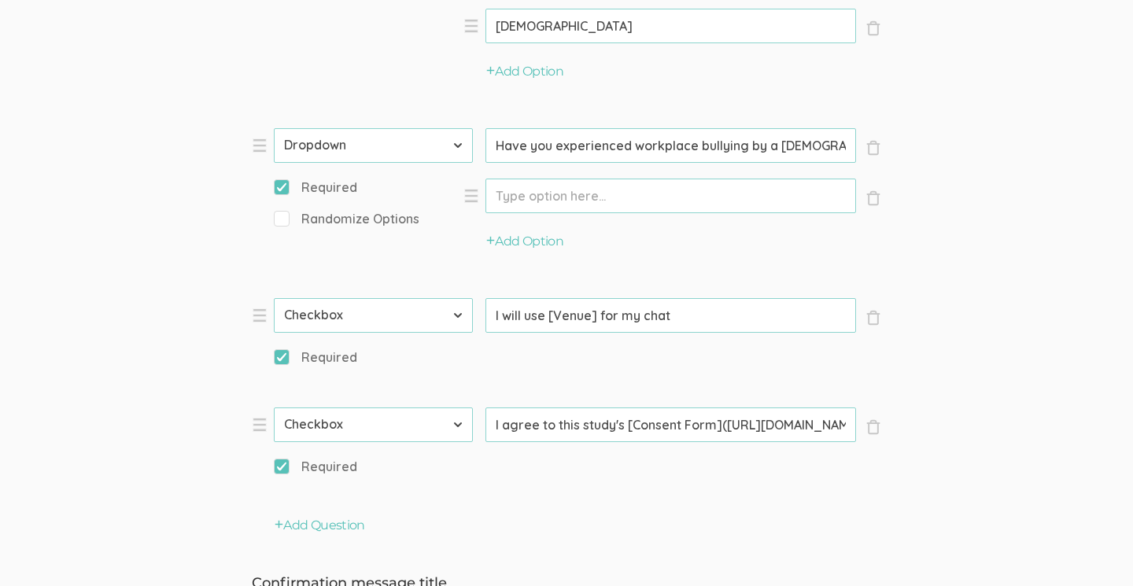
scroll to position [1391, 0]
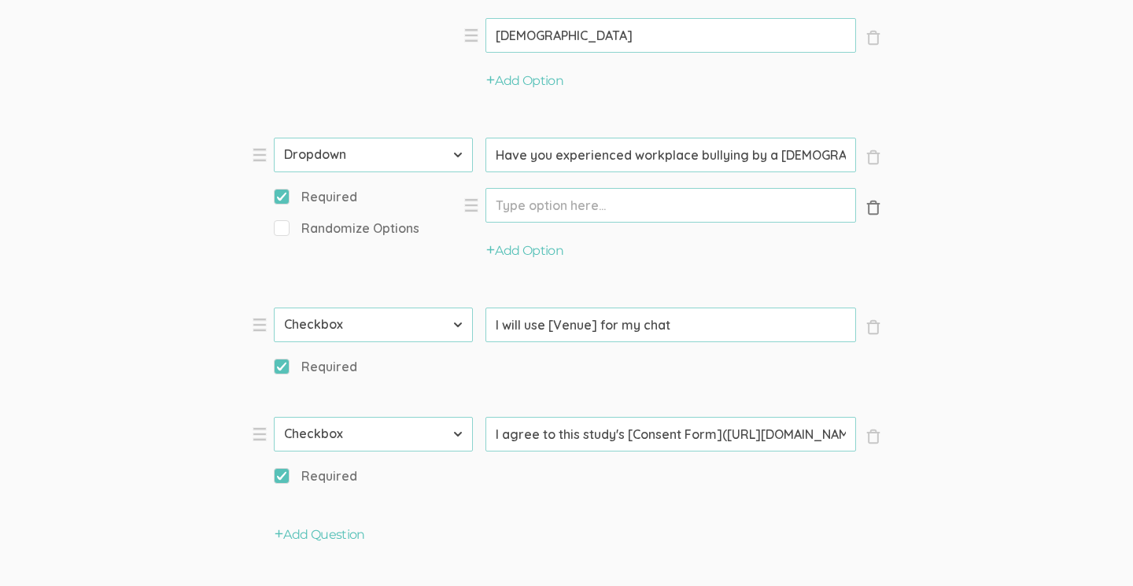
click at [874, 206] on span "×" at bounding box center [874, 208] width 16 height 16
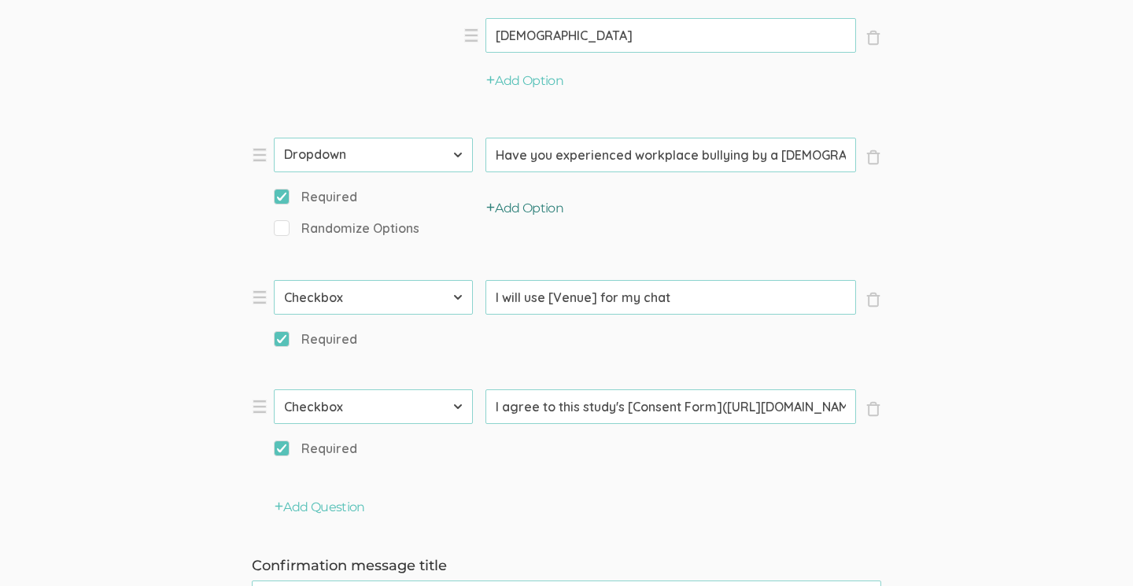
click at [522, 201] on button "Add Option" at bounding box center [524, 209] width 77 height 18
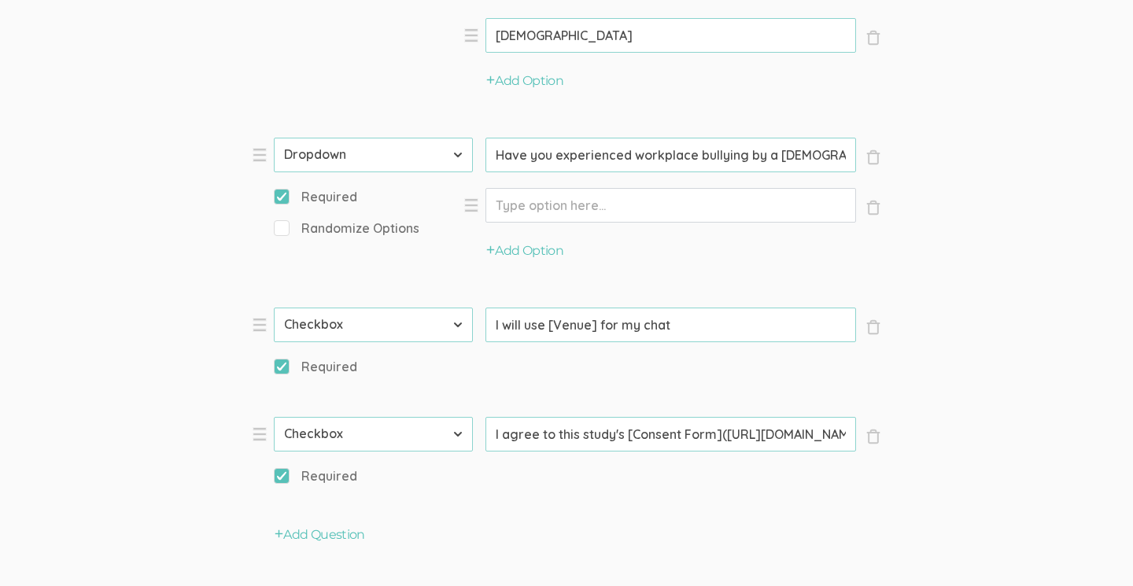
click at [553, 202] on input "Option" at bounding box center [670, 205] width 371 height 35
click at [532, 236] on li "× Close Option Yes (success)" at bounding box center [672, 215] width 418 height 54
type input "Yes"
click at [522, 242] on button "Add Option" at bounding box center [524, 251] width 77 height 18
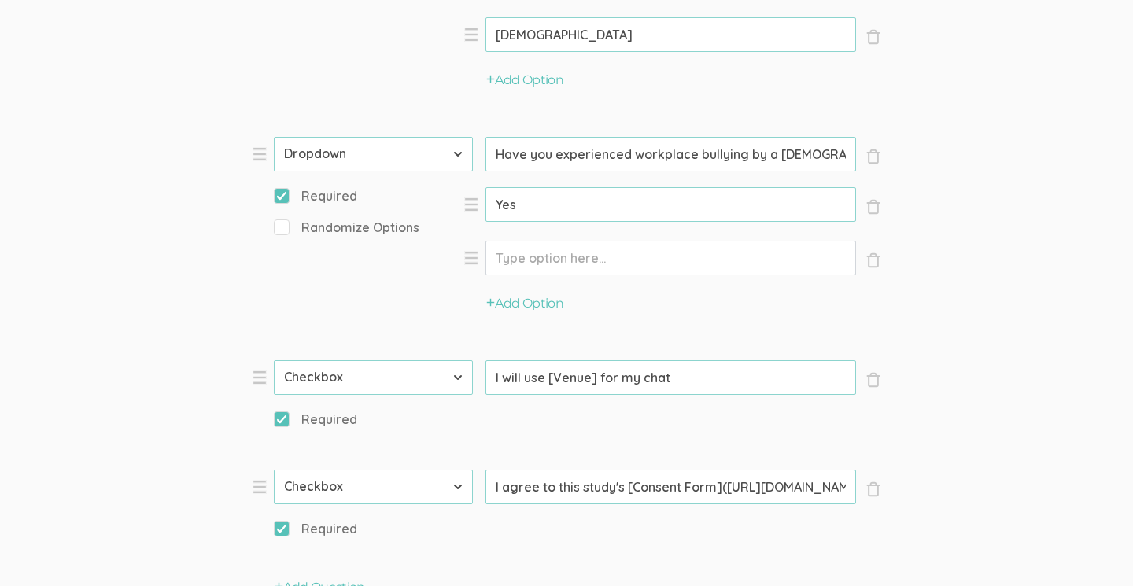
click at [514, 242] on input "Option" at bounding box center [670, 258] width 371 height 35
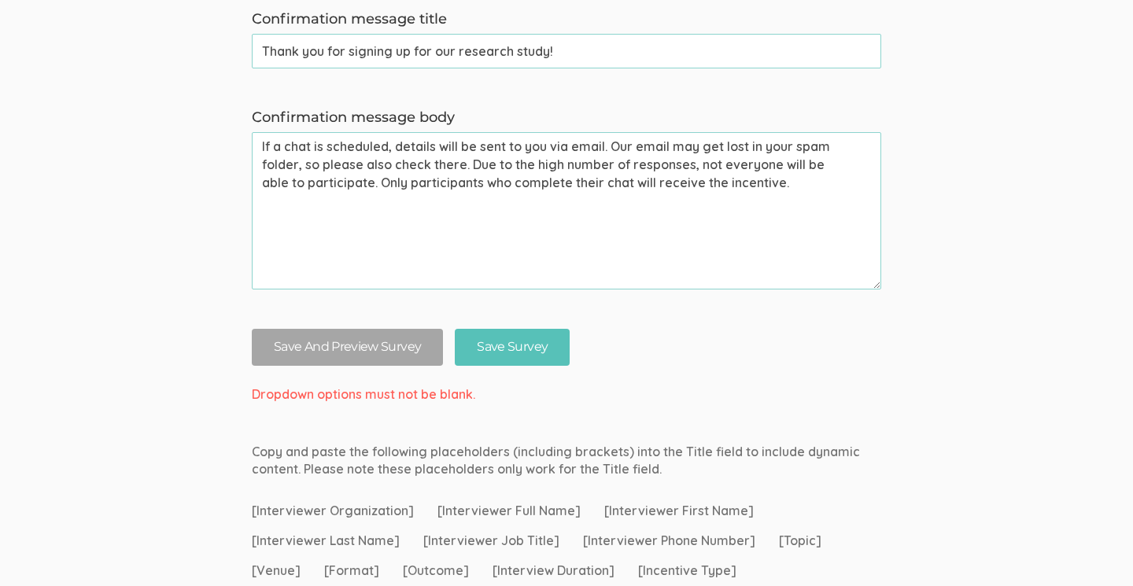
scroll to position [2028, 0]
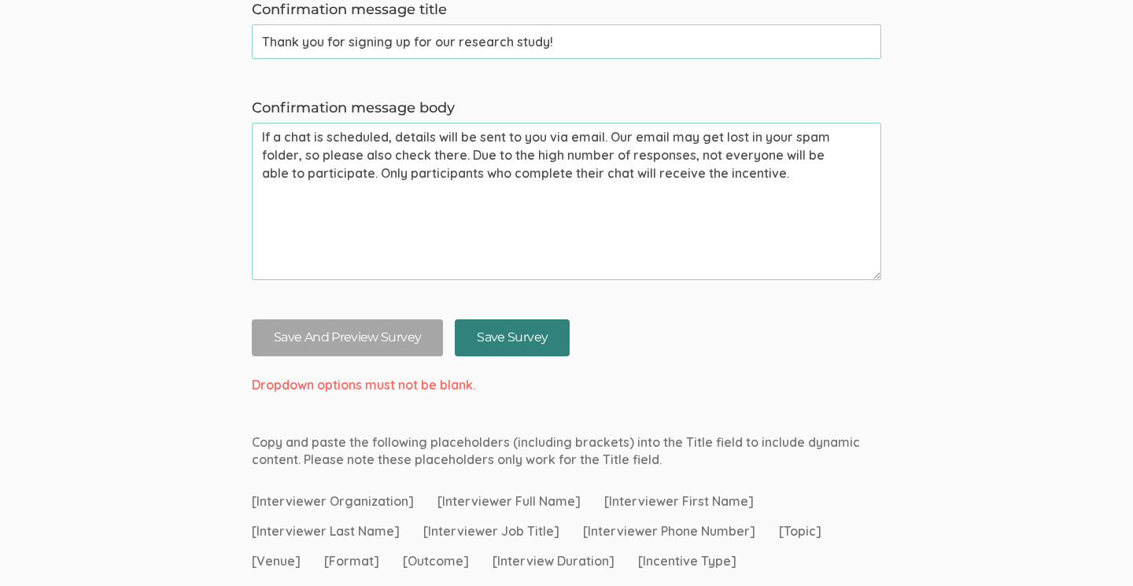
type input "No"
click at [540, 325] on input "Save Survey" at bounding box center [512, 337] width 115 height 37
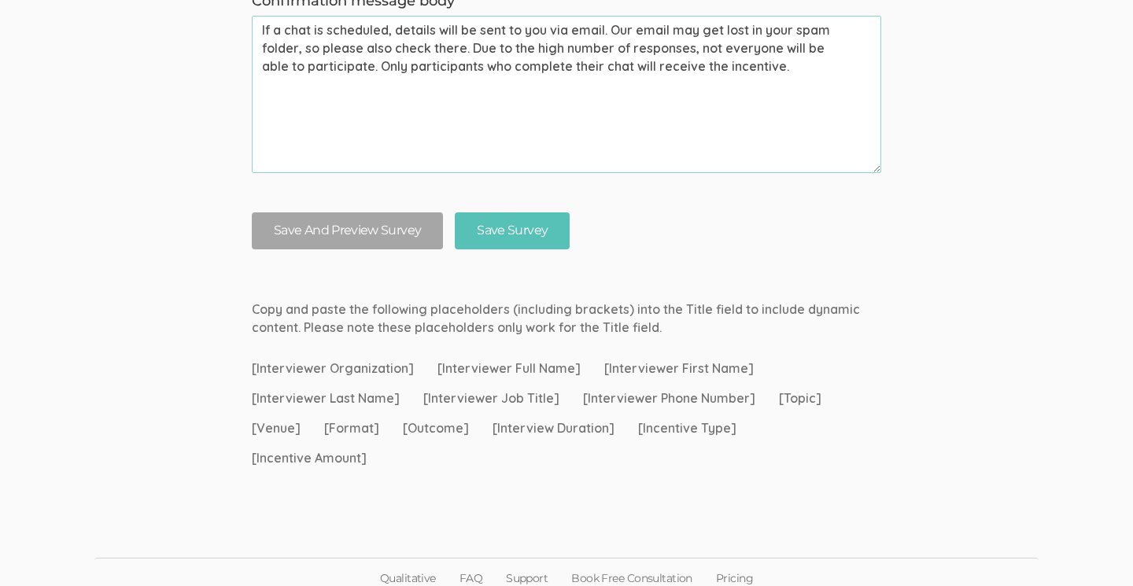
scroll to position [2134, 0]
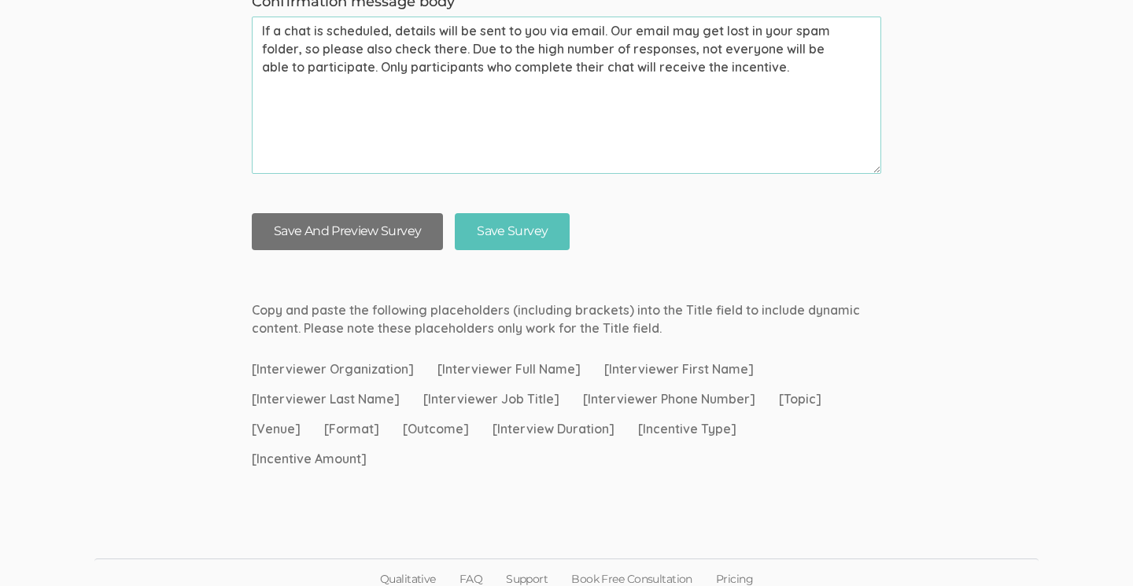
click at [366, 230] on button "Save And Preview Survey" at bounding box center [347, 231] width 191 height 37
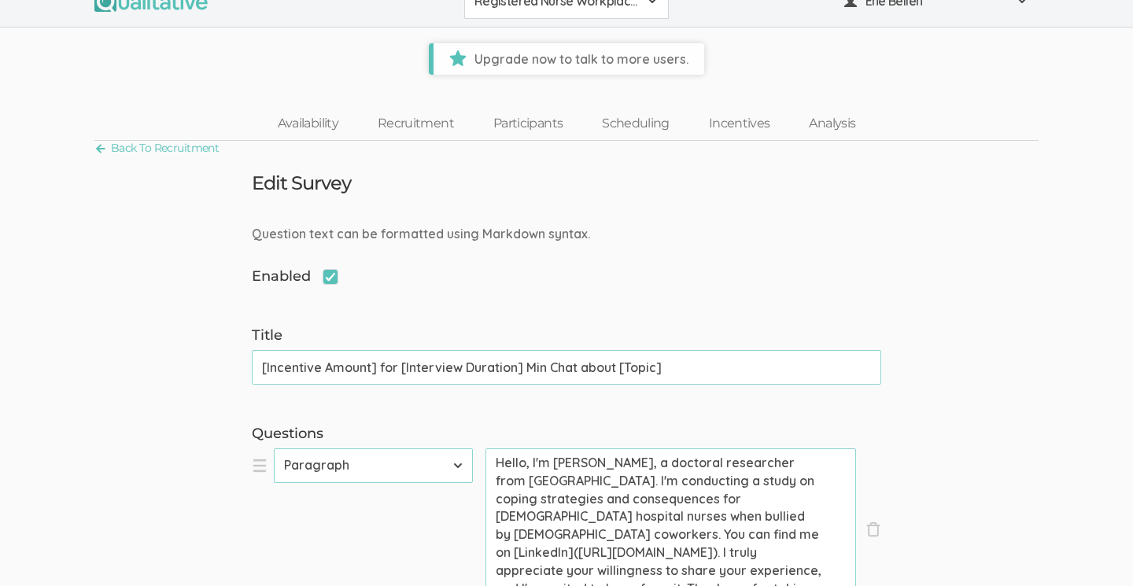
scroll to position [28, 0]
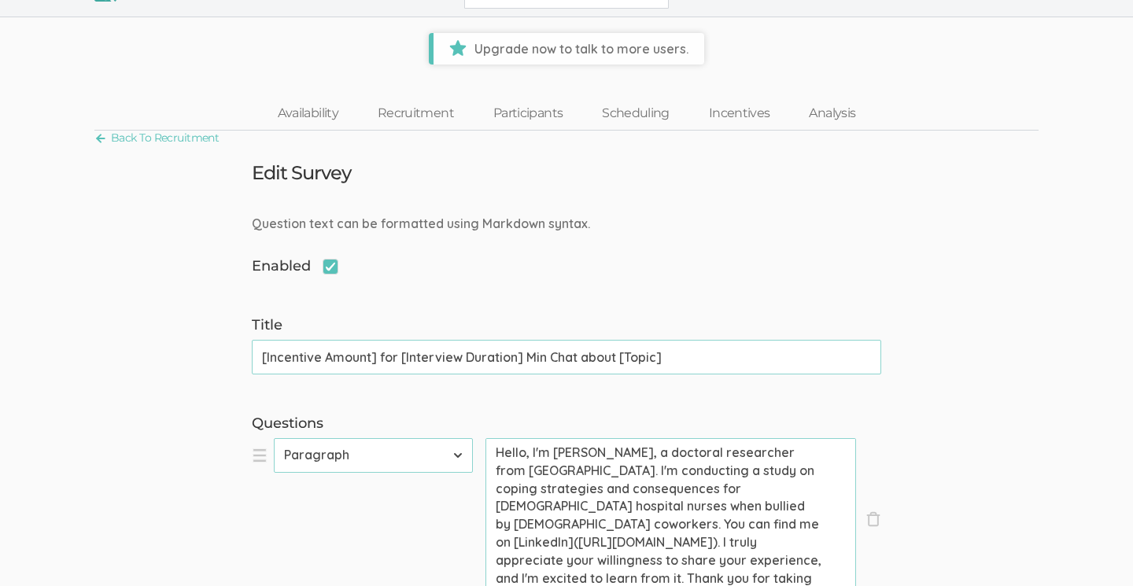
click at [582, 57] on span "Upgrade now to talk to more users." at bounding box center [569, 48] width 271 height 31
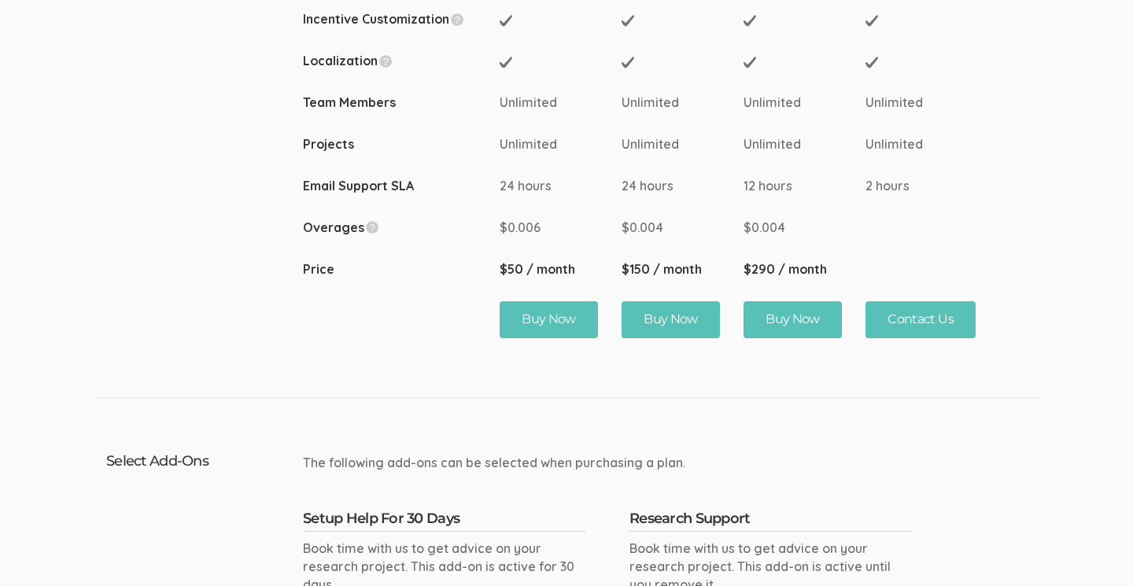
scroll to position [813, 0]
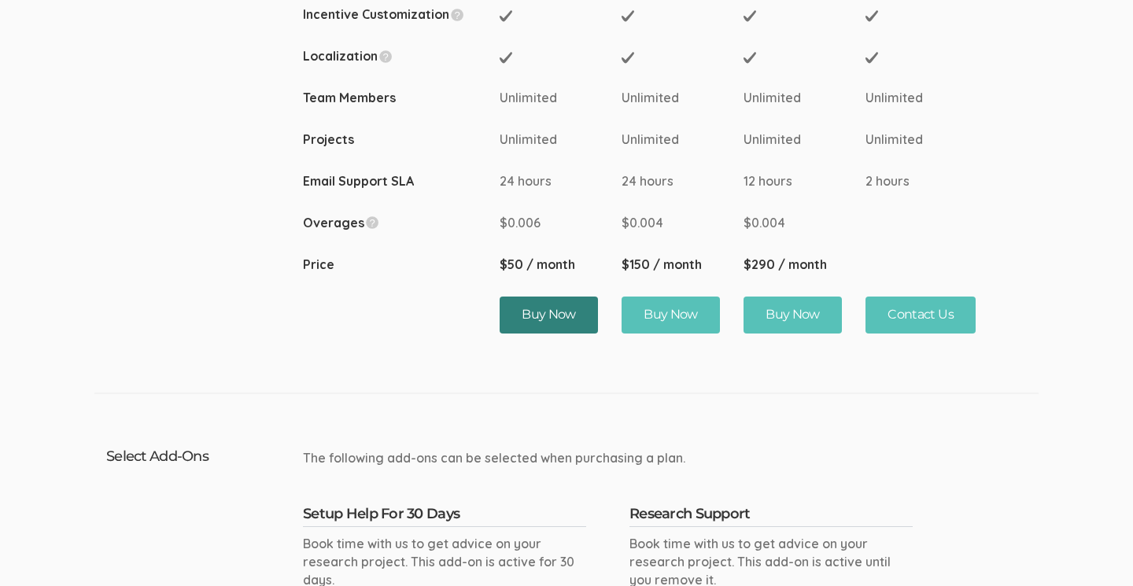
click at [537, 298] on button "Buy Now" at bounding box center [549, 315] width 98 height 37
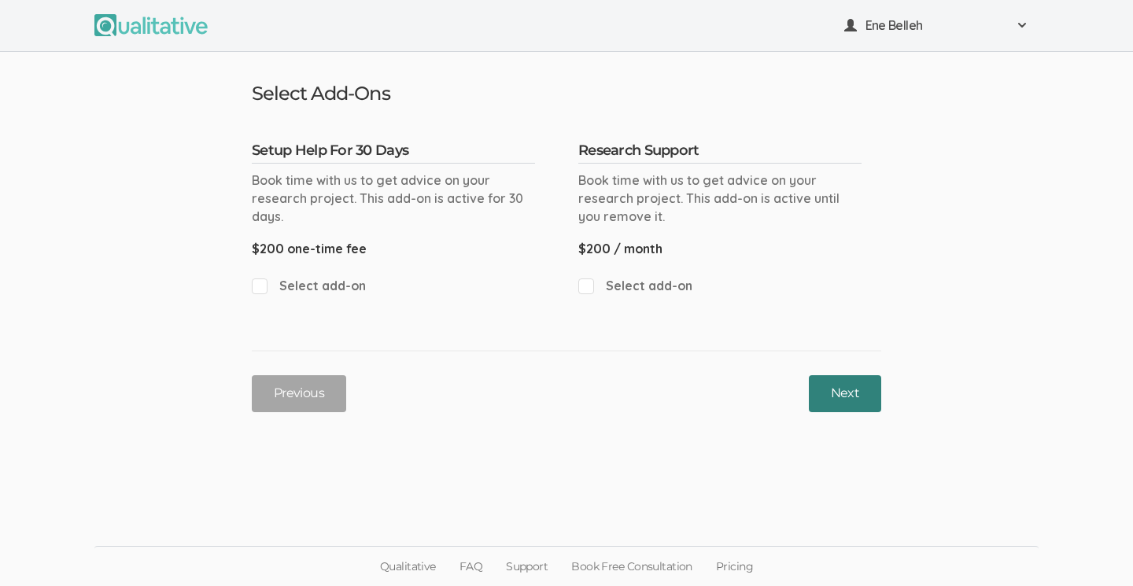
click at [847, 385] on button "Next" at bounding box center [845, 393] width 72 height 37
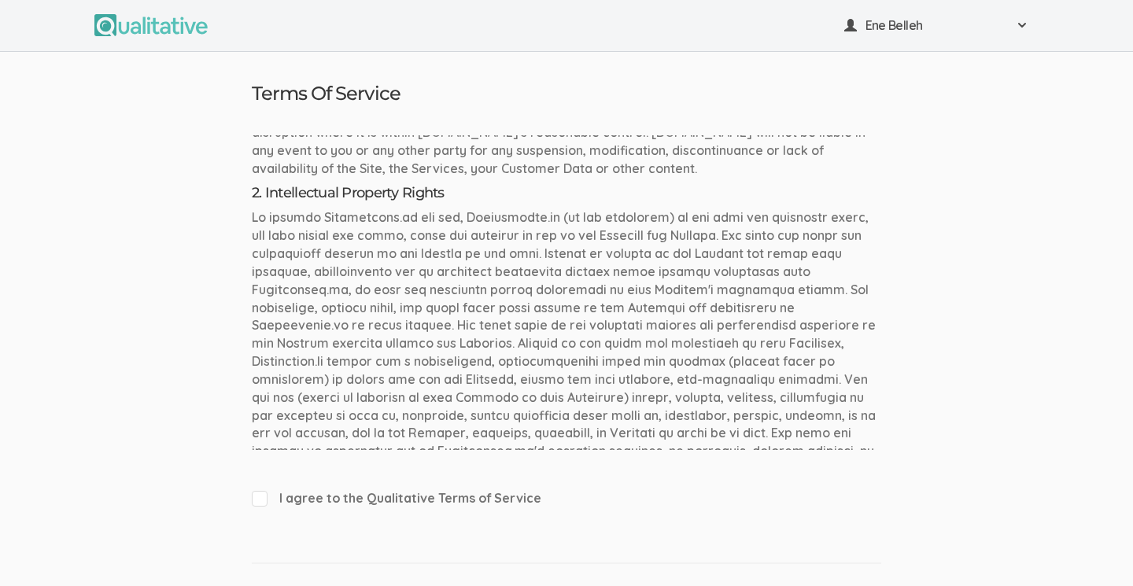
scroll to position [703, 0]
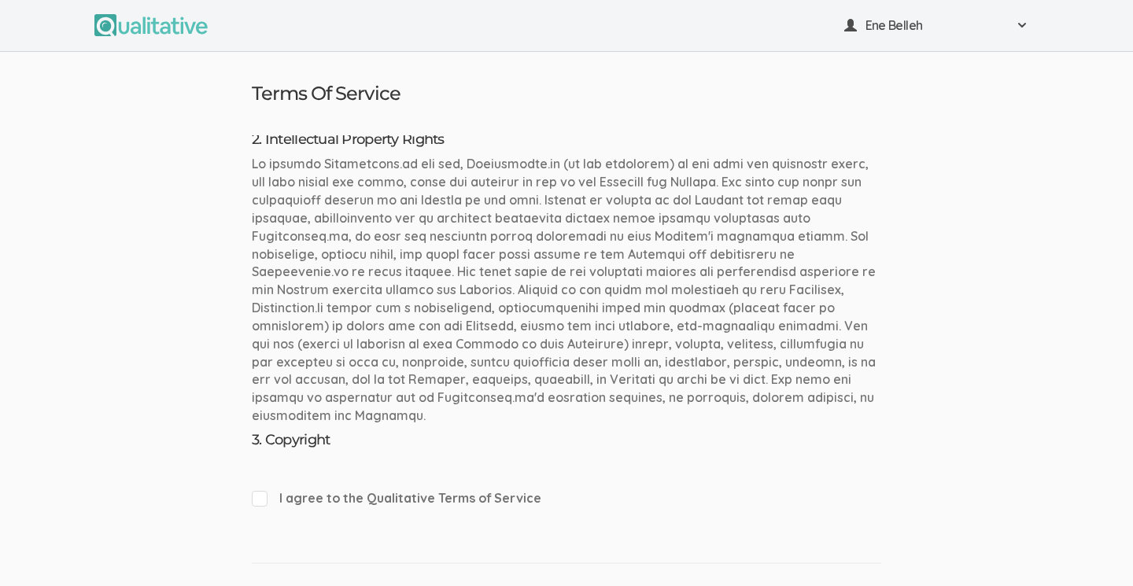
click at [258, 502] on span "I agree to the Qualitative Terms of Service" at bounding box center [566, 498] width 629 height 18
click at [258, 502] on input "I agree to the Qualitative Terms of Service" at bounding box center [257, 498] width 10 height 10
checkbox input "true"
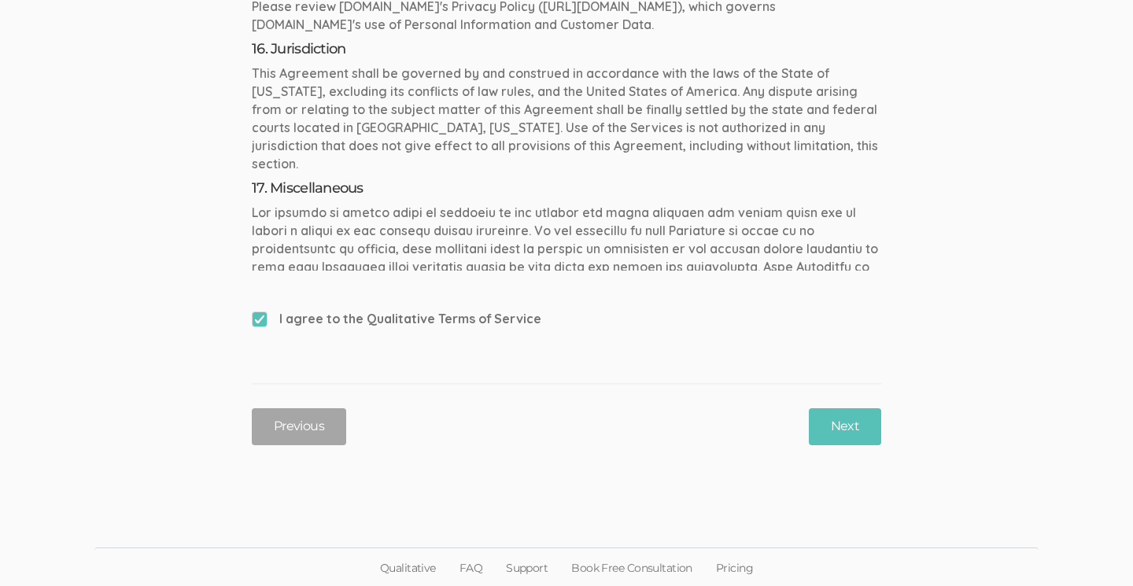
scroll to position [179, 0]
click at [854, 428] on button "Next" at bounding box center [845, 427] width 72 height 37
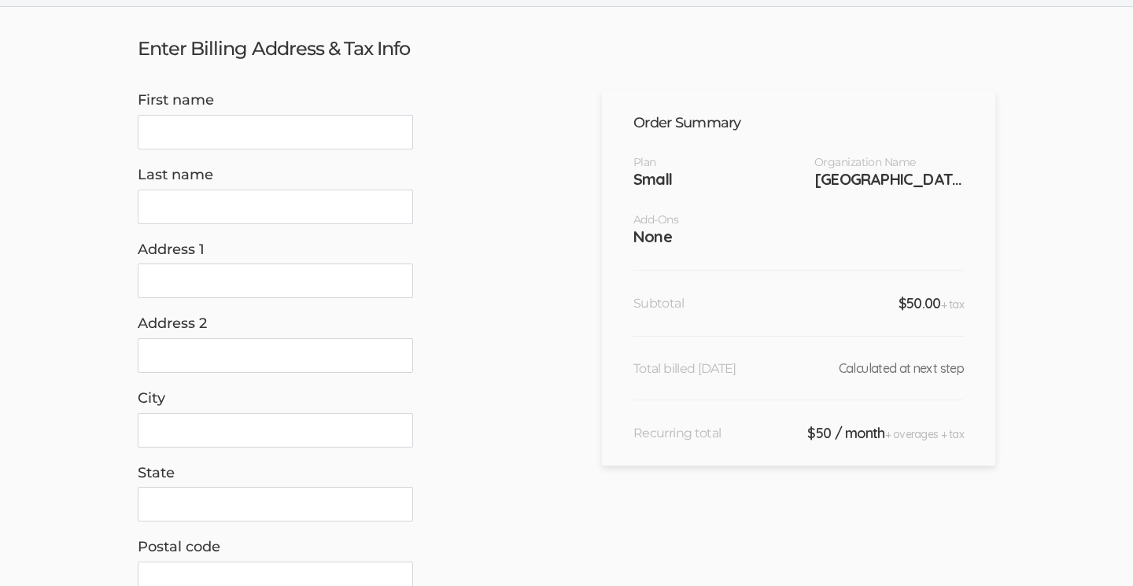
scroll to position [44, 0]
type input "Ene"
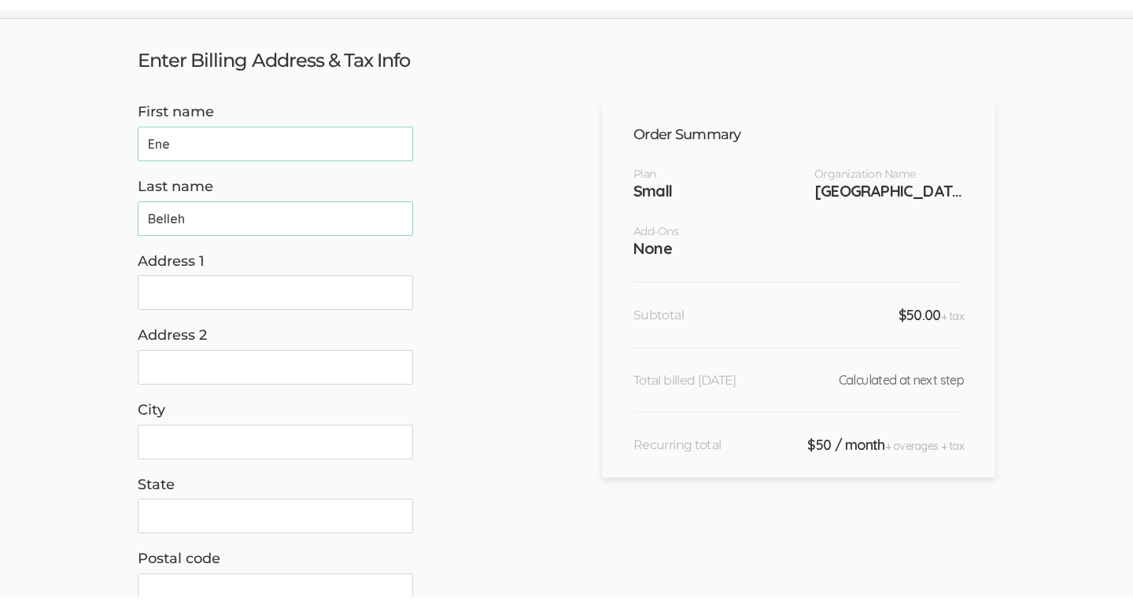
scroll to position [27, 0]
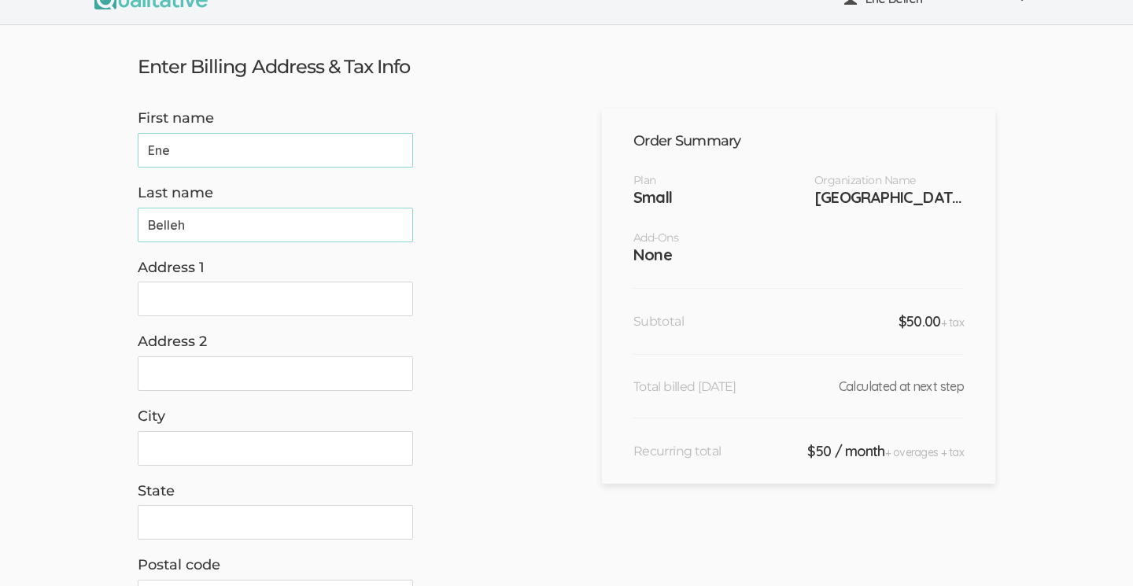
type input "Belleh"
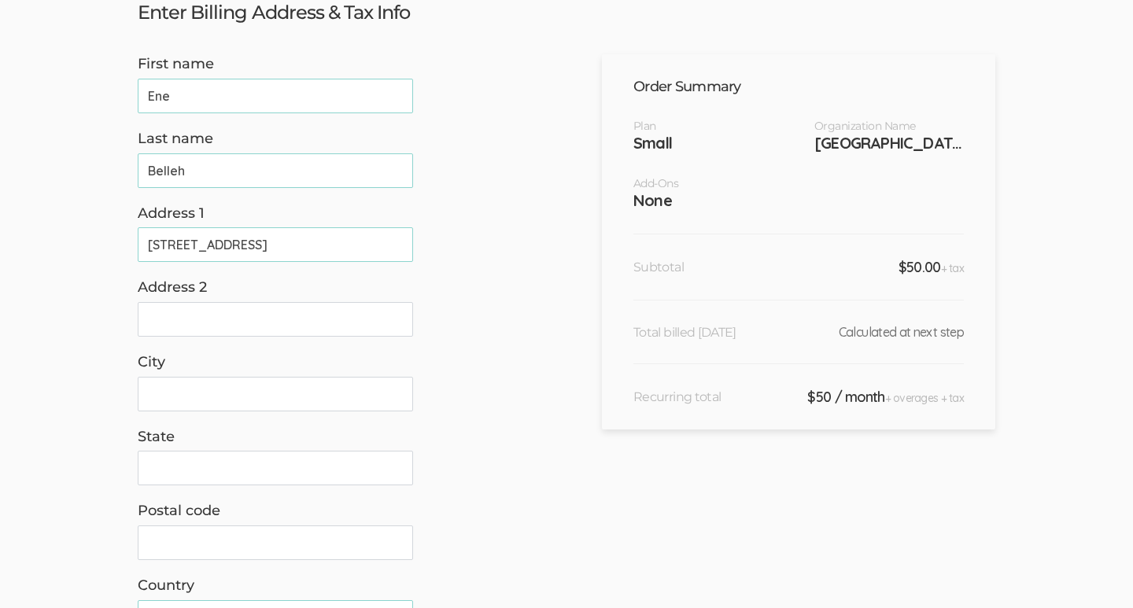
scroll to position [89, 0]
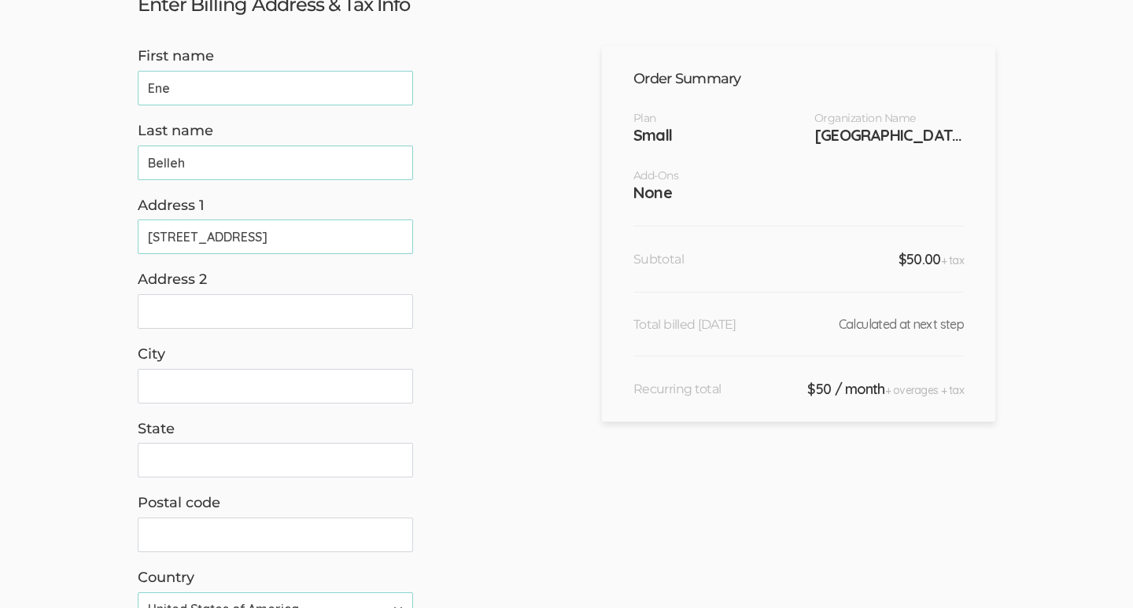
type input "[STREET_ADDRESS]"
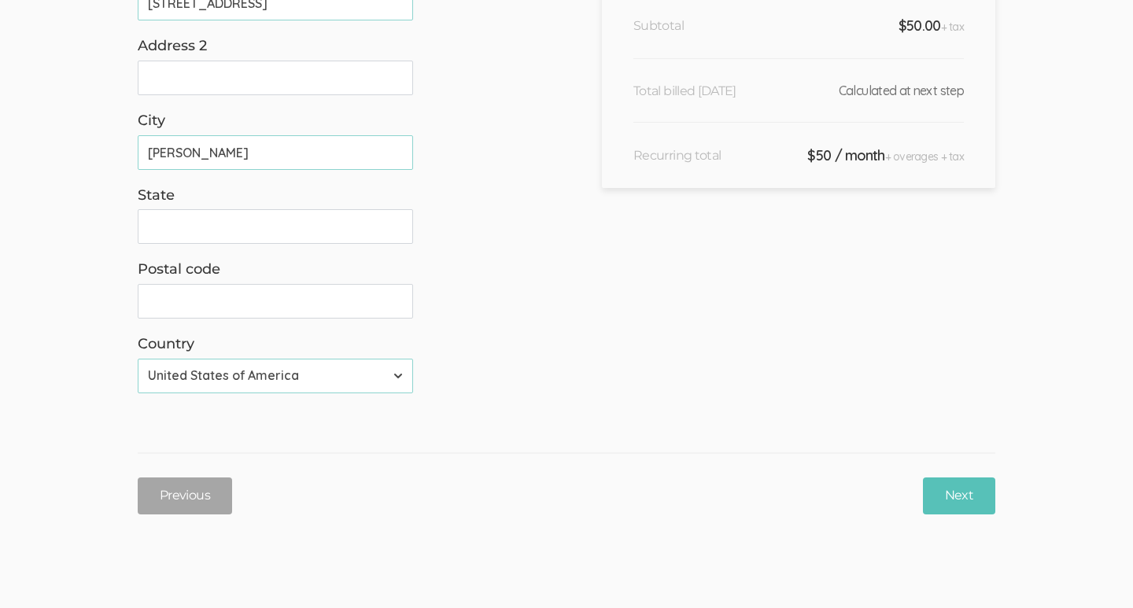
scroll to position [327, 0]
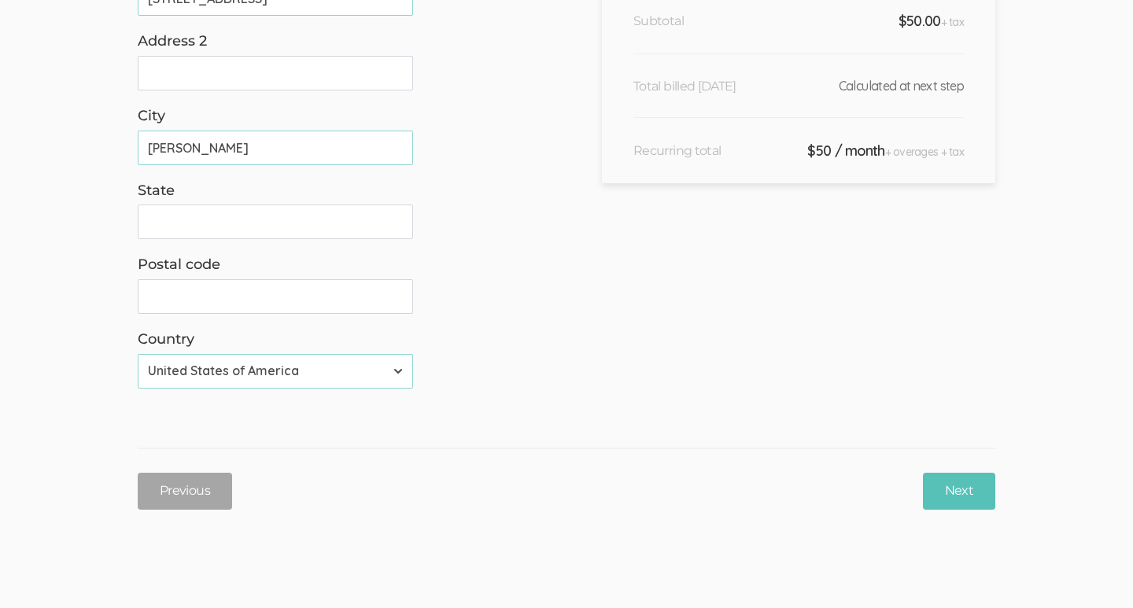
type input "[PERSON_NAME]"
type input "DE"
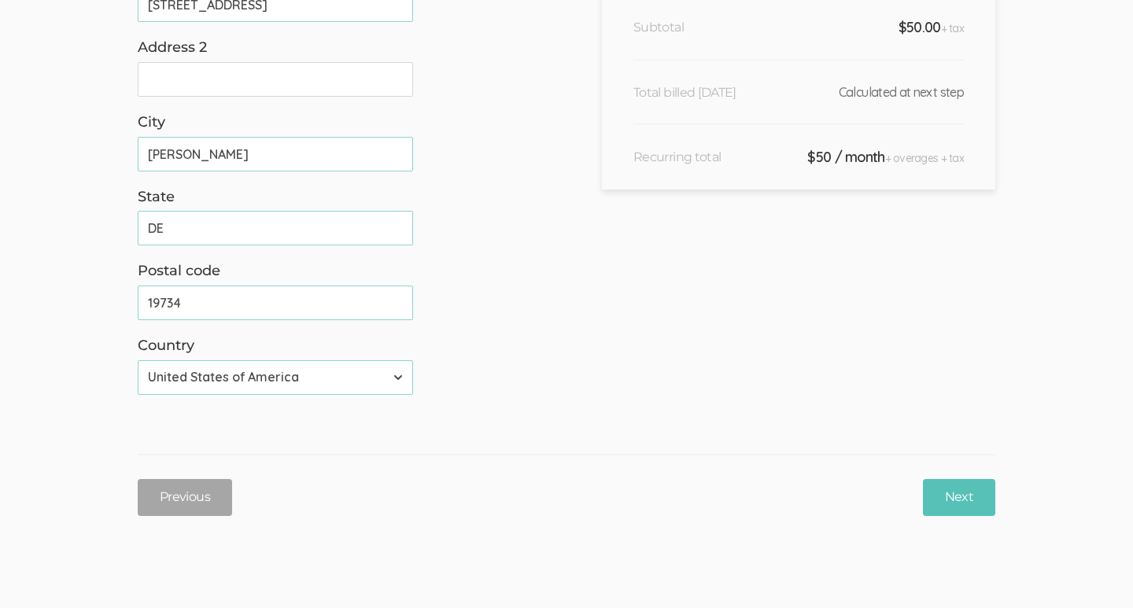
scroll to position [340, 0]
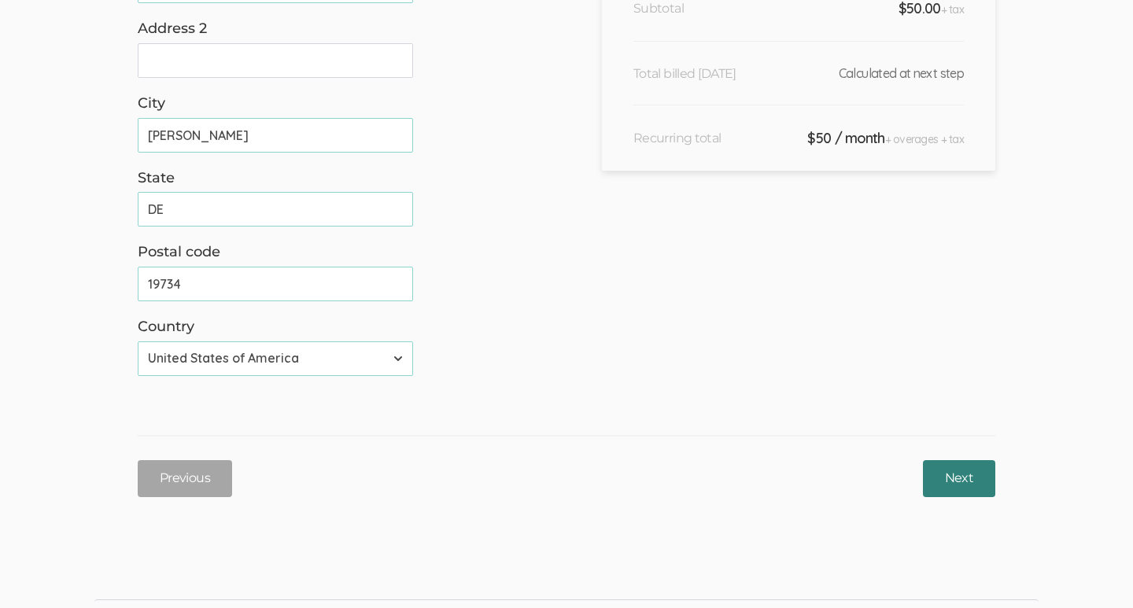
type input "19734"
click at [948, 463] on input "Next" at bounding box center [959, 478] width 72 height 37
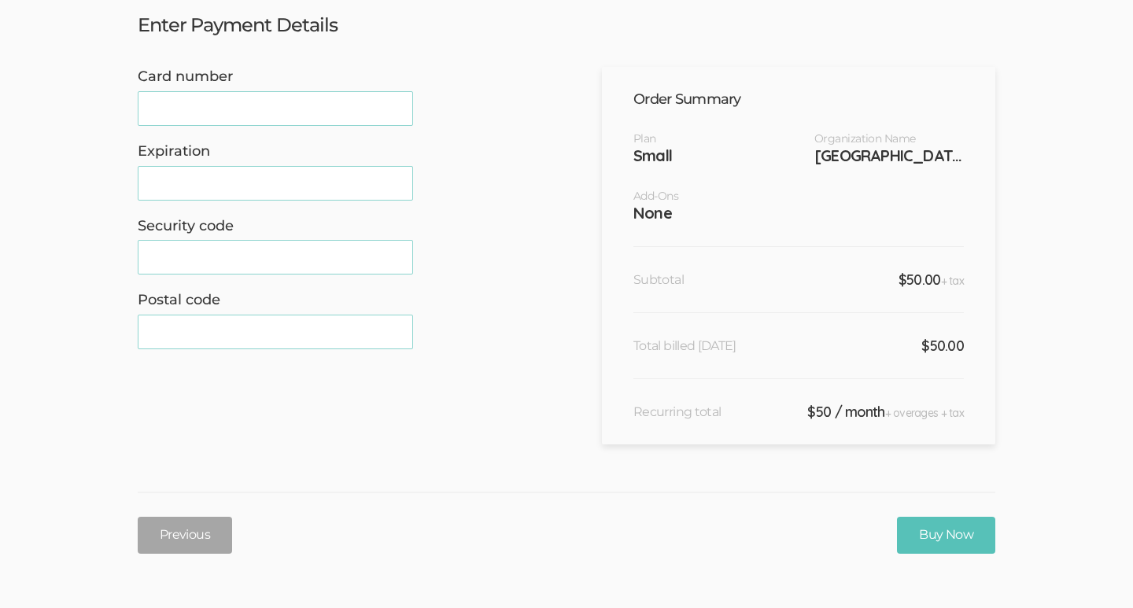
scroll to position [54, 0]
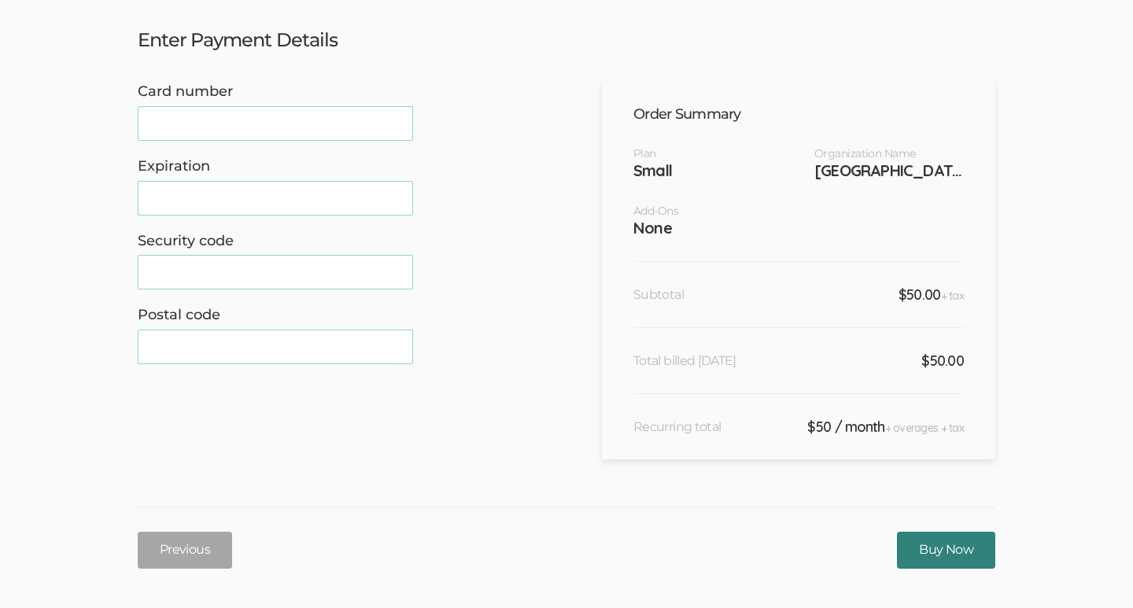
click at [936, 541] on input "Buy Now" at bounding box center [946, 550] width 98 height 37
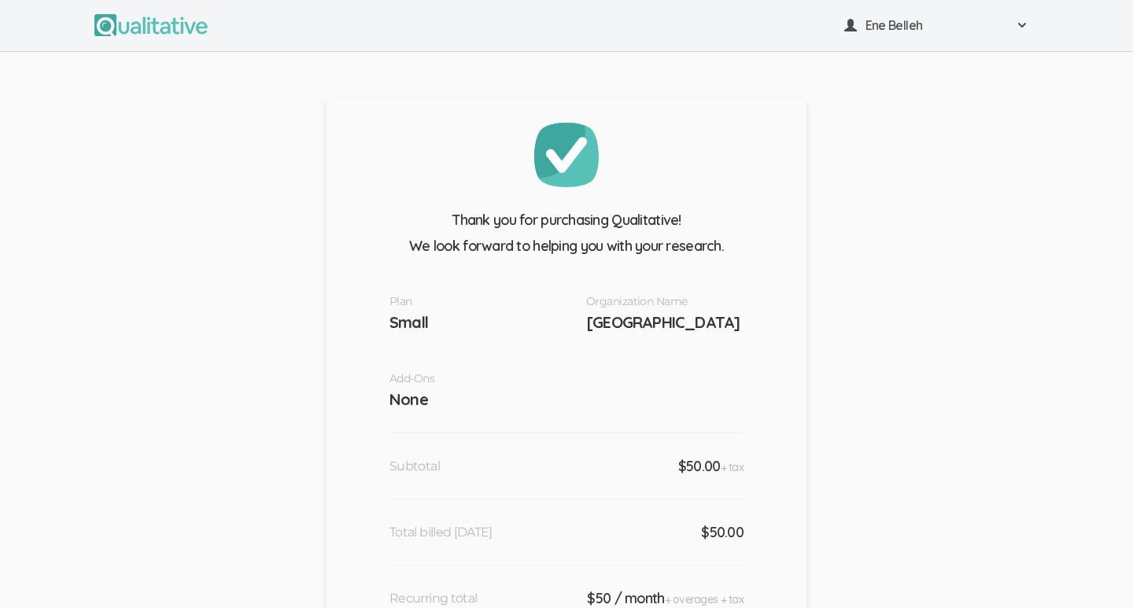
scroll to position [0, 0]
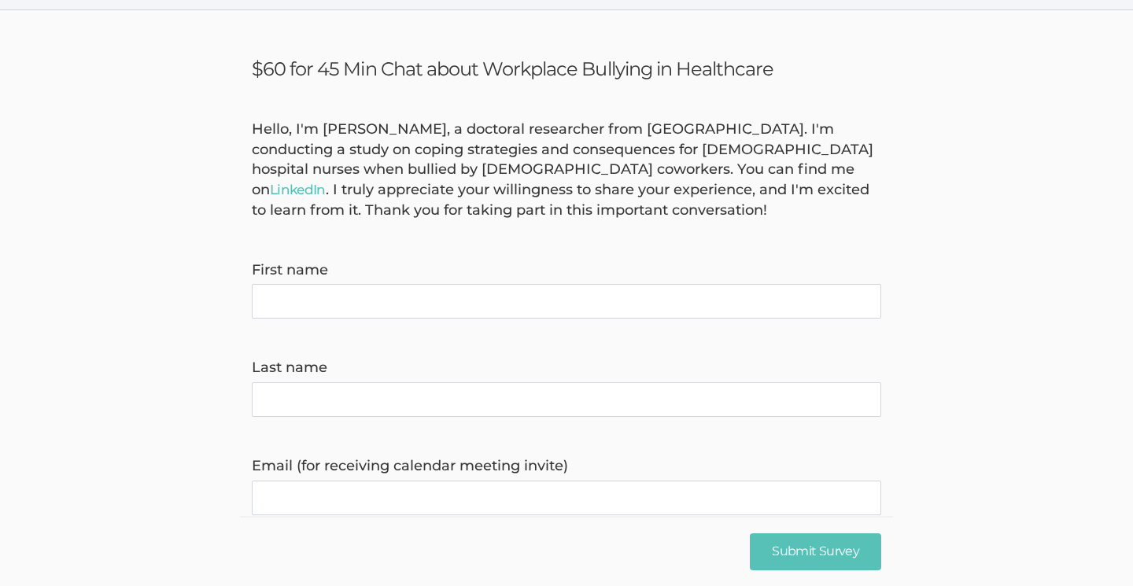
scroll to position [39, 0]
click at [326, 183] on link "LinkedIn" at bounding box center [298, 191] width 56 height 16
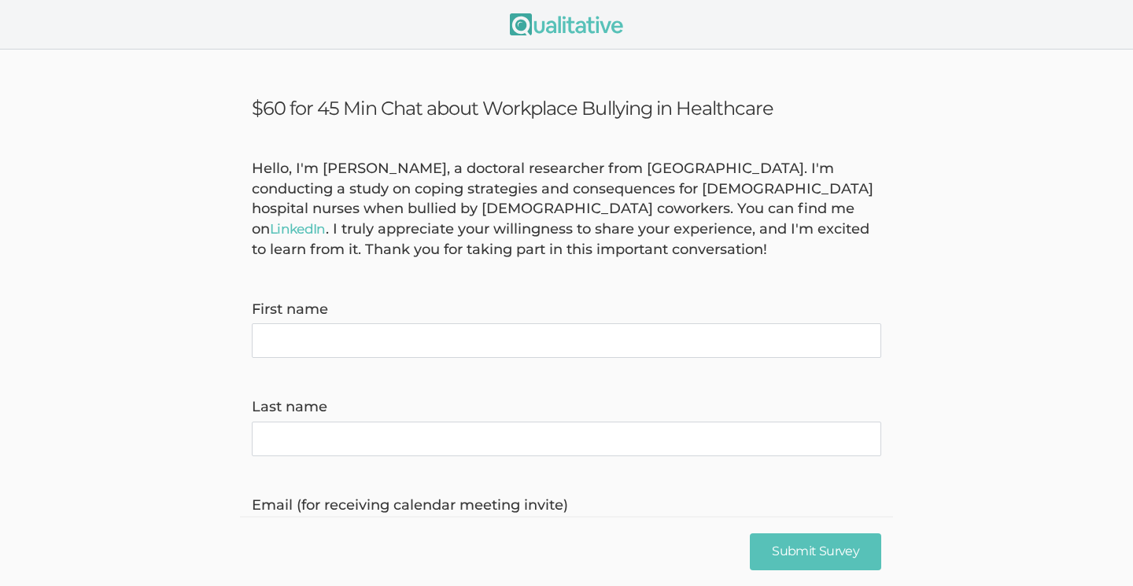
scroll to position [0, 0]
